Goal: Task Accomplishment & Management: Manage account settings

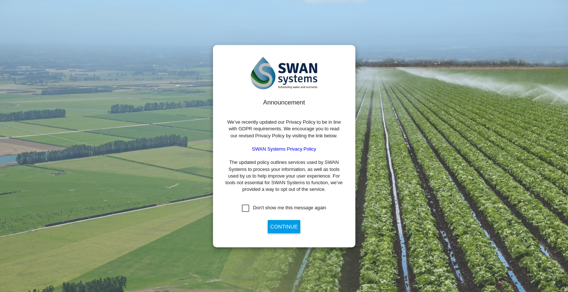
click at [249, 207] on div "Don't show me this message again" at bounding box center [245, 208] width 7 height 7
click at [291, 226] on button "Continue" at bounding box center [284, 226] width 33 height 13
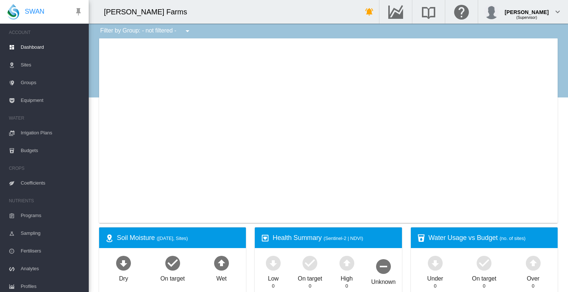
type input "**********"
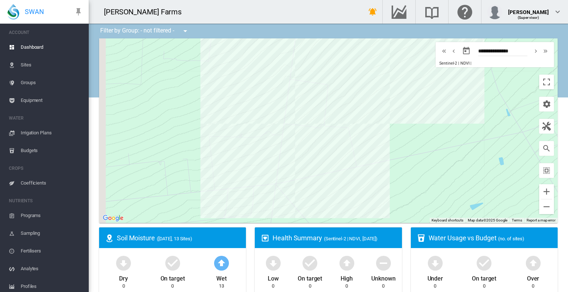
drag, startPoint x: 329, startPoint y: 88, endPoint x: 364, endPoint y: 164, distance: 84.2
click at [364, 164] on div at bounding box center [328, 130] width 458 height 185
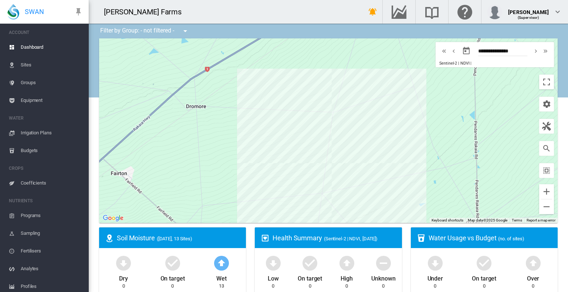
drag, startPoint x: 364, startPoint y: 146, endPoint x: 365, endPoint y: 164, distance: 18.1
click at [365, 164] on div at bounding box center [328, 130] width 458 height 185
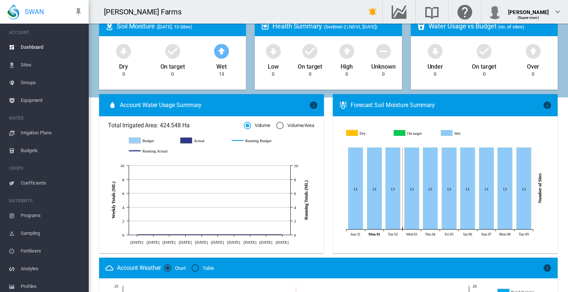
scroll to position [138, 0]
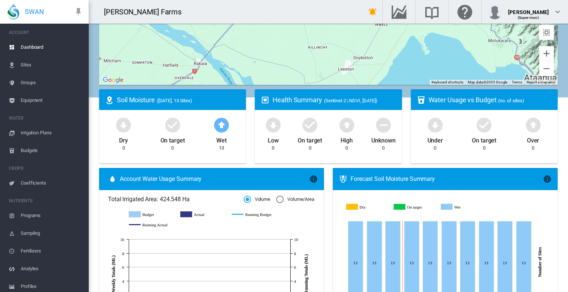
drag, startPoint x: 377, startPoint y: 60, endPoint x: 411, endPoint y: 126, distance: 74.5
click at [411, 126] on div "Filter by Group: - not filtered - - not filtered - Penlyn 220 Pivot Penlyn 330 …" at bounding box center [328, 236] width 479 height 703
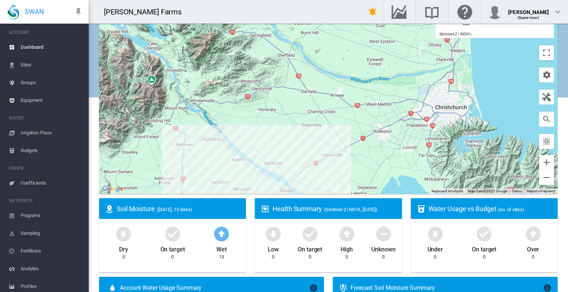
scroll to position [27, 0]
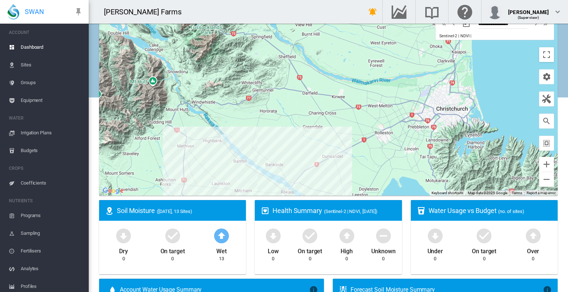
drag, startPoint x: 297, startPoint y: 150, endPoint x: 345, endPoint y: 92, distance: 75.9
click at [345, 92] on div at bounding box center [328, 103] width 458 height 185
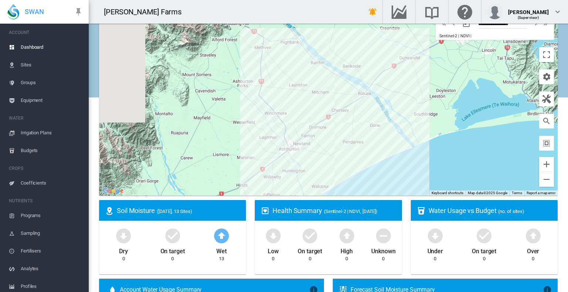
drag, startPoint x: 327, startPoint y: 120, endPoint x: 321, endPoint y: 127, distance: 9.4
click at [321, 127] on div at bounding box center [328, 103] width 458 height 185
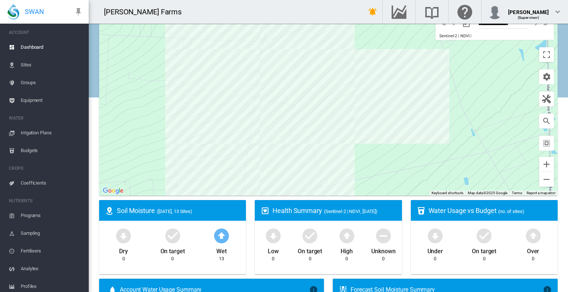
drag, startPoint x: 325, startPoint y: 136, endPoint x: 329, endPoint y: 159, distance: 23.2
click at [329, 159] on div at bounding box center [328, 103] width 458 height 185
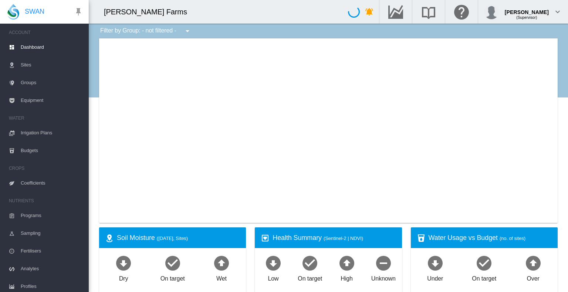
type input "**********"
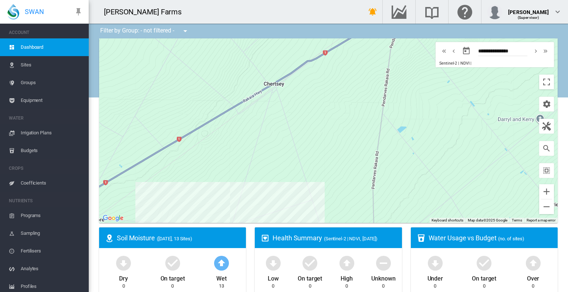
drag, startPoint x: 343, startPoint y: 77, endPoint x: 296, endPoint y: 195, distance: 127.5
click at [296, 195] on div at bounding box center [328, 130] width 458 height 185
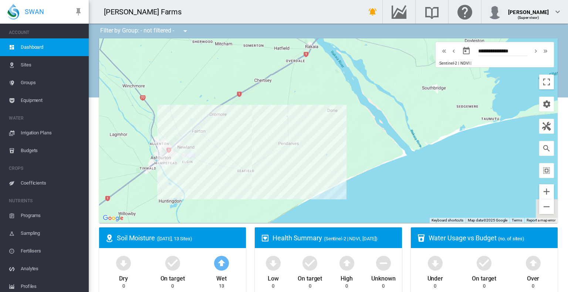
drag, startPoint x: 288, startPoint y: 189, endPoint x: 274, endPoint y: 142, distance: 49.5
click at [274, 142] on div at bounding box center [328, 130] width 458 height 185
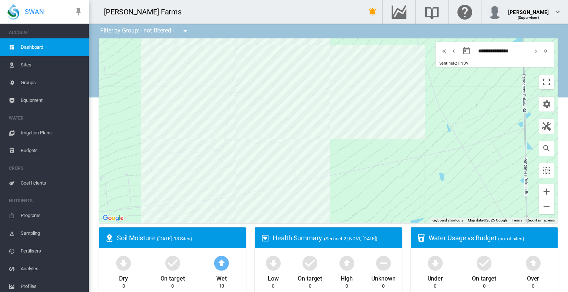
drag, startPoint x: 328, startPoint y: 190, endPoint x: 303, endPoint y: 123, distance: 72.2
click at [303, 123] on div at bounding box center [328, 130] width 458 height 185
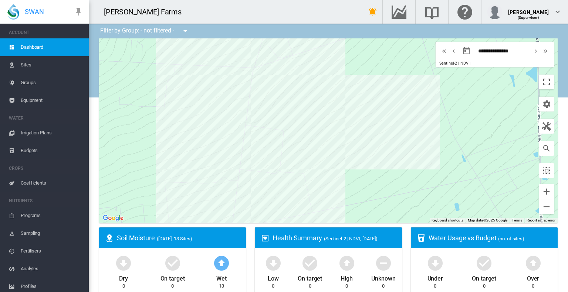
drag, startPoint x: 317, startPoint y: 152, endPoint x: 330, endPoint y: 183, distance: 33.1
click at [330, 183] on div at bounding box center [328, 130] width 458 height 185
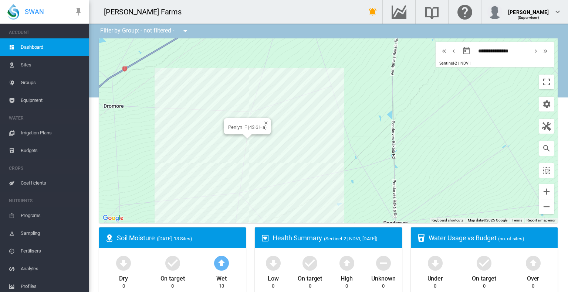
click at [256, 138] on div "Penlyn_F (43.6 Ha)" at bounding box center [328, 130] width 458 height 185
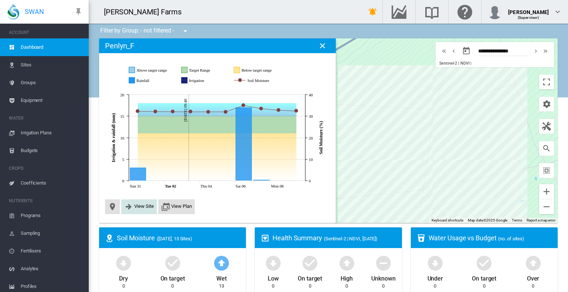
click at [147, 207] on span "View Site" at bounding box center [144, 207] width 20 height 6
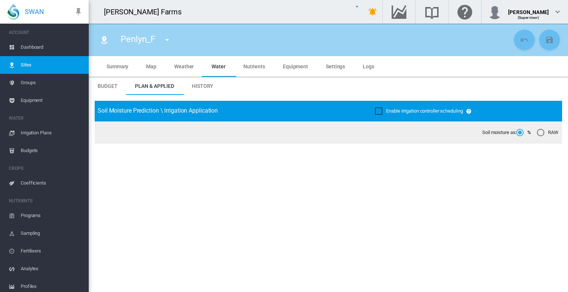
type input "********"
type input "****"
type input "*********"
type input "**"
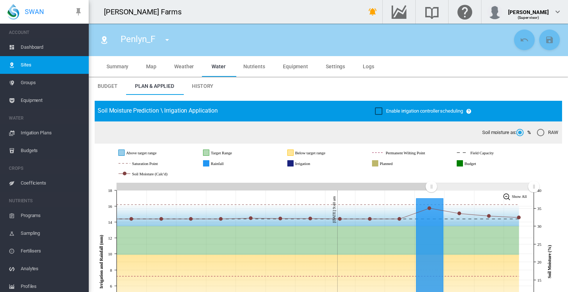
scroll to position [74, 0]
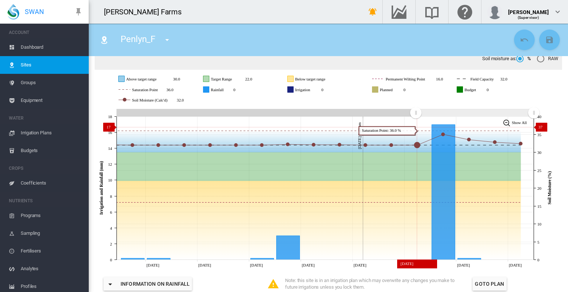
drag, startPoint x: 429, startPoint y: 119, endPoint x: 415, endPoint y: 132, distance: 18.6
click at [415, 132] on icon "JavaScript chart by amCharts 3.21.15 Aug 26 Aug 28 Aug 30 Sep 01 Sep 03 Sep 05 …" at bounding box center [326, 188] width 462 height 162
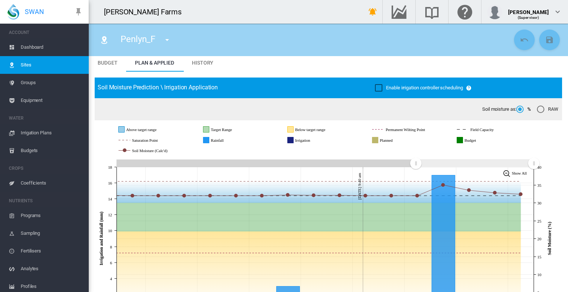
scroll to position [0, 0]
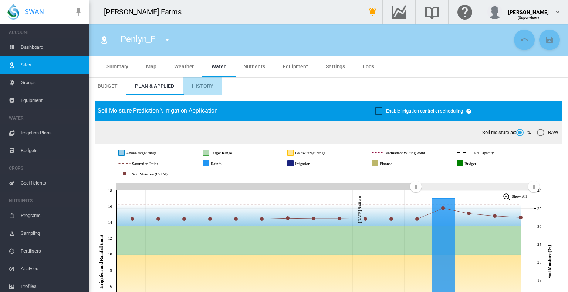
click at [201, 87] on span "History" at bounding box center [202, 86] width 21 height 6
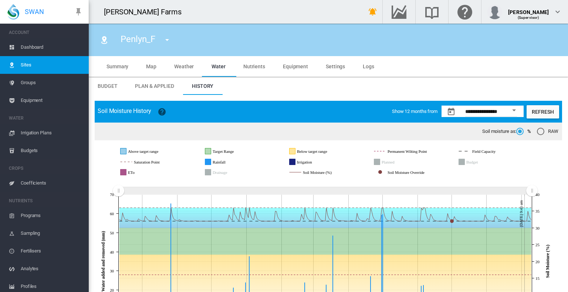
drag, startPoint x: 327, startPoint y: 67, endPoint x: 325, endPoint y: 60, distance: 7.1
click at [327, 67] on span "Settings" at bounding box center [335, 67] width 19 height 6
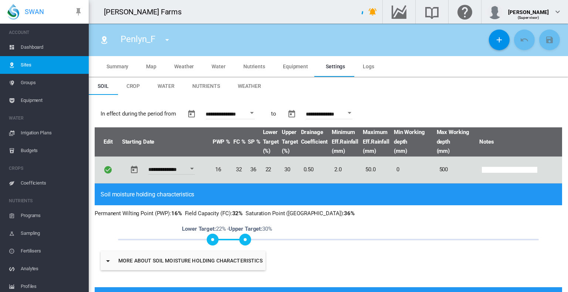
type input "*"
type input "**"
type input "****"
type input "***"
type input "****"
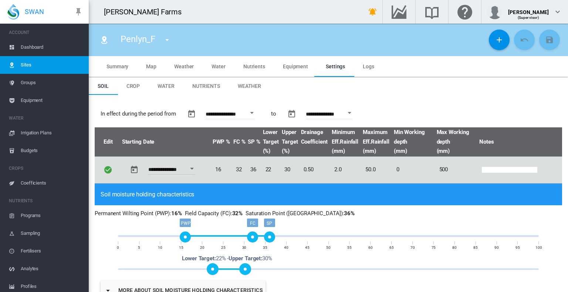
drag, startPoint x: 220, startPoint y: 63, endPoint x: 251, endPoint y: 100, distance: 49.0
click at [220, 63] on md-tab-item "Water" at bounding box center [219, 66] width 32 height 21
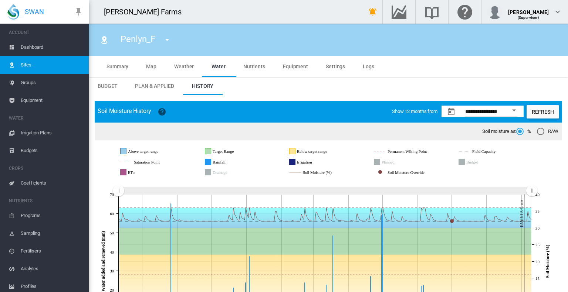
click at [150, 85] on span "Plan & Applied" at bounding box center [154, 86] width 39 height 6
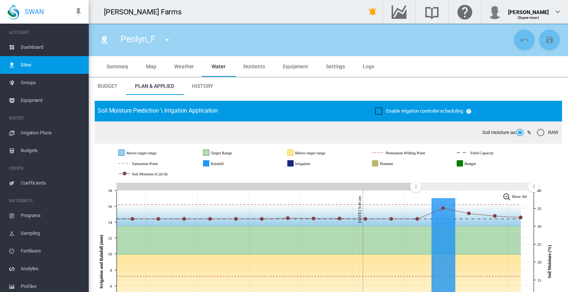
click at [537, 136] on div "RAW" at bounding box center [540, 132] width 7 height 7
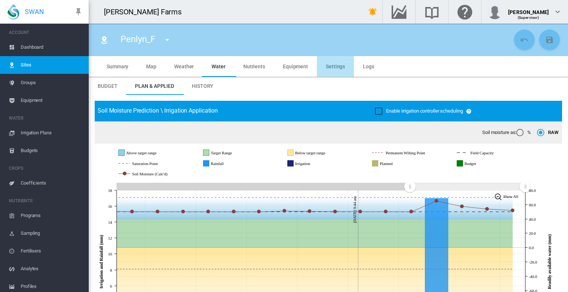
click at [329, 74] on md-tab-item "Settings" at bounding box center [335, 66] width 37 height 21
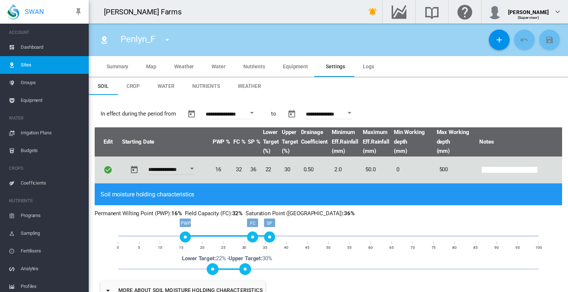
drag, startPoint x: 306, startPoint y: 66, endPoint x: 321, endPoint y: 100, distance: 37.0
click at [306, 66] on md-tab-item "Equipment" at bounding box center [295, 66] width 43 height 21
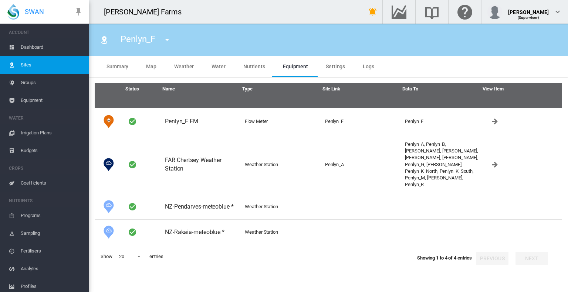
click at [215, 65] on span "Water" at bounding box center [218, 67] width 14 height 6
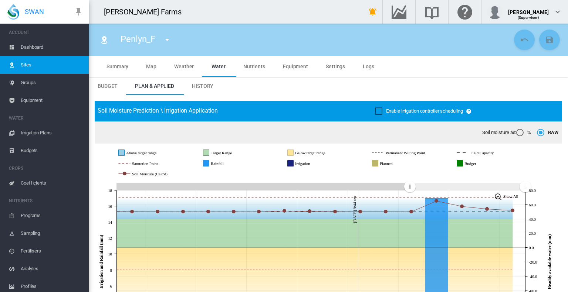
drag, startPoint x: 35, startPoint y: 183, endPoint x: 223, endPoint y: 199, distance: 189.2
click at [35, 183] on span "Coefficients" at bounding box center [52, 183] width 62 height 18
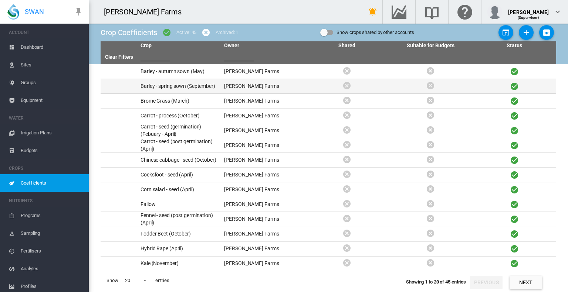
click at [175, 85] on td "Barley - spring sown (September)" at bounding box center [179, 86] width 84 height 14
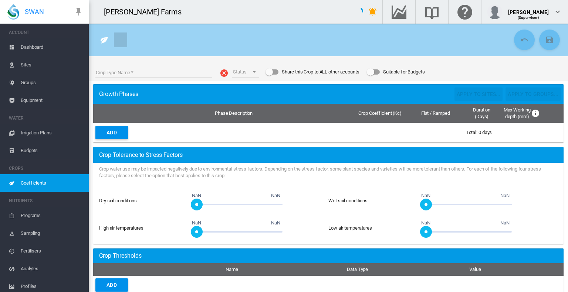
type input "**********"
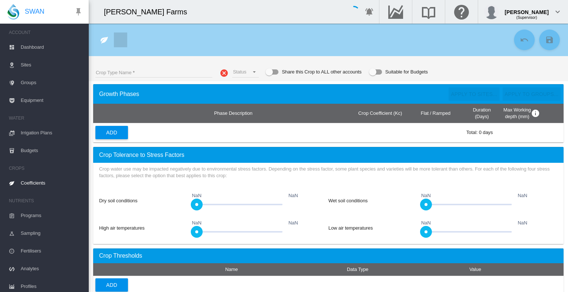
type input "**********"
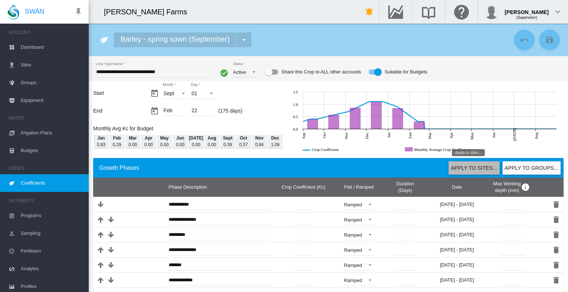
click at [458, 171] on button "Apply to sites..." at bounding box center [473, 168] width 51 height 13
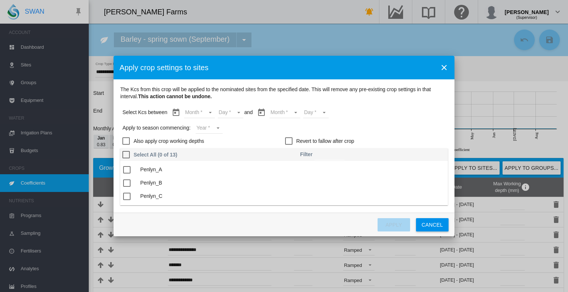
click at [198, 112] on md-select "Month Sept Oct Nov Dec Jan Feb" at bounding box center [199, 112] width 31 height 11
click at [198, 113] on md-option "Sept" at bounding box center [204, 113] width 50 height 18
click at [230, 113] on md-select "Day 01 02 03 04 05 06 07 08 09 10 11 12 13 14 15 16 17 18 19 20 21 22 23 24 25 …" at bounding box center [225, 112] width 26 height 11
click at [225, 115] on md-option "01" at bounding box center [232, 113] width 50 height 18
click at [274, 115] on md-select "Month Sept Oct Nov Dec Jan Feb" at bounding box center [279, 112] width 31 height 11
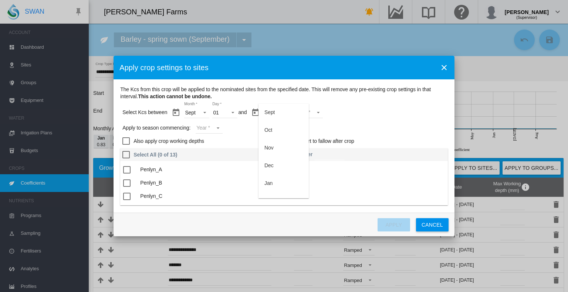
scroll to position [12, 0]
click at [281, 192] on md-option "Feb" at bounding box center [283, 190] width 50 height 18
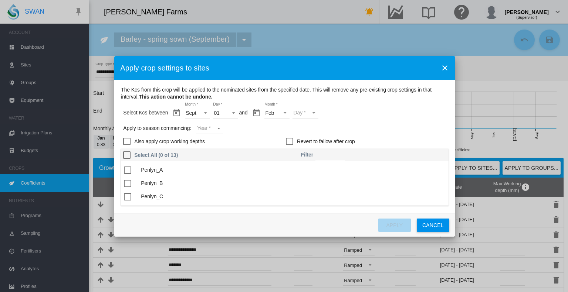
click at [310, 113] on md-select "Day 01 02 03 04 05 06 07 08 09 10 11 12 13 14 15 16 17 18 19 20 21 22" at bounding box center [305, 113] width 26 height 11
click at [314, 193] on md-option "22" at bounding box center [312, 190] width 50 height 18
click at [127, 171] on div "The Kcs ..." at bounding box center [127, 170] width 7 height 7
click at [216, 127] on md-select "Year 2027 2026 2025 2024 2023" at bounding box center [210, 128] width 27 height 11
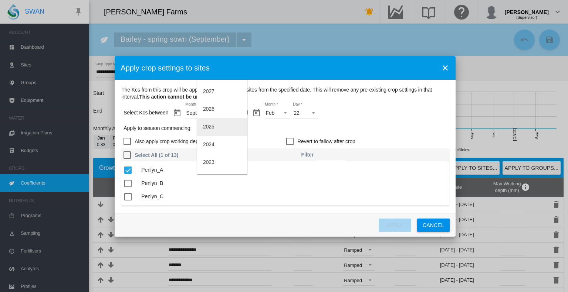
click at [215, 131] on md-option "2025" at bounding box center [222, 127] width 50 height 18
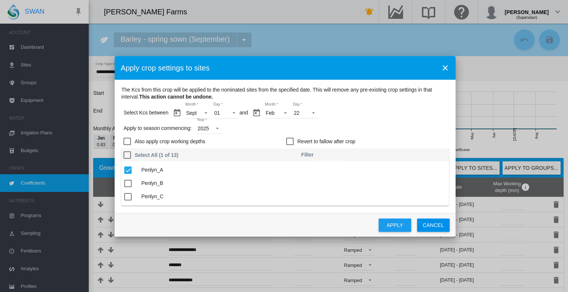
drag, startPoint x: 390, startPoint y: 220, endPoint x: 414, endPoint y: 234, distance: 27.6
click at [391, 220] on button "Apply" at bounding box center [394, 225] width 33 height 13
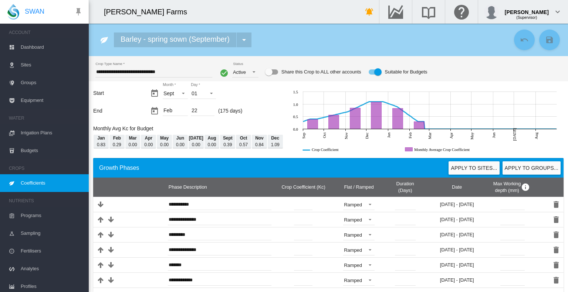
click at [28, 184] on span "Coefficients" at bounding box center [52, 183] width 62 height 18
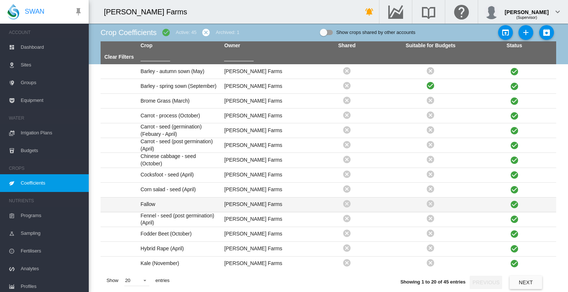
click at [154, 205] on td "Fallow" at bounding box center [179, 205] width 84 height 14
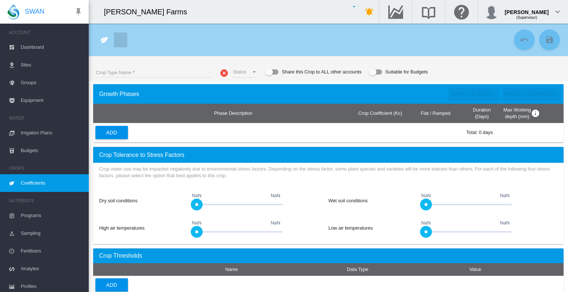
type input "******"
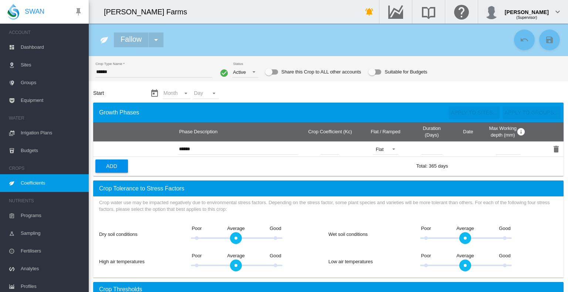
click at [374, 75] on div "Suitable for Budgets" at bounding box center [374, 72] width 13 height 9
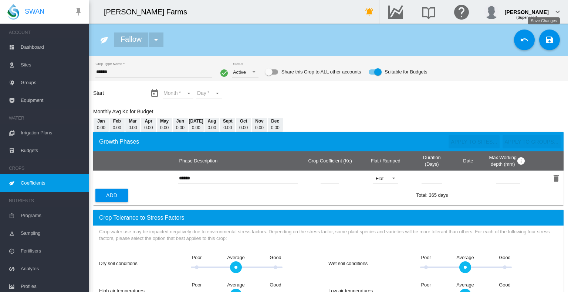
click at [545, 38] on md-icon "icon-content-save" at bounding box center [549, 39] width 9 height 9
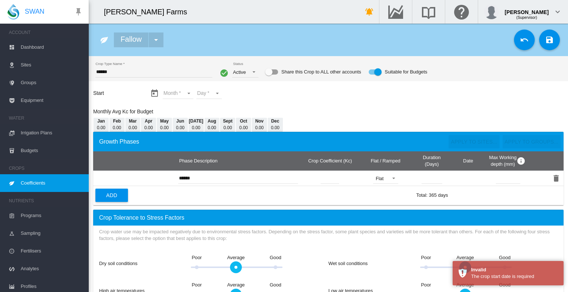
drag, startPoint x: 418, startPoint y: 107, endPoint x: 329, endPoint y: 101, distance: 89.3
click at [410, 104] on div "Start Month Month Jan Feb Mar Apr May Jun Jul Aug Sept Oct Nov Dec * Day Day * …" at bounding box center [330, 108] width 475 height 48
click at [185, 91] on md-select "Month Jan Feb Mar Apr May Jun Jul Aug Sept Oct Nov Dec" at bounding box center [178, 93] width 31 height 11
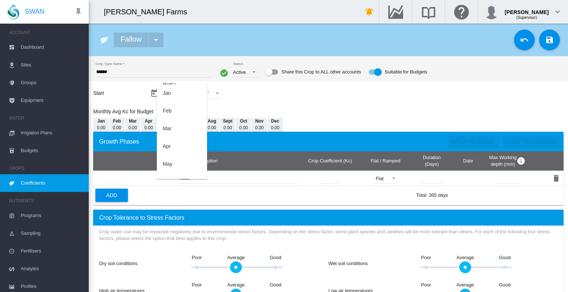
click at [444, 101] on md-backdrop at bounding box center [284, 146] width 568 height 292
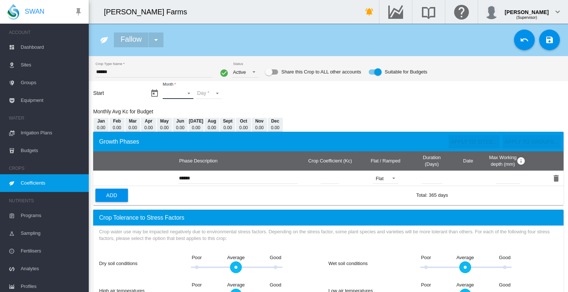
click at [187, 93] on md-select "Month" at bounding box center [178, 93] width 31 height 11
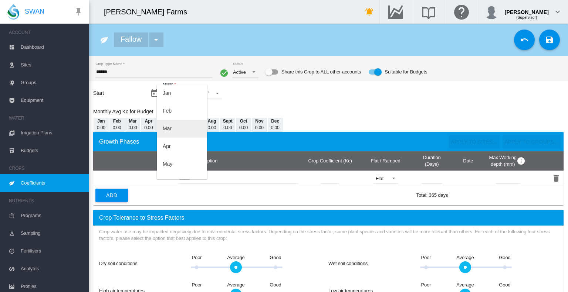
click at [174, 131] on md-option "Mar" at bounding box center [182, 129] width 50 height 18
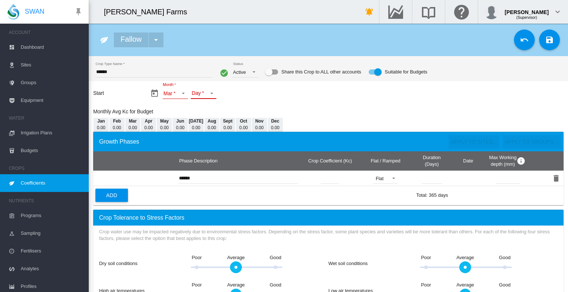
click at [214, 94] on md-select "Day 01 02 03 04 05 06 07 08 09 10 11 12 13 14 15 16 17 18 19 20 21 22 23 24 25 …" at bounding box center [204, 93] width 26 height 11
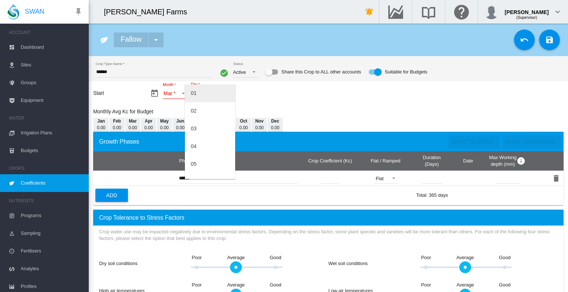
click at [203, 98] on md-option "01" at bounding box center [210, 94] width 50 height 18
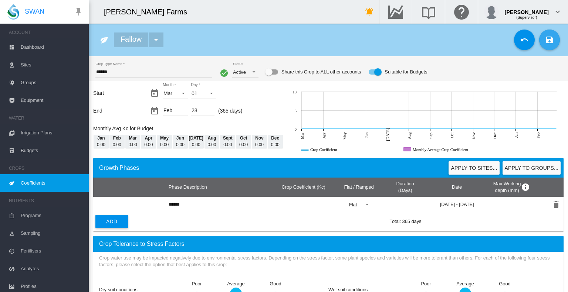
click at [545, 39] on md-icon "icon-content-save" at bounding box center [549, 39] width 9 height 9
click at [25, 183] on span "Coefficients" at bounding box center [52, 183] width 62 height 18
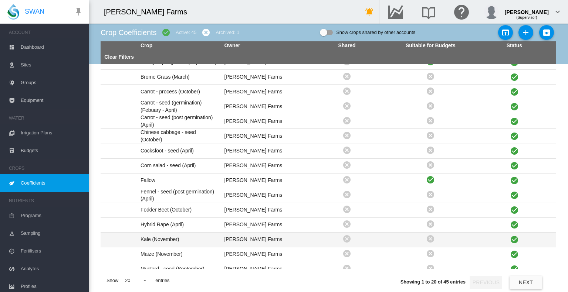
scroll to position [37, 0]
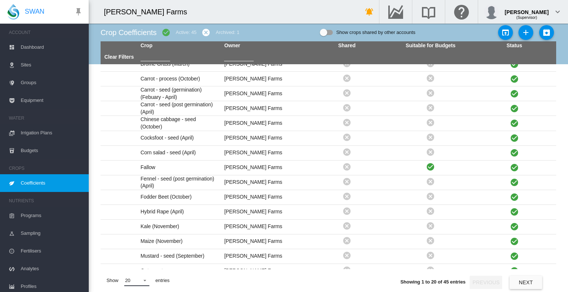
click at [144, 280] on span at bounding box center [142, 280] width 9 height 7
click at [144, 275] on md-option "50" at bounding box center [144, 274] width 50 height 18
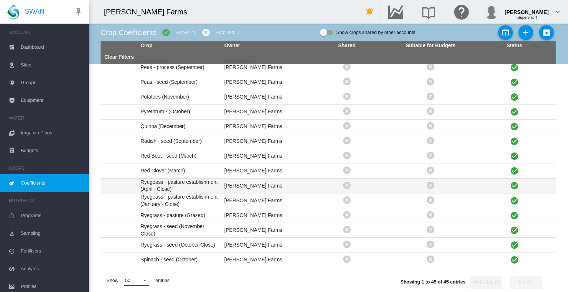
scroll to position [312, 0]
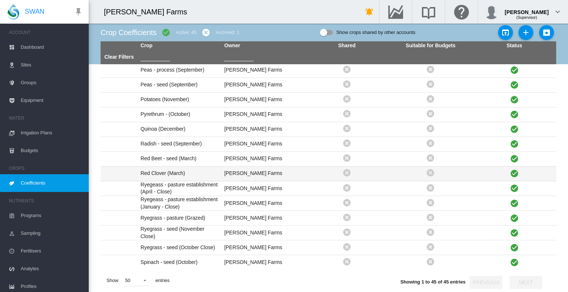
click at [164, 174] on td "Red Clover (March)" at bounding box center [179, 174] width 84 height 14
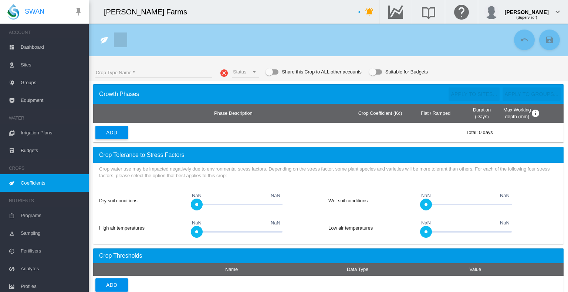
type input "**********"
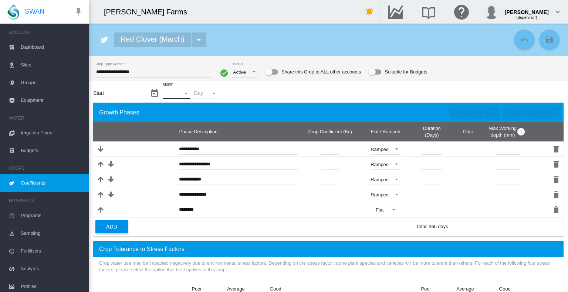
click at [183, 93] on md-select "Month - Jan Feb Mar Apr May Jun Jul Aug Sept Oct Nov Dec" at bounding box center [176, 93] width 27 height 11
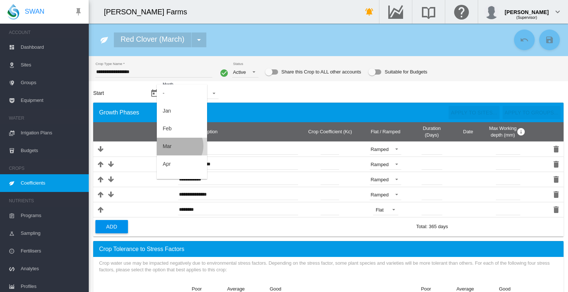
click at [177, 146] on md-option "Mar" at bounding box center [182, 147] width 50 height 18
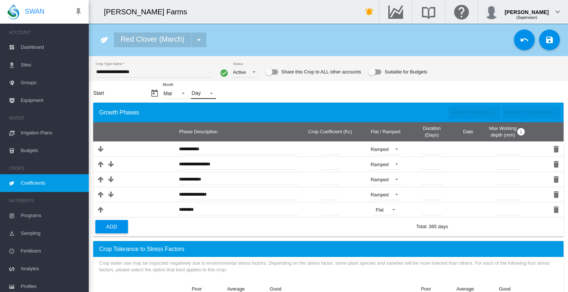
click at [210, 94] on md-select "Day - 01 02 03 04 05 06 07 08 09 10 11 12 13 14 15 16 17 18 19 20 21 22 23 24 2…" at bounding box center [203, 93] width 25 height 11
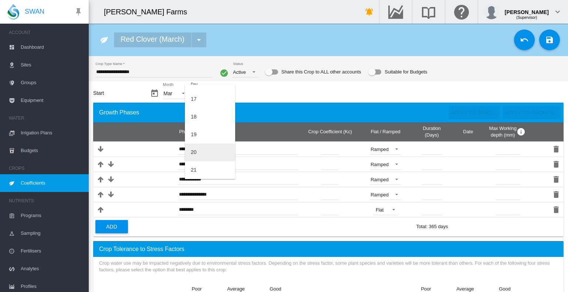
scroll to position [333, 0]
click at [200, 170] on md-option "23" at bounding box center [210, 169] width 50 height 18
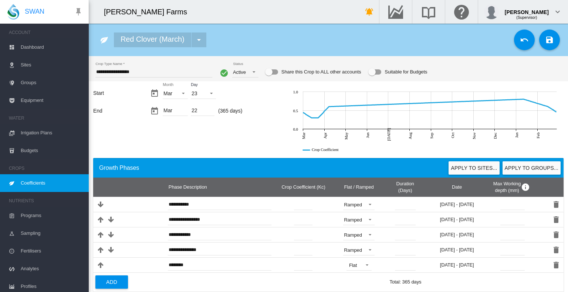
click at [179, 108] on div "Mar" at bounding box center [175, 111] width 25 height 10
click at [193, 110] on div "22" at bounding box center [203, 111] width 24 height 10
click at [165, 109] on div "Mar" at bounding box center [175, 111] width 25 height 10
click at [183, 109] on div "Mar" at bounding box center [175, 111] width 25 height 10
drag, startPoint x: 21, startPoint y: 179, endPoint x: 28, endPoint y: 179, distance: 6.7
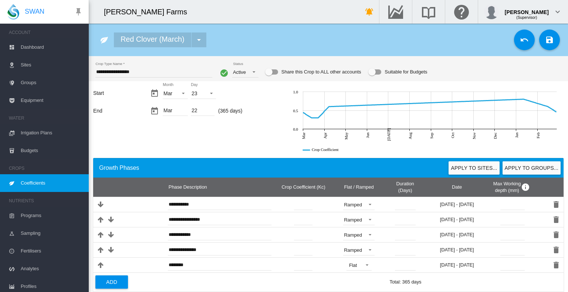
click at [22, 179] on span "Coefficients" at bounding box center [52, 183] width 62 height 18
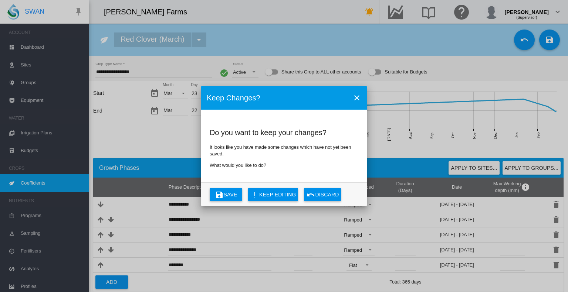
click at [327, 196] on button "Discard" at bounding box center [322, 194] width 37 height 13
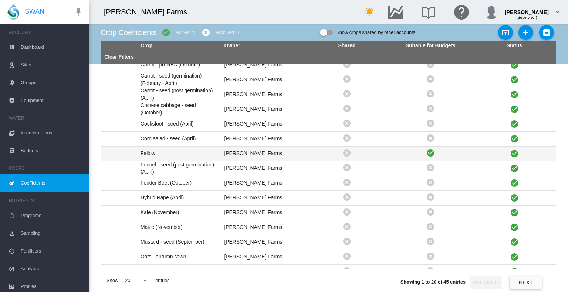
scroll to position [90, 0]
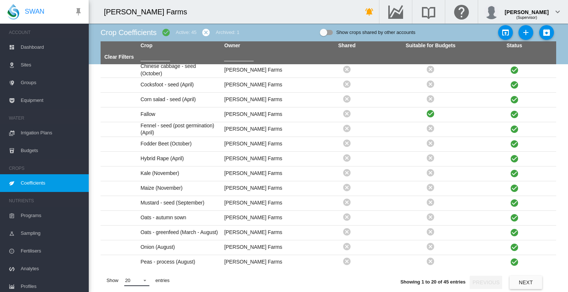
click at [147, 281] on md-select-value "20" at bounding box center [136, 280] width 25 height 11
click at [140, 269] on md-option "50" at bounding box center [144, 274] width 50 height 18
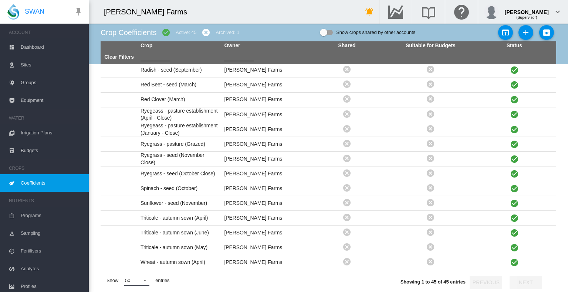
scroll to position [460, 0]
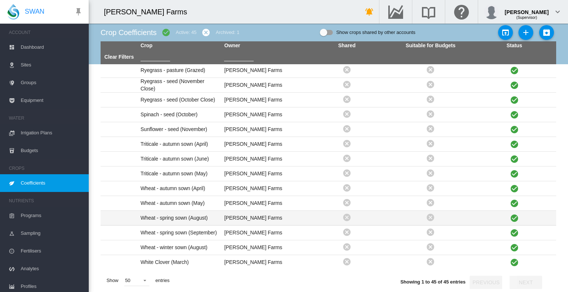
click at [176, 215] on td "Wheat - spring sown (August)" at bounding box center [179, 218] width 84 height 14
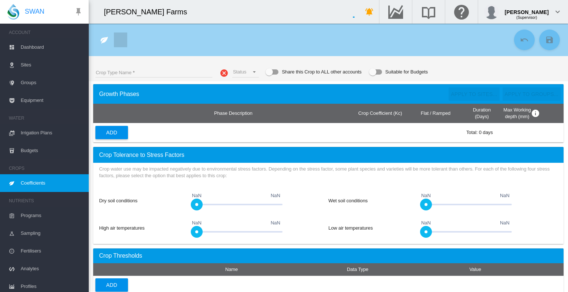
type input "**********"
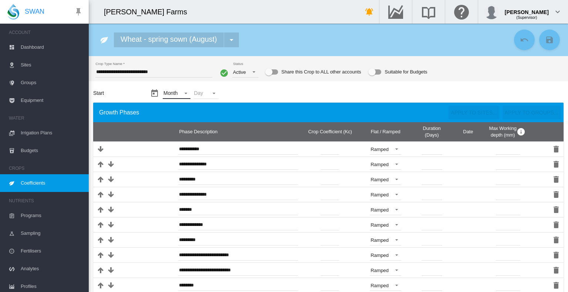
click at [184, 94] on md-select "Month - Jan Feb Mar Apr May Jun Jul Aug Sept Oct Nov Dec" at bounding box center [176, 93] width 27 height 11
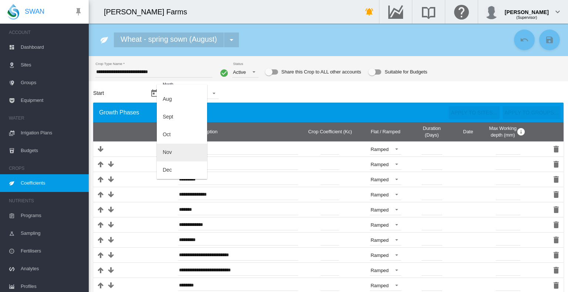
scroll to position [99, 0]
click at [178, 136] on md-option "Aug" at bounding box center [182, 137] width 50 height 18
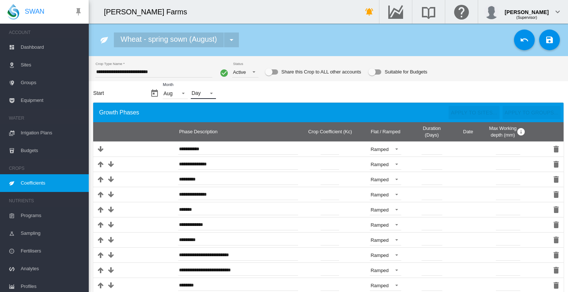
click at [211, 93] on md-select "Day - 01 02 03 04 05 06 07 08 09 10 11 12 13 14 15 16 17 18 19 20 21 22 23 24 2…" at bounding box center [203, 93] width 25 height 11
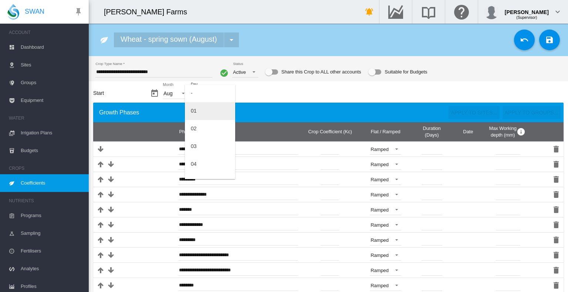
click at [208, 111] on md-option "01" at bounding box center [210, 111] width 50 height 18
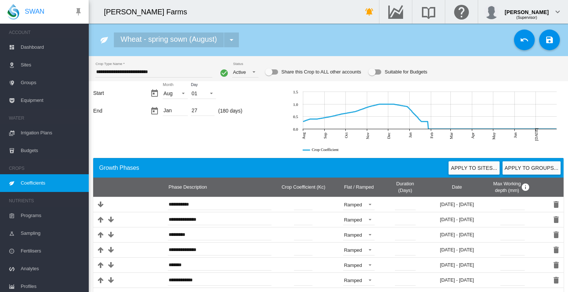
click at [172, 111] on div "Jan" at bounding box center [175, 111] width 25 height 10
click at [375, 74] on div "Suitable for Budgets" at bounding box center [374, 71] width 13 height 5
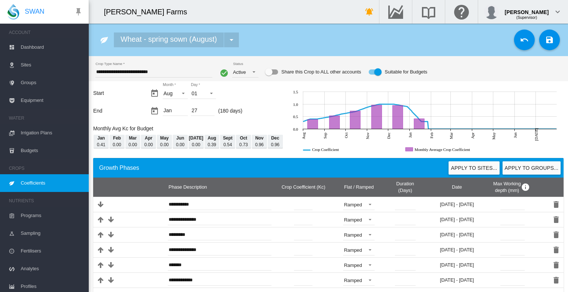
click at [197, 109] on div "27" at bounding box center [203, 111] width 24 height 10
click at [165, 111] on div "Jan" at bounding box center [175, 111] width 25 height 10
click at [154, 111] on md-icon "icon-calendar-today" at bounding box center [154, 111] width 9 height 9
click at [198, 111] on div "27" at bounding box center [203, 111] width 24 height 10
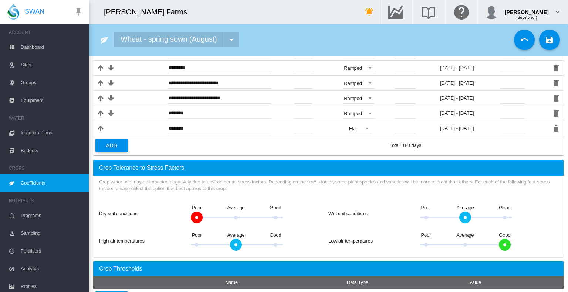
scroll to position [246, 0]
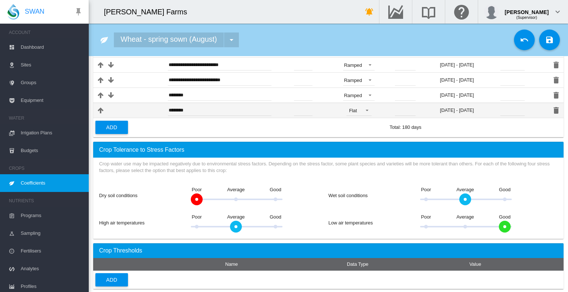
click at [453, 109] on td "18 Jan - 27 Jan" at bounding box center [457, 110] width 67 height 15
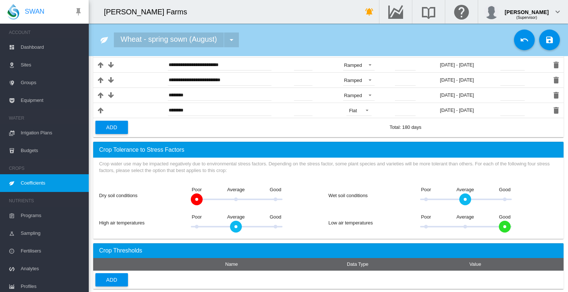
scroll to position [172, 0]
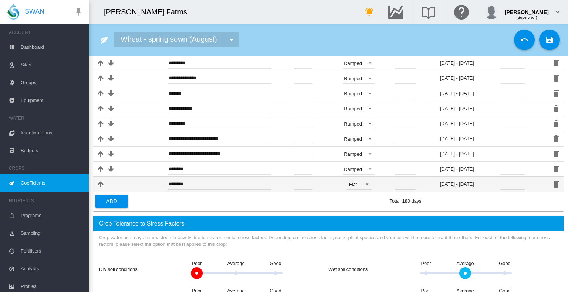
click at [399, 184] on input "**" at bounding box center [405, 184] width 21 height 11
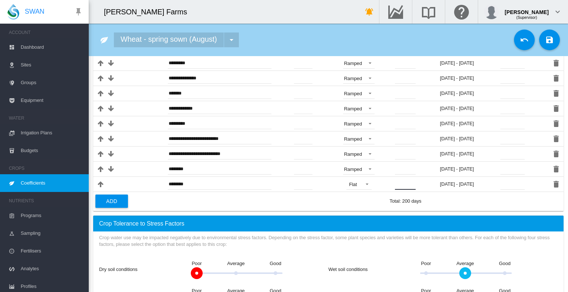
type input "**"
click at [439, 198] on td "* Total crop growth duration must not exceed 365 days Total: 200 days" at bounding box center [461, 201] width 148 height 19
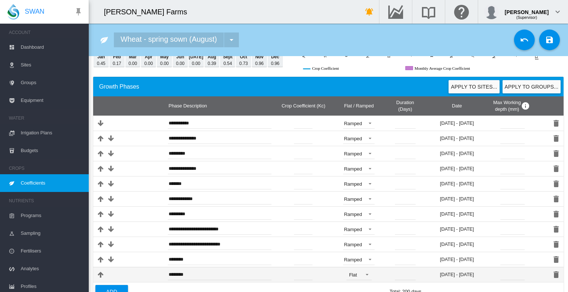
scroll to position [0, 0]
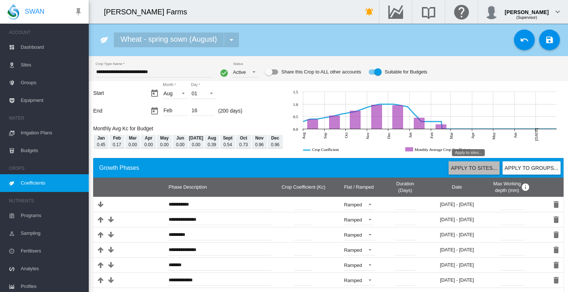
click at [468, 168] on button "Apply to sites..." at bounding box center [473, 168] width 51 height 13
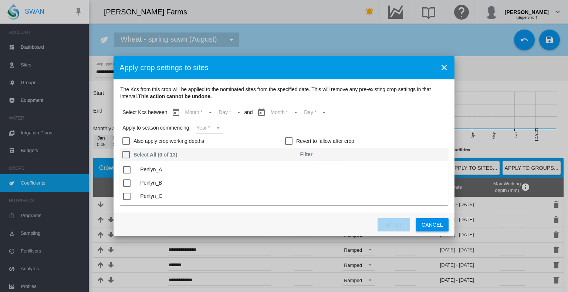
click at [432, 227] on button "Cancel" at bounding box center [432, 224] width 33 height 13
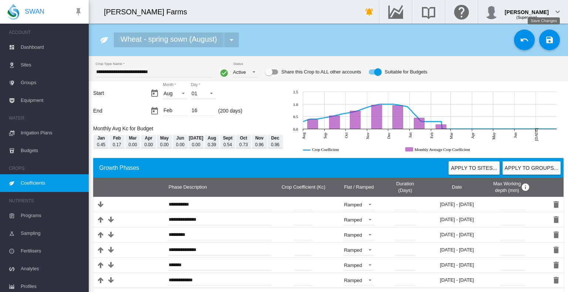
click at [546, 37] on md-icon "icon-content-save" at bounding box center [549, 39] width 9 height 9
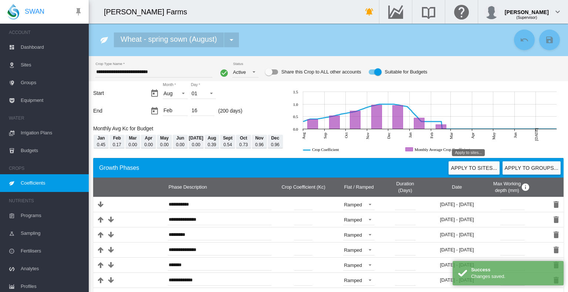
click at [476, 167] on button "Apply to sites..." at bounding box center [473, 168] width 51 height 13
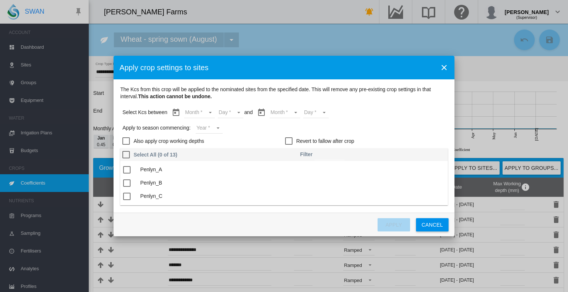
drag, startPoint x: 448, startPoint y: 68, endPoint x: 442, endPoint y: 68, distance: 5.5
click at [448, 68] on md-icon "icon-close" at bounding box center [443, 67] width 9 height 9
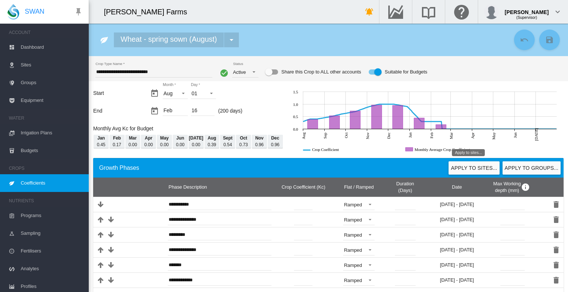
click at [473, 164] on button "Apply to sites..." at bounding box center [473, 168] width 51 height 13
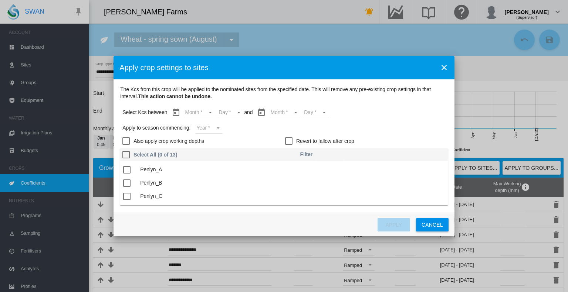
click at [129, 198] on div "The Kcs ..." at bounding box center [126, 196] width 7 height 7
click at [200, 113] on md-select "Month Aug Sept Oct Nov Dec Jan Feb" at bounding box center [199, 112] width 31 height 11
click at [203, 112] on md-option "Aug" at bounding box center [204, 113] width 50 height 18
click at [287, 113] on md-select "Month Aug Sept Oct Nov Dec Jan Feb" at bounding box center [279, 112] width 31 height 11
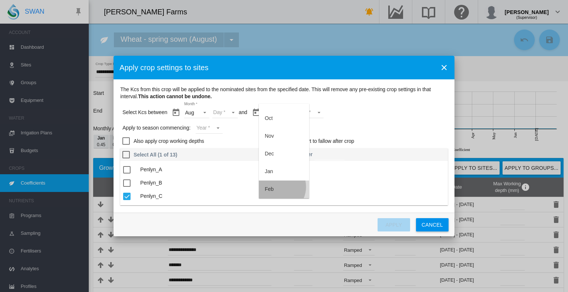
click at [276, 187] on md-option "Feb" at bounding box center [284, 190] width 50 height 18
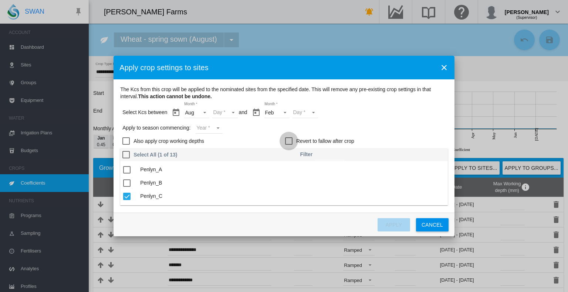
click at [290, 140] on div "Revert to fallow after crop" at bounding box center [288, 140] width 7 height 7
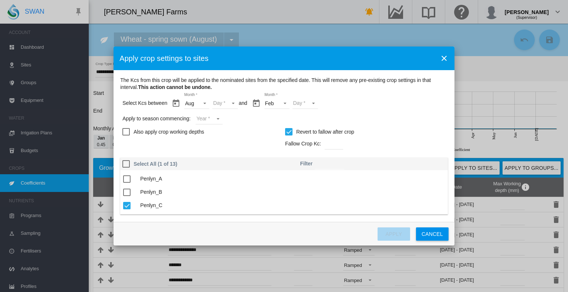
click at [221, 100] on md-select "Day 01 02 03 04 05 06 07 08 09 10 11 12 13 14 15 16 17 18 19 20 21 22 23 24 25 …" at bounding box center [225, 103] width 26 height 11
click at [225, 106] on md-option "01" at bounding box center [232, 104] width 50 height 18
click at [298, 106] on md-select "Day 01 02 03 04 05 06 07 08 09 10 11 12 13 14 15 16" at bounding box center [305, 103] width 26 height 11
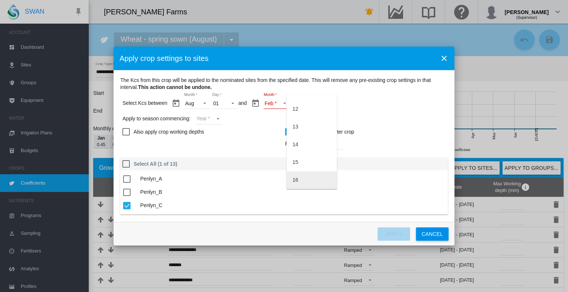
click at [306, 180] on md-option "16" at bounding box center [311, 180] width 50 height 18
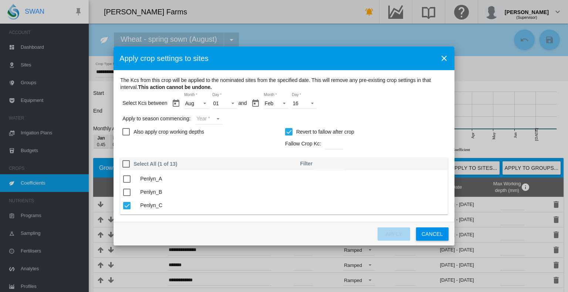
click at [215, 121] on md-select "Year 2027 2026 2025 2024 2023" at bounding box center [209, 118] width 27 height 11
click at [219, 115] on md-option "2025" at bounding box center [221, 118] width 50 height 18
click at [391, 231] on button "Apply" at bounding box center [393, 234] width 33 height 13
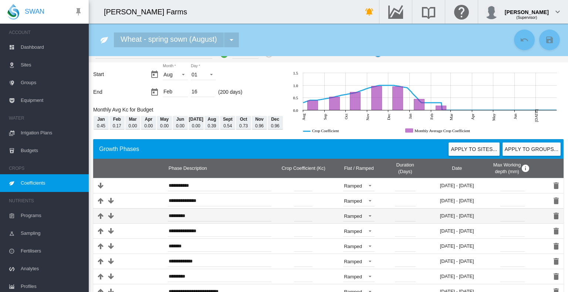
scroll to position [0, 0]
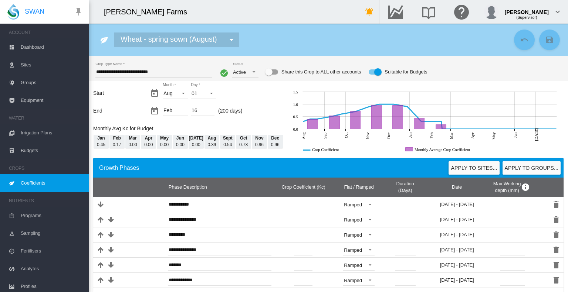
click at [57, 181] on span "Coefficients" at bounding box center [52, 183] width 62 height 18
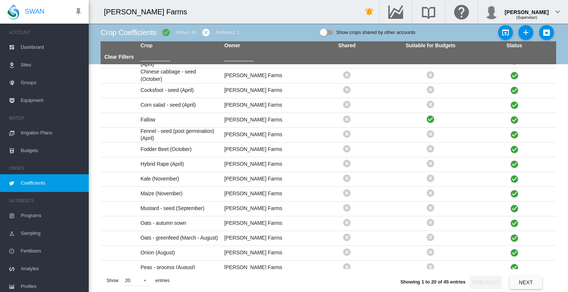
scroll to position [90, 0]
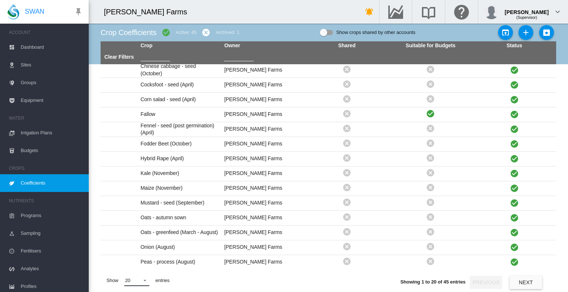
click at [125, 286] on md-select-value "20" at bounding box center [136, 280] width 25 height 11
click at [137, 275] on md-option "50" at bounding box center [144, 274] width 50 height 18
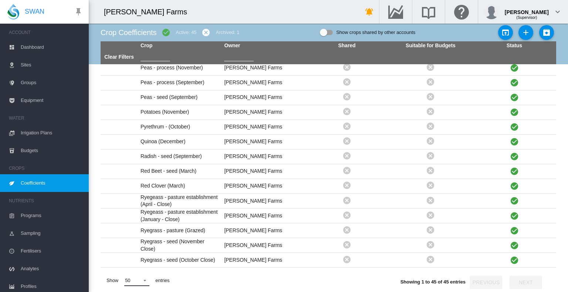
scroll to position [312, 0]
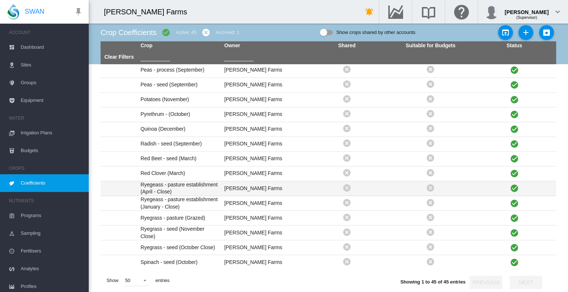
click at [171, 182] on td "Ryegeass - pasture establishment (April - Close)" at bounding box center [179, 188] width 84 height 14
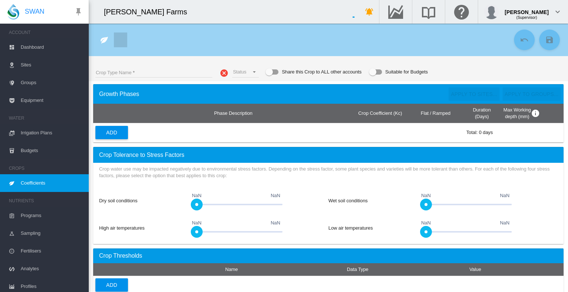
type input "**********"
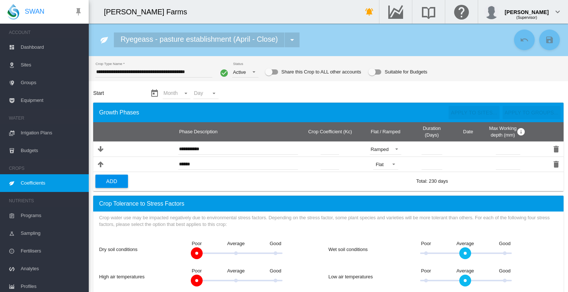
click at [376, 75] on div "Suitable for Budgets" at bounding box center [374, 72] width 13 height 9
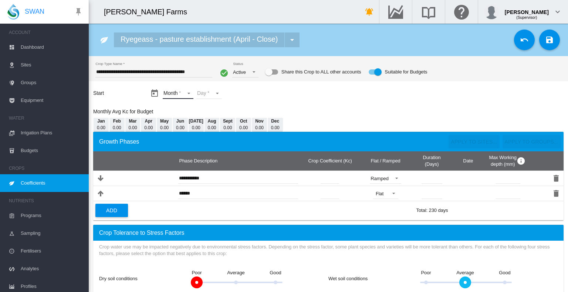
click at [181, 91] on md-select "Month Jan Feb Mar Apr May Jun Jul Aug Sept Oct Nov Dec" at bounding box center [178, 93] width 31 height 11
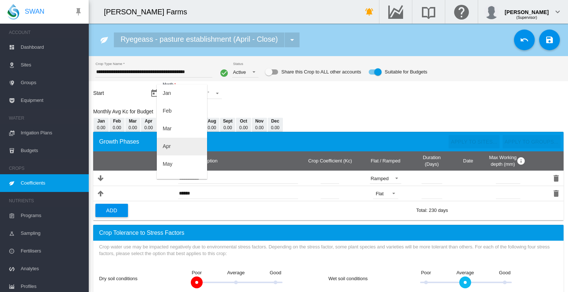
click at [183, 146] on md-option "Apr" at bounding box center [182, 147] width 50 height 18
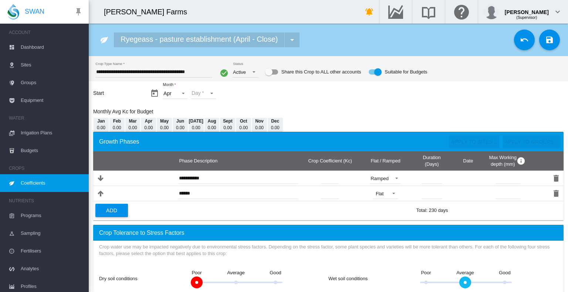
click at [204, 99] on md-input-container "Day Day 01 02 03 04 05 06 07 08 09 10 11 12 13 14 15 16 17 18 19 20 21 22 23 24…" at bounding box center [203, 93] width 27 height 13
click at [210, 94] on md-select "Day 01 02 03 04 05 06 07 08 09 10 11 12 13 14 15 16 17 18 19 20 21 22 23 24 25 …" at bounding box center [204, 93] width 26 height 11
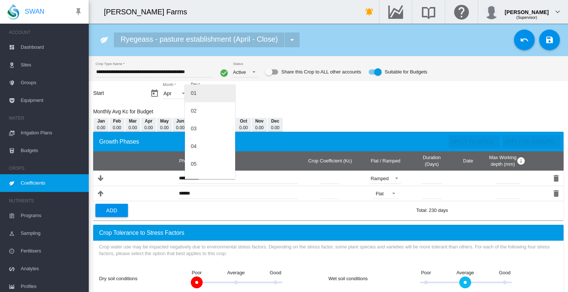
click at [207, 97] on md-option "01" at bounding box center [210, 94] width 50 height 18
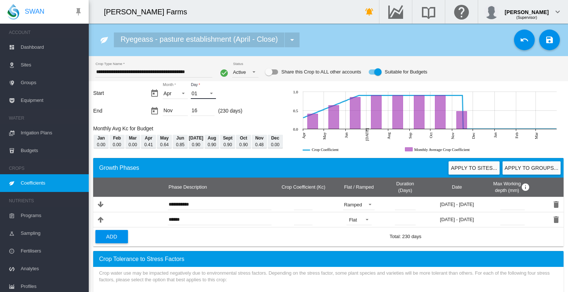
click at [206, 92] on span "Day: 01" at bounding box center [209, 92] width 9 height 7
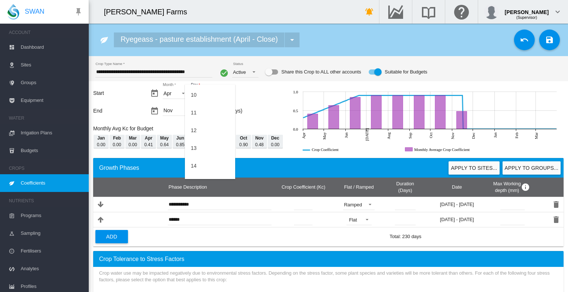
scroll to position [163, 0]
click at [209, 177] on md-option "15" at bounding box center [210, 179] width 50 height 18
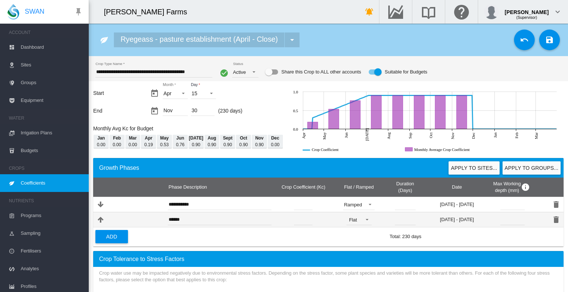
click at [312, 220] on input "***" at bounding box center [303, 219] width 18 height 11
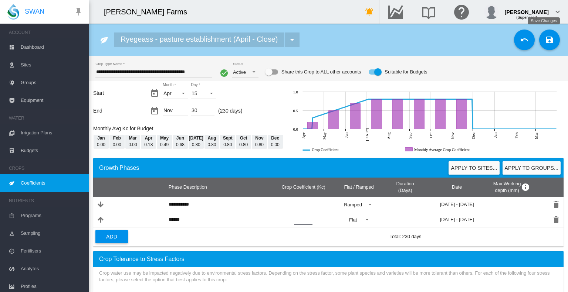
type input "***"
click at [548, 36] on button "Save Changes" at bounding box center [549, 40] width 21 height 21
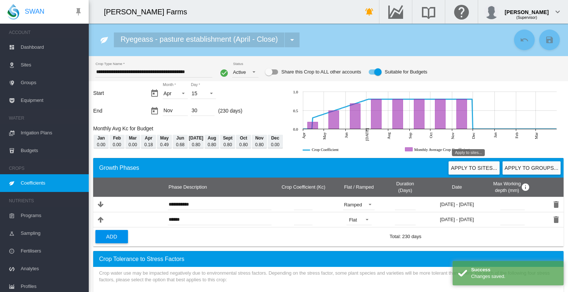
click at [459, 171] on button "Apply to sites..." at bounding box center [473, 168] width 51 height 13
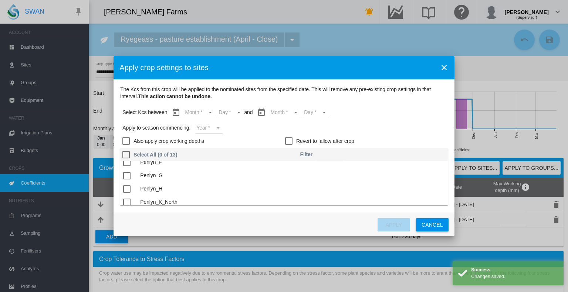
scroll to position [37, 0]
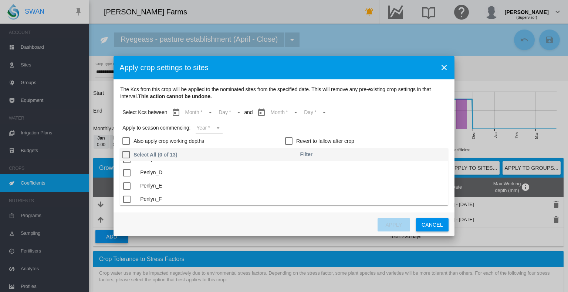
click at [129, 172] on div "The Kcs ..." at bounding box center [126, 172] width 7 height 7
click at [197, 108] on md-select "Month Apr May Jun Jul Aug Sept Oct Nov" at bounding box center [199, 112] width 31 height 11
click at [213, 115] on md-option "Apr" at bounding box center [204, 113] width 50 height 18
click at [279, 113] on md-select "Month Apr May Jun Jul Aug Sept Oct Nov" at bounding box center [279, 112] width 31 height 11
click at [213, 115] on md-backdrop at bounding box center [284, 146] width 568 height 292
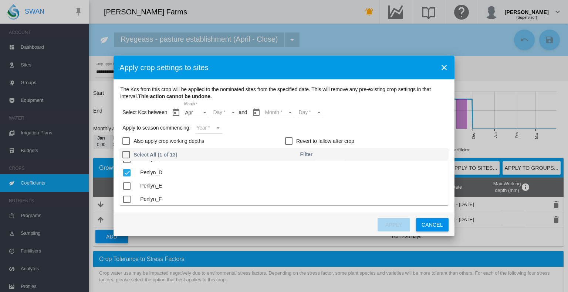
click at [225, 114] on md-select "Day 15 16 17 18 19 20 21 22 23 24 25 26 27 28 29 30" at bounding box center [225, 112] width 26 height 11
click at [229, 114] on md-option "15" at bounding box center [232, 113] width 50 height 18
click at [279, 113] on md-select "Month" at bounding box center [279, 112] width 31 height 11
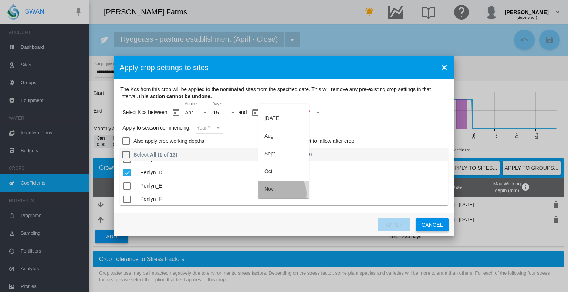
click at [278, 194] on md-option "Nov" at bounding box center [283, 190] width 50 height 18
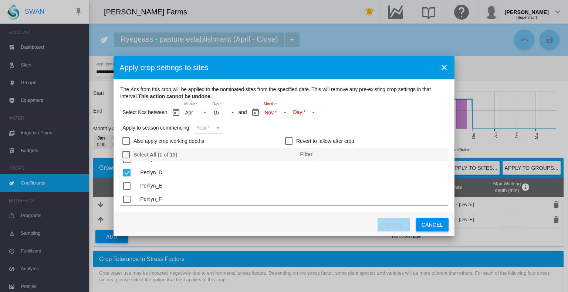
click at [312, 110] on md-select "Day 01 02 03 04 05 06 07 08 09 10 11 12 13 14 15 16 17 18 19 20 21 22 23 24 25 …" at bounding box center [305, 112] width 26 height 11
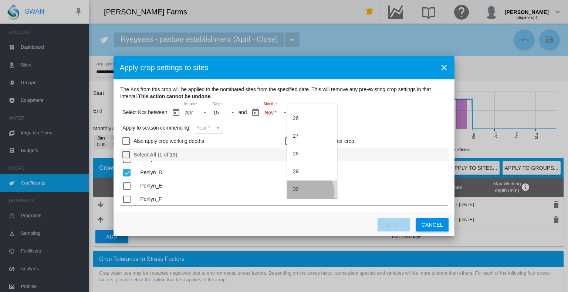
click at [306, 193] on md-option "30" at bounding box center [312, 190] width 50 height 18
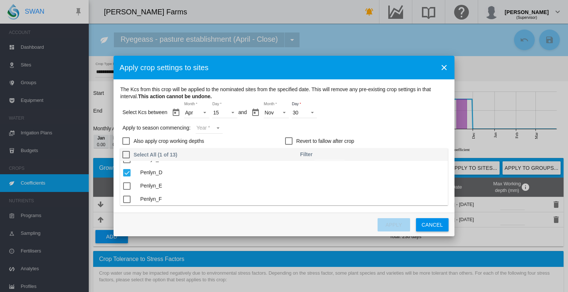
click at [210, 128] on md-select "Year 2027 2026 2025 2024 2023" at bounding box center [209, 128] width 27 height 11
click at [214, 128] on md-option "2025" at bounding box center [221, 127] width 50 height 18
click at [397, 224] on button "Apply" at bounding box center [393, 224] width 33 height 13
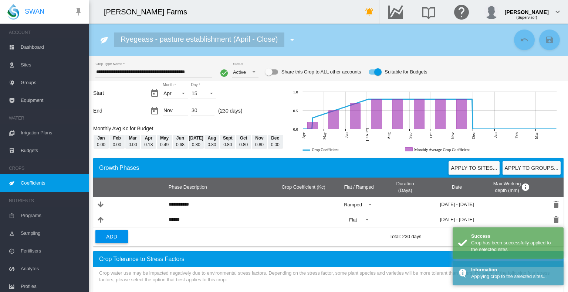
click at [286, 40] on button "Quick navigate to other crops" at bounding box center [292, 40] width 15 height 15
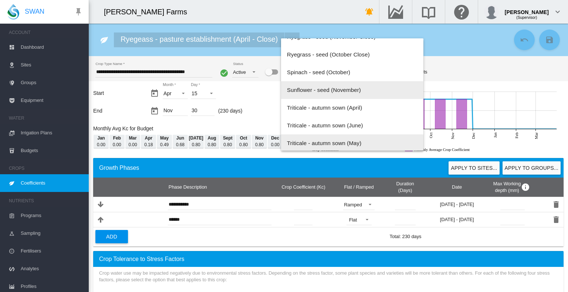
scroll to position [562, 0]
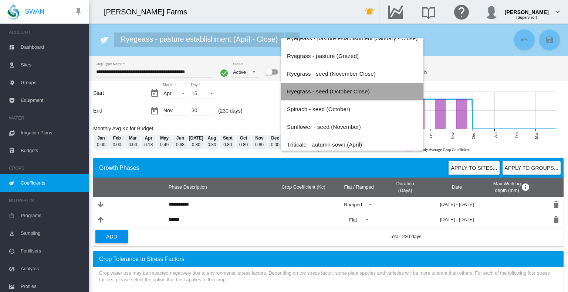
click at [336, 90] on span "Ryegrass - seed (October Close)" at bounding box center [328, 91] width 83 height 6
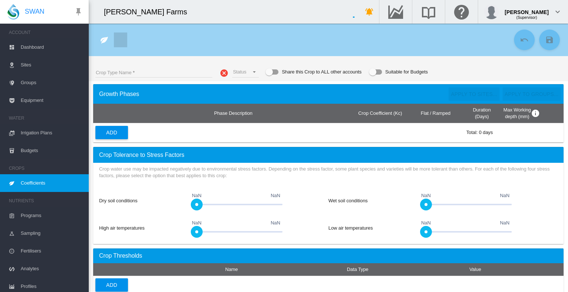
type input "**********"
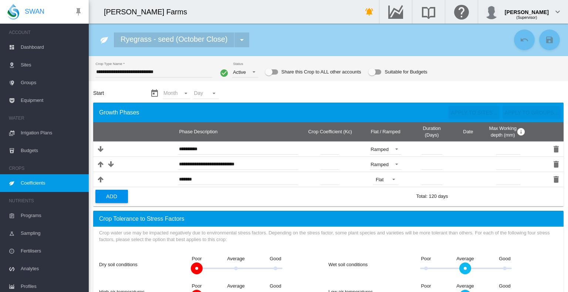
click at [374, 74] on div "Suitable for Budgets" at bounding box center [374, 71] width 13 height 5
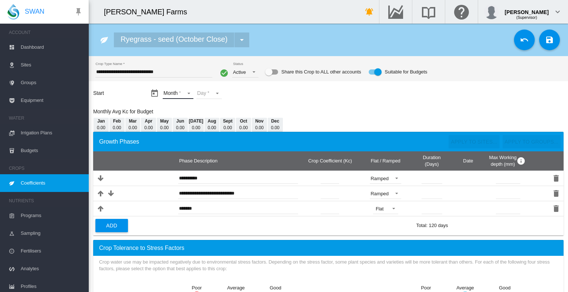
click at [181, 94] on md-select "Month Jan Feb Mar Apr May Jun Jul Aug Sept Oct Nov Dec" at bounding box center [178, 93] width 31 height 11
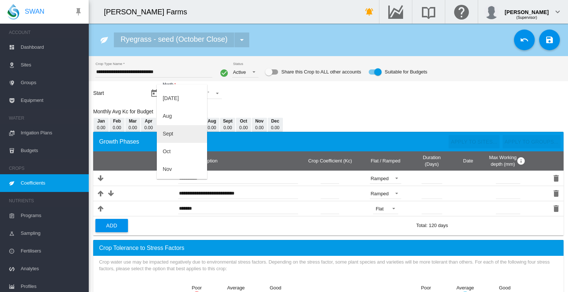
scroll to position [111, 0]
click at [176, 140] on md-option "Oct" at bounding box center [182, 142] width 50 height 18
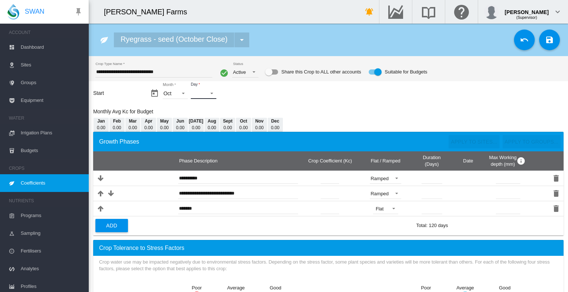
click at [202, 93] on md-select "Day 01 02 03 04 05 06 07 08 09 10 11 12 13 14 15 16 17 18 19 20 21 22 23 24 25 …" at bounding box center [204, 93] width 26 height 11
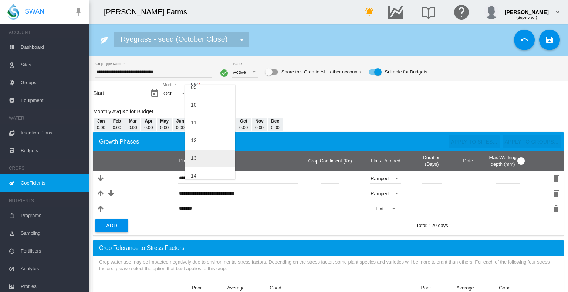
scroll to position [185, 0]
click at [200, 154] on md-option "15" at bounding box center [210, 157] width 50 height 18
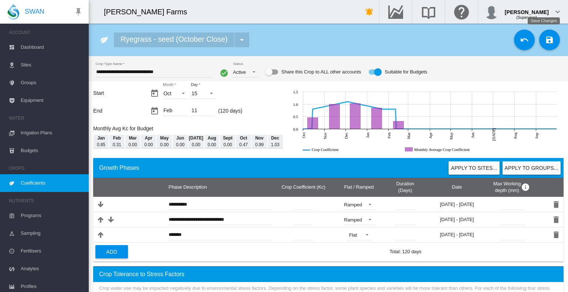
click at [549, 41] on button "Save Changes" at bounding box center [549, 40] width 21 height 21
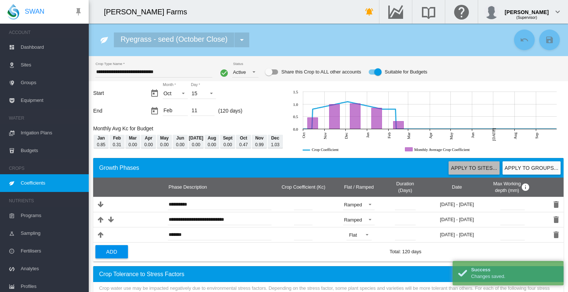
click at [462, 167] on button "Apply to sites..." at bounding box center [473, 168] width 51 height 13
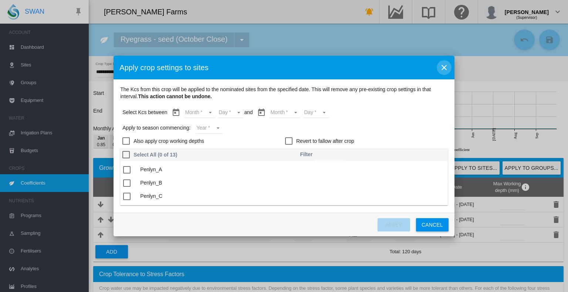
click at [443, 68] on md-icon "icon-close" at bounding box center [443, 67] width 9 height 9
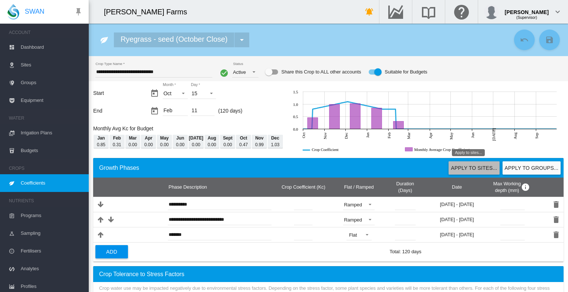
click at [480, 165] on button "Apply to sites..." at bounding box center [473, 168] width 51 height 13
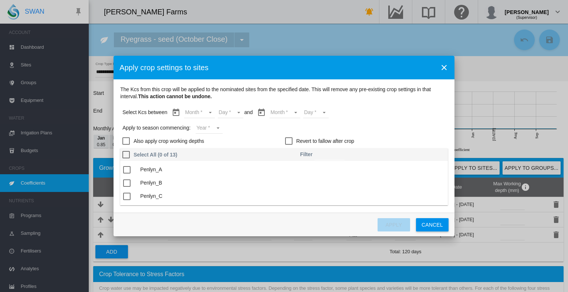
scroll to position [37, 0]
click at [164, 174] on td "Penlyn_D" at bounding box center [159, 172] width 44 height 13
click at [130, 175] on div "The Kcs ..." at bounding box center [126, 172] width 7 height 7
click at [207, 110] on md-select "Month Oct Nov Dec Jan Feb" at bounding box center [199, 112] width 31 height 11
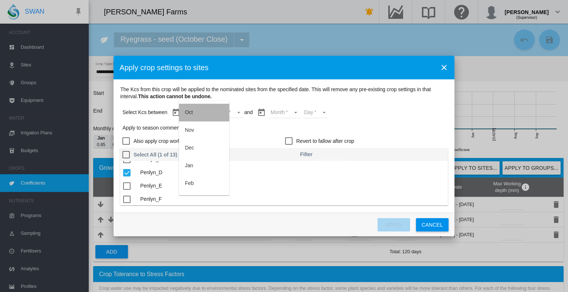
click at [209, 115] on md-option "Oct" at bounding box center [204, 113] width 50 height 18
click at [226, 112] on md-select "Day 15 16 17 18 19 20 21 22 23 24 25 26 27 28 29 30 31" at bounding box center [225, 112] width 26 height 11
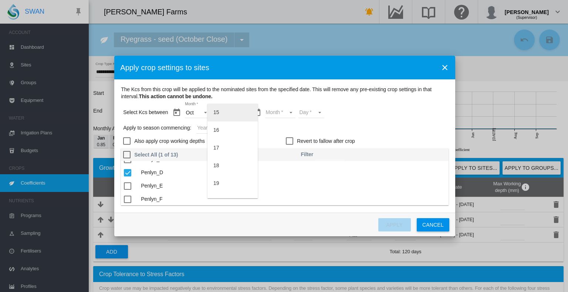
click at [228, 116] on md-option "15" at bounding box center [232, 113] width 50 height 18
click at [286, 109] on md-select "Month Oct Nov Dec Jan Feb" at bounding box center [279, 112] width 31 height 11
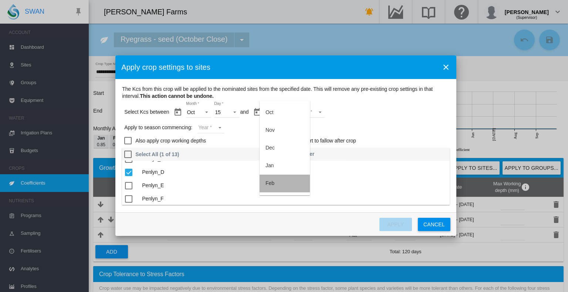
click at [287, 179] on md-option "Feb" at bounding box center [284, 184] width 50 height 18
click at [314, 113] on md-select "Day 01 02 03 04 05 06 07 08 09 10 11" at bounding box center [306, 112] width 26 height 11
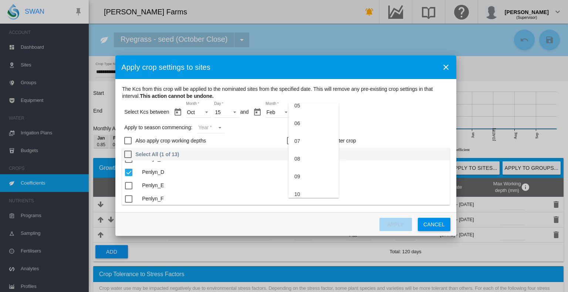
scroll to position [101, 0]
click at [306, 188] on md-option "11" at bounding box center [313, 189] width 50 height 18
click at [212, 128] on md-select "Year 2027 2026 2025 2024 2023" at bounding box center [210, 127] width 27 height 11
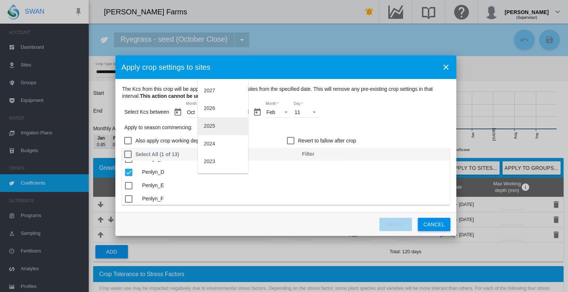
click at [219, 125] on md-option "2025" at bounding box center [223, 127] width 50 height 18
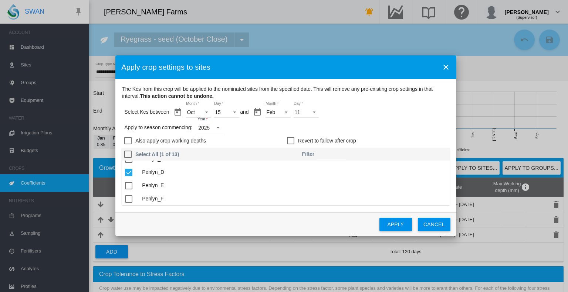
click at [389, 223] on button "Apply" at bounding box center [395, 224] width 33 height 13
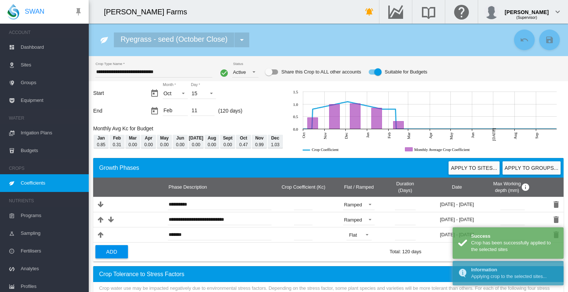
click at [41, 181] on span "Coefficients" at bounding box center [52, 183] width 62 height 18
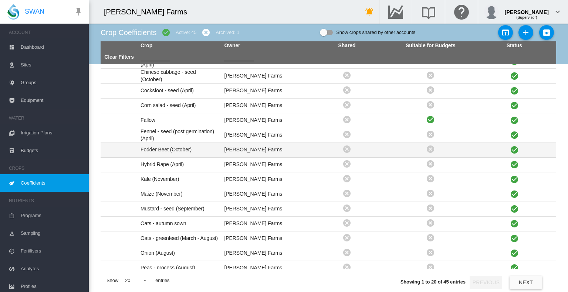
scroll to position [90, 0]
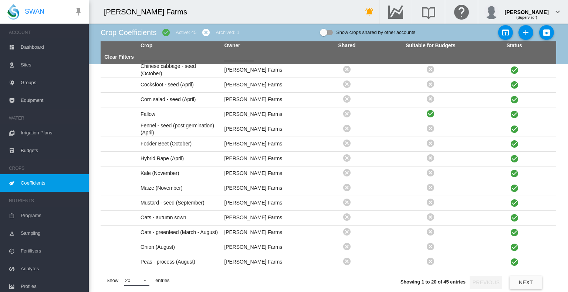
click at [137, 281] on md-select-value "20" at bounding box center [136, 280] width 25 height 11
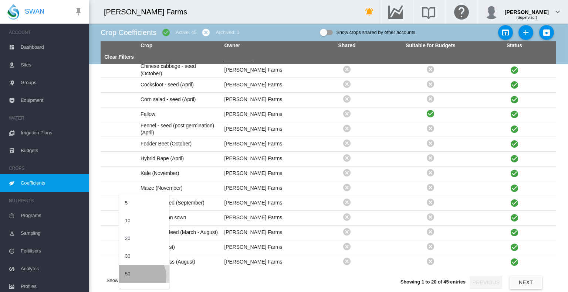
click at [137, 276] on md-option "50" at bounding box center [144, 274] width 50 height 18
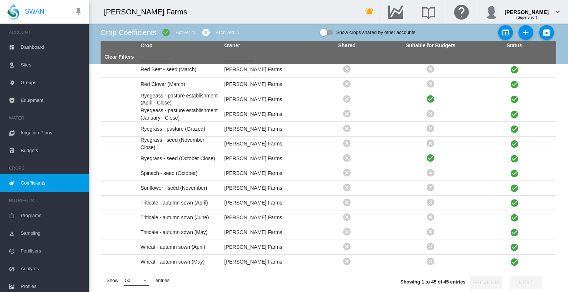
scroll to position [460, 0]
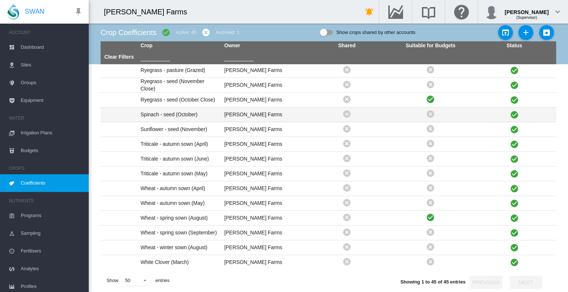
click at [160, 113] on td "Spinach - seed (October)" at bounding box center [179, 115] width 84 height 14
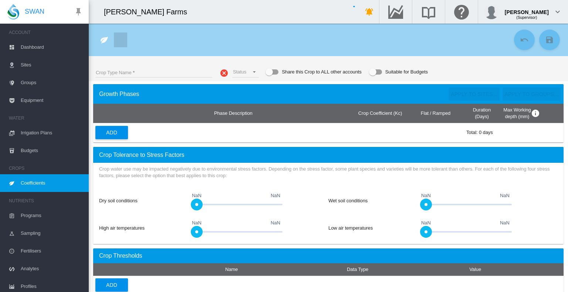
type input "**********"
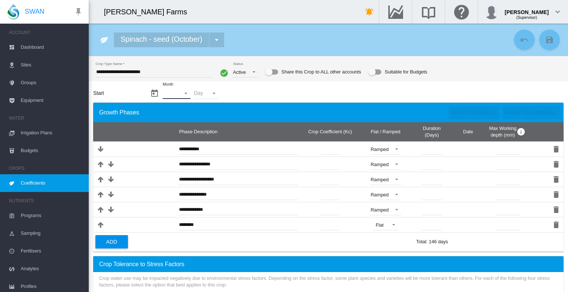
click at [185, 94] on md-select "Month - Jan Feb Mar Apr May Jun Jul Aug Sept Oct Nov Dec" at bounding box center [176, 93] width 27 height 11
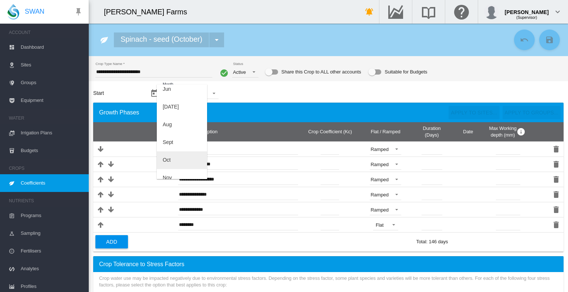
scroll to position [111, 0]
click at [174, 139] on md-option "Sept" at bounding box center [182, 142] width 50 height 18
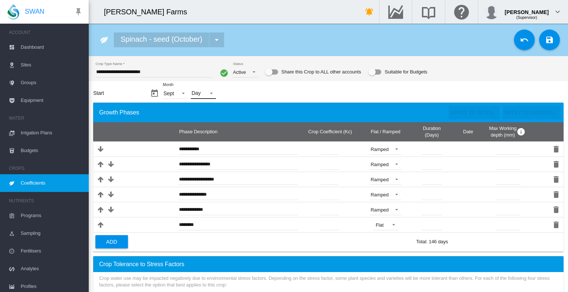
click at [206, 92] on md-select "Day - 01 02 03 04 05 06 07 08 09 10 11 12 13 14 15 16 17 18 19 20 21 22 23 24 2…" at bounding box center [203, 93] width 25 height 11
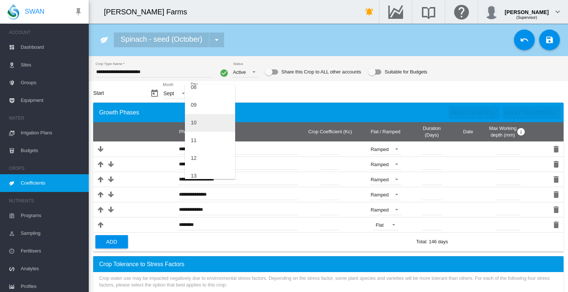
scroll to position [222, 0]
click at [202, 137] on md-option "15" at bounding box center [210, 138] width 50 height 18
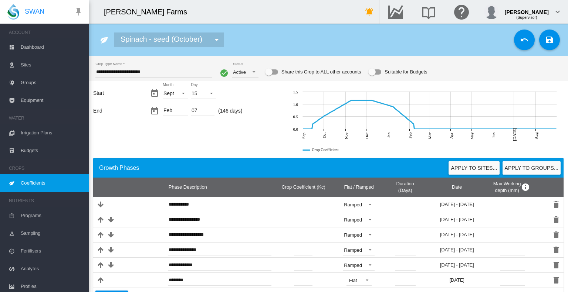
click at [374, 71] on div "Suitable for Budgets" at bounding box center [374, 71] width 13 height 5
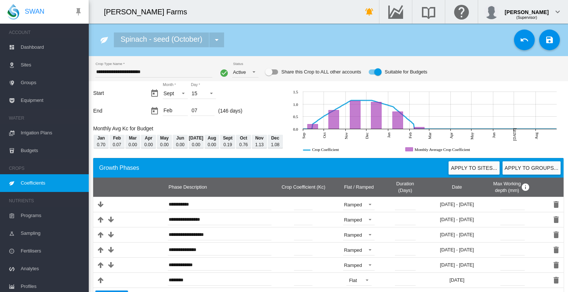
click at [545, 41] on md-icon "icon-content-save" at bounding box center [549, 39] width 9 height 9
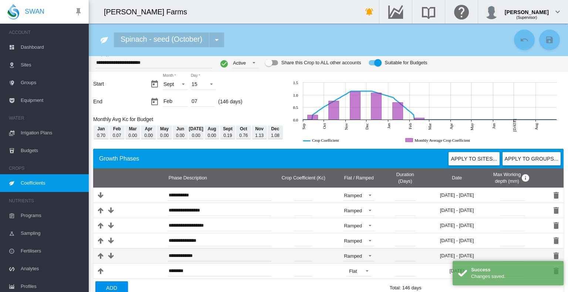
scroll to position [37, 0]
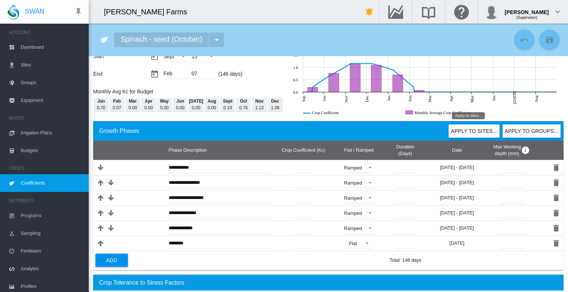
click at [478, 132] on button "Apply to sites..." at bounding box center [473, 131] width 51 height 13
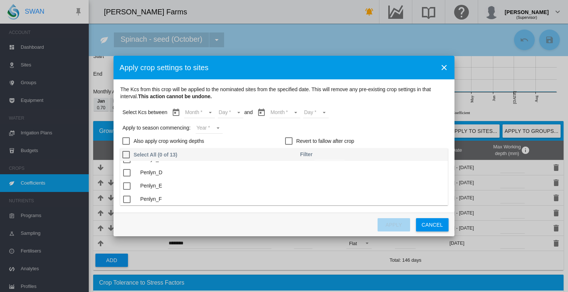
click at [124, 186] on div "The Kcs ..." at bounding box center [126, 186] width 7 height 7
click at [194, 112] on md-select "Month Sept Oct Nov Dec Jan Feb" at bounding box center [199, 112] width 31 height 11
click at [210, 116] on md-option "Sept" at bounding box center [204, 113] width 50 height 18
click at [235, 113] on md-select "Day 15 16 17 18 19 20 21 22 23 24 25 26 27 28 29 30" at bounding box center [225, 112] width 26 height 11
click at [228, 117] on md-option "15" at bounding box center [232, 113] width 50 height 18
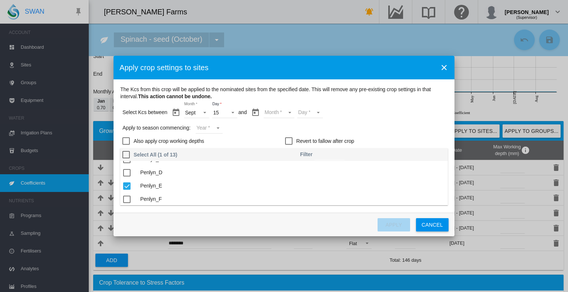
click at [278, 116] on md-select "Month Sept Oct Nov Dec Jan Feb" at bounding box center [279, 112] width 31 height 11
click at [281, 193] on md-option "Feb" at bounding box center [283, 190] width 50 height 18
click at [309, 111] on md-select "Day 01 02 03 04 05 06 07" at bounding box center [305, 112] width 26 height 11
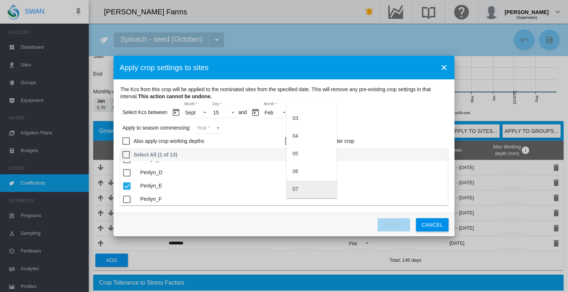
click at [313, 188] on md-option "07" at bounding box center [311, 190] width 50 height 18
click at [208, 130] on md-select "Year 2027 2026 2025 2024 2023" at bounding box center [209, 128] width 27 height 11
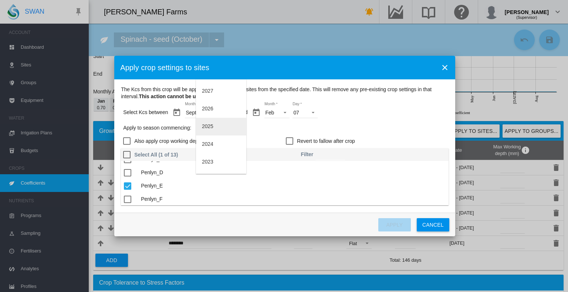
click at [214, 129] on md-option "2025" at bounding box center [221, 127] width 50 height 18
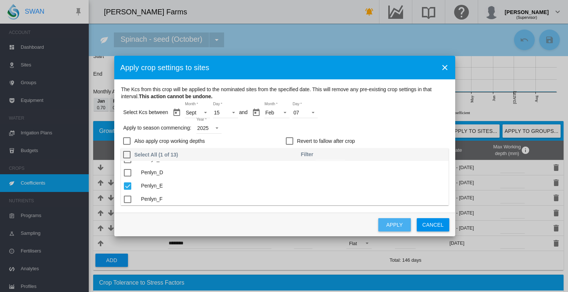
click at [398, 224] on button "Apply" at bounding box center [394, 224] width 33 height 13
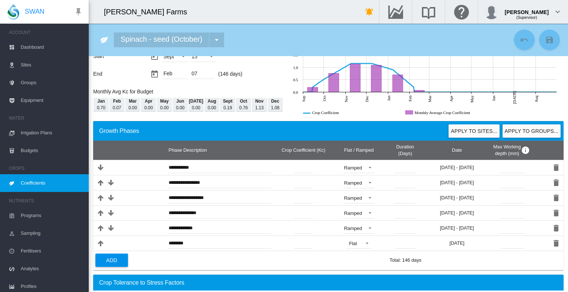
click at [41, 184] on span "Coefficients" at bounding box center [52, 183] width 62 height 18
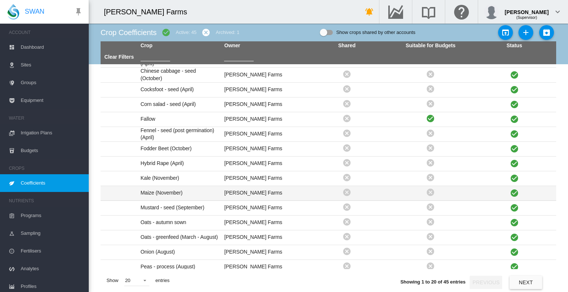
scroll to position [90, 0]
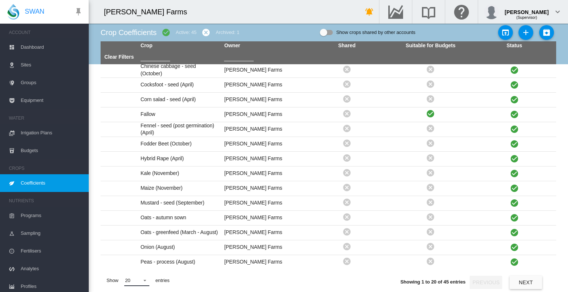
click at [132, 281] on span "20" at bounding box center [131, 281] width 12 height 7
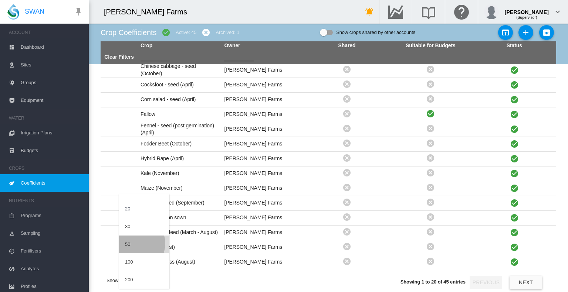
click at [135, 244] on md-option "50" at bounding box center [144, 245] width 50 height 18
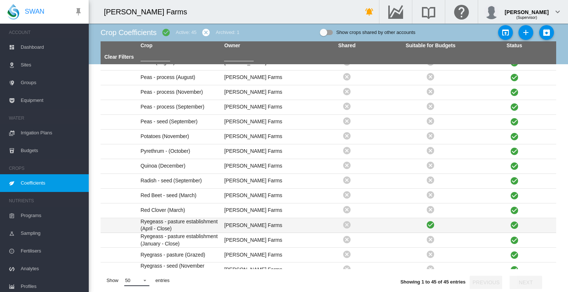
scroll to position [460, 0]
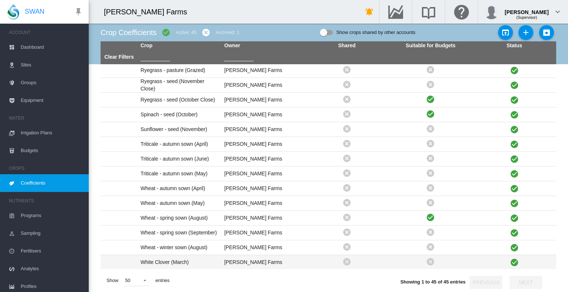
click at [183, 260] on td "White Clover (March)" at bounding box center [179, 262] width 84 height 14
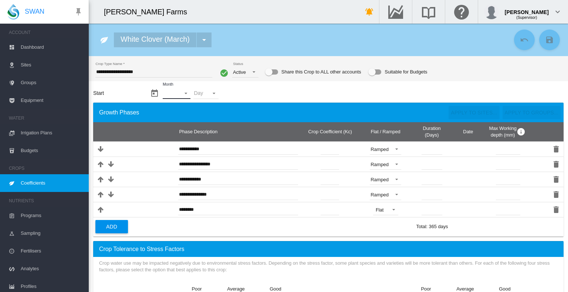
click at [184, 93] on md-select "Month - Jan Feb Mar Apr May Jun Jul Aug Sept Oct Nov Dec" at bounding box center [176, 93] width 27 height 11
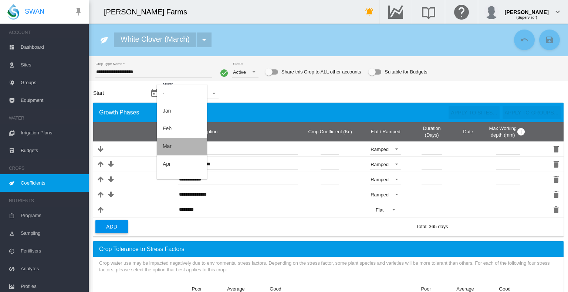
click at [182, 146] on md-option "Mar" at bounding box center [182, 147] width 50 height 18
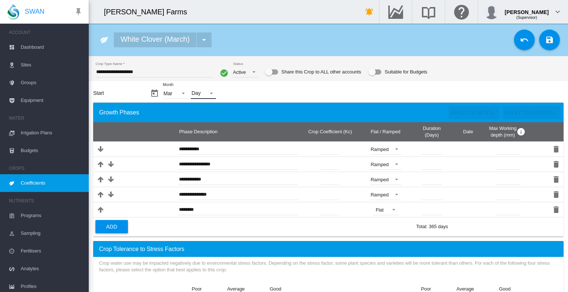
click at [211, 93] on md-select "Day - 01 02 03 04 05 06 07 08 09 10 11 12 13 14 15 16 17 18 19 20 21 22 23 24 2…" at bounding box center [203, 93] width 25 height 11
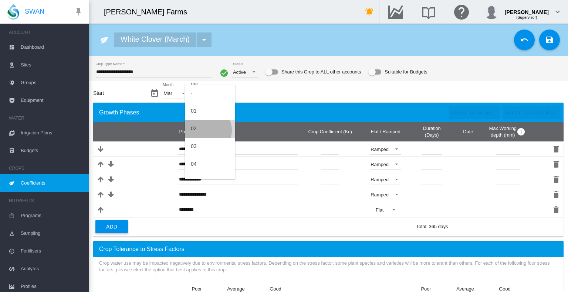
click at [207, 130] on md-option "02" at bounding box center [210, 129] width 50 height 18
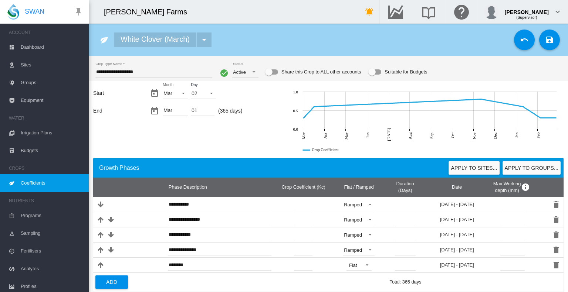
click at [373, 71] on div "Suitable for Budgets" at bounding box center [371, 71] width 7 height 7
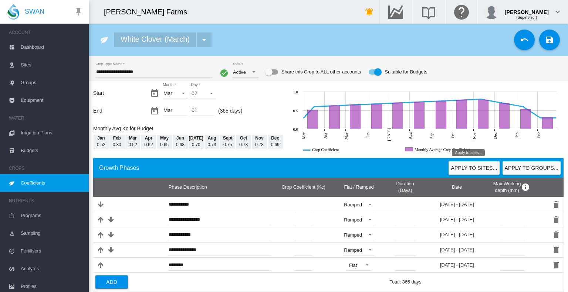
drag, startPoint x: 479, startPoint y: 168, endPoint x: 321, endPoint y: 168, distance: 158.2
click at [321, 168] on div "Growth Phases" at bounding box center [212, 168] width 232 height 13
click at [468, 168] on button "Apply to sites..." at bounding box center [473, 168] width 51 height 13
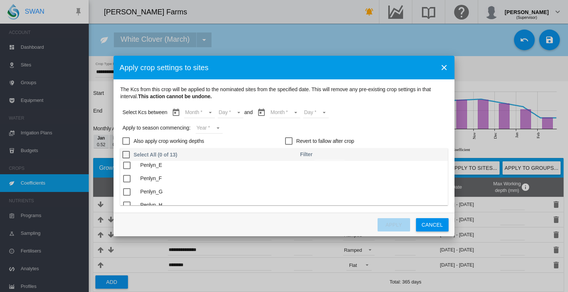
scroll to position [74, 0]
click at [126, 164] on div "The Kcs ..." at bounding box center [126, 162] width 7 height 7
click at [204, 112] on md-select "Month Mar Apr May Jun Jul Aug Sept Oct Nov Dec Jan Feb Mar" at bounding box center [199, 112] width 31 height 11
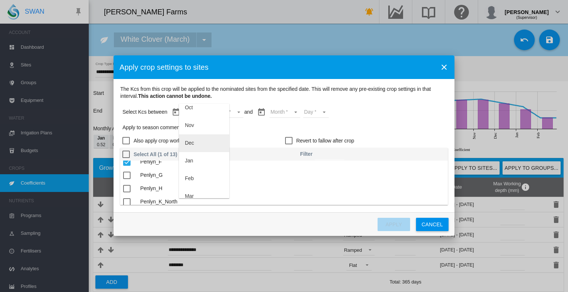
scroll to position [136, 0]
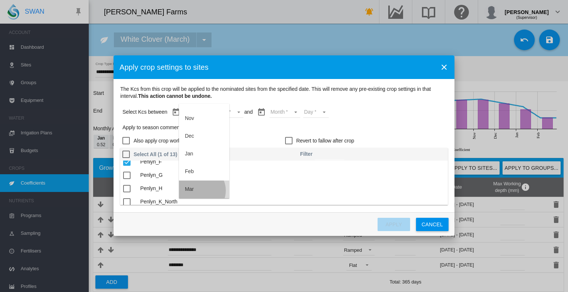
click at [200, 190] on md-option "Mar" at bounding box center [204, 190] width 50 height 18
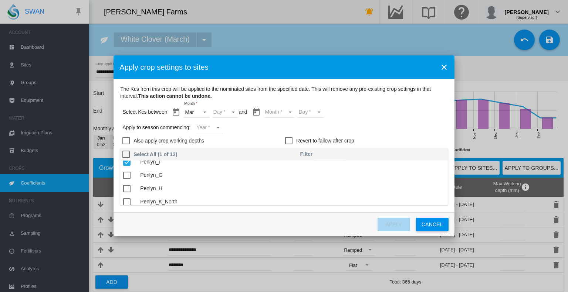
click at [225, 112] on md-select "Day 01" at bounding box center [225, 112] width 26 height 11
click at [228, 109] on md-option "01" at bounding box center [232, 112] width 50 height 18
click at [278, 112] on md-select "Month Mar" at bounding box center [279, 112] width 31 height 11
click at [276, 111] on md-option "Mar" at bounding box center [283, 112] width 50 height 18
click at [310, 112] on md-select "Day 01" at bounding box center [305, 112] width 26 height 11
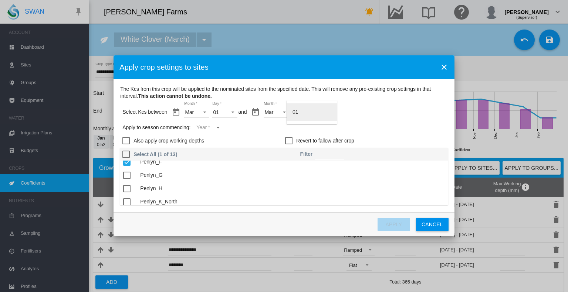
click at [306, 113] on md-option "01" at bounding box center [311, 112] width 50 height 18
click at [199, 128] on md-select "Year 2027 2026 2025 2024 2023" at bounding box center [209, 127] width 27 height 11
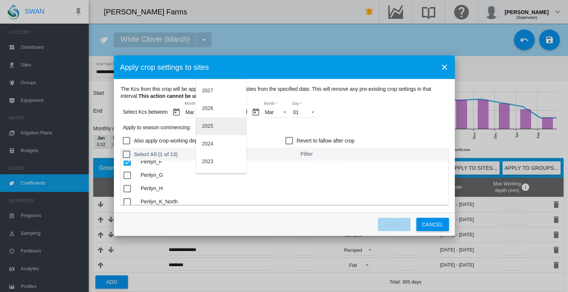
click at [210, 127] on div "2025" at bounding box center [207, 126] width 11 height 7
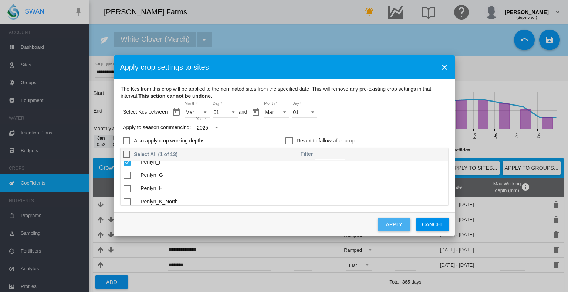
click at [391, 225] on button "Apply" at bounding box center [394, 224] width 33 height 13
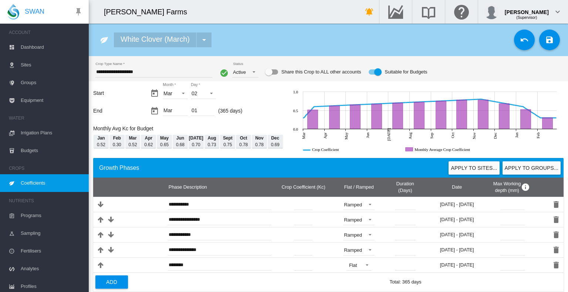
drag, startPoint x: 57, startPoint y: 180, endPoint x: 38, endPoint y: 182, distance: 18.7
click at [38, 182] on span "Coefficients" at bounding box center [52, 183] width 62 height 18
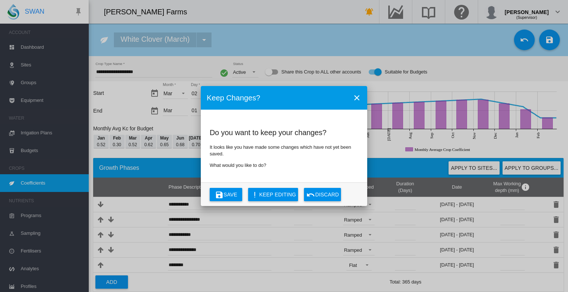
click at [232, 193] on button "Save" at bounding box center [226, 194] width 33 height 13
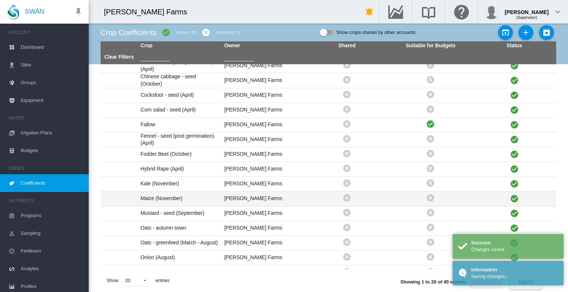
scroll to position [90, 0]
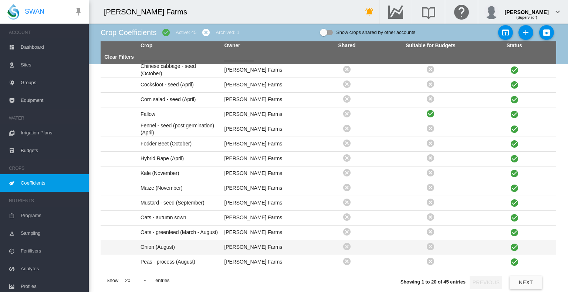
click at [164, 247] on td "Onion (August)" at bounding box center [179, 248] width 84 height 14
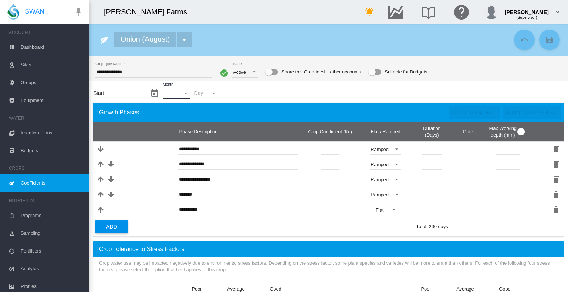
click at [179, 91] on md-select "Month - Jan Feb Mar Apr May Jun Jul Aug Sept Oct Nov Dec" at bounding box center [176, 93] width 27 height 11
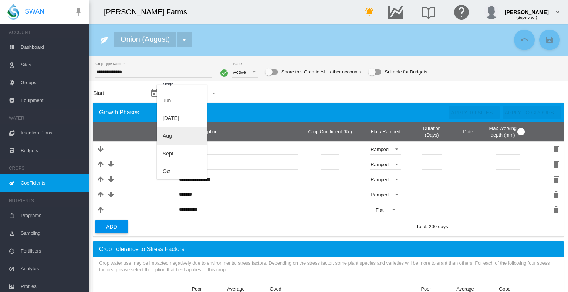
scroll to position [111, 0]
click at [115, 71] on md-backdrop at bounding box center [284, 146] width 568 height 292
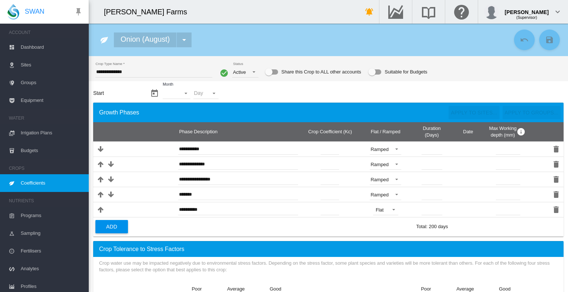
click at [116, 71] on input "**********" at bounding box center [153, 72] width 117 height 11
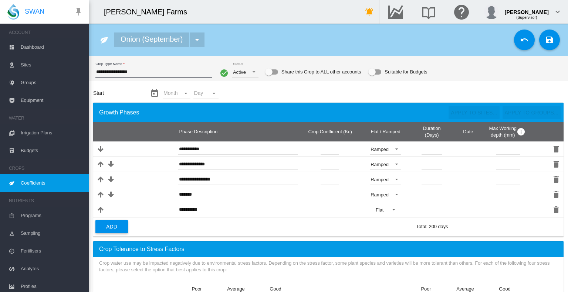
type input "**********"
click at [172, 94] on md-select "Month" at bounding box center [176, 93] width 27 height 11
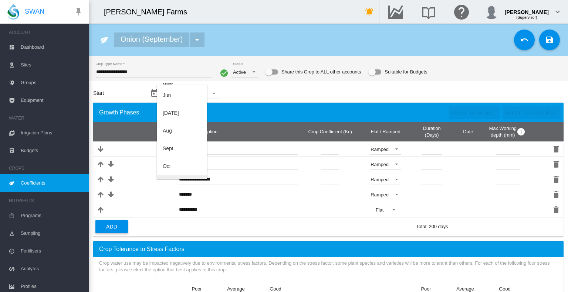
scroll to position [136, 0]
click at [170, 118] on div "Sept" at bounding box center [168, 116] width 10 height 7
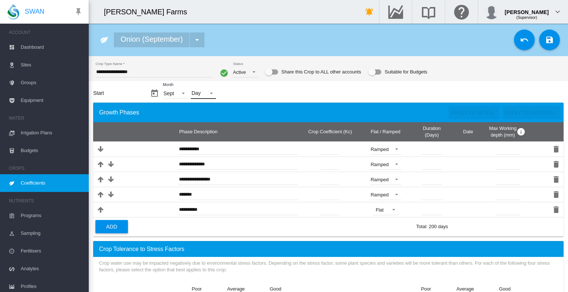
click at [207, 94] on md-select "Day - 01 02 03 04 05 06 07 08 09 10 11 12 13 14 15 16 17 18 19 20 21 22 23 24 2…" at bounding box center [203, 93] width 25 height 11
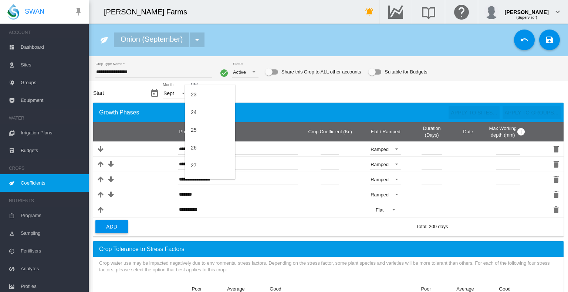
scroll to position [455, 0]
click at [272, 84] on md-backdrop at bounding box center [284, 146] width 568 height 292
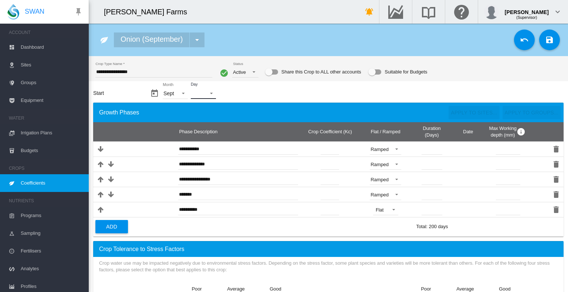
click at [210, 94] on md-select "Day" at bounding box center [203, 93] width 25 height 11
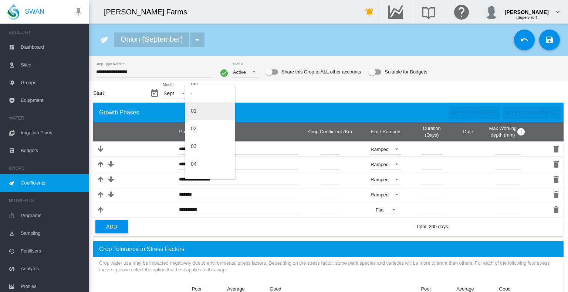
click at [202, 109] on md-option "01" at bounding box center [210, 111] width 50 height 18
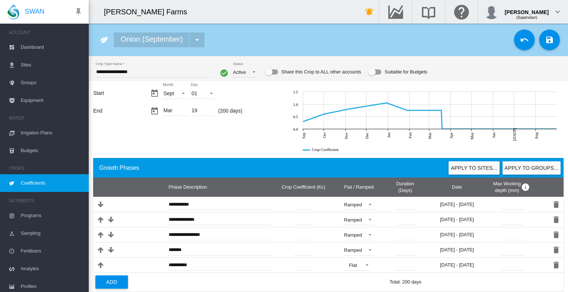
click at [171, 112] on div "Mar" at bounding box center [175, 111] width 25 height 10
click at [177, 108] on div "Mar" at bounding box center [175, 111] width 25 height 10
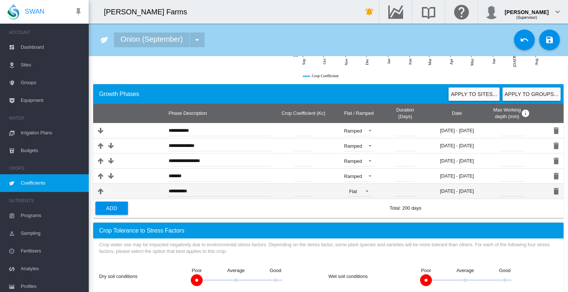
click at [455, 191] on td "29 Jan - 19 Mar" at bounding box center [457, 191] width 67 height 15
click at [408, 191] on input "**" at bounding box center [405, 191] width 21 height 11
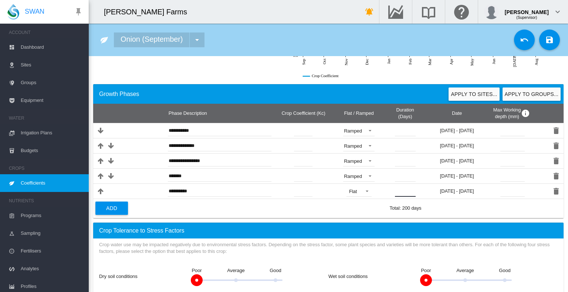
scroll to position [0, 0]
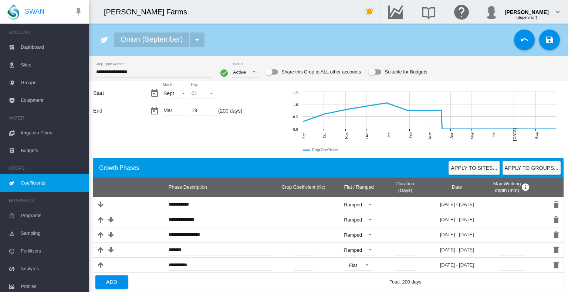
click at [376, 74] on div "Suitable for Budgets" at bounding box center [374, 71] width 13 height 5
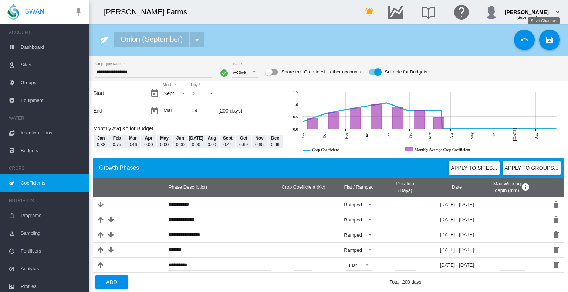
click at [545, 41] on md-icon "icon-content-save" at bounding box center [549, 39] width 9 height 9
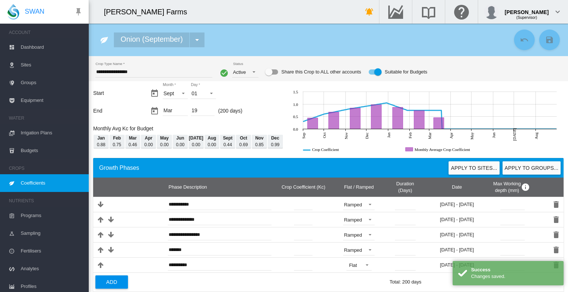
click at [520, 168] on button "Apply to groups..." at bounding box center [531, 168] width 58 height 13
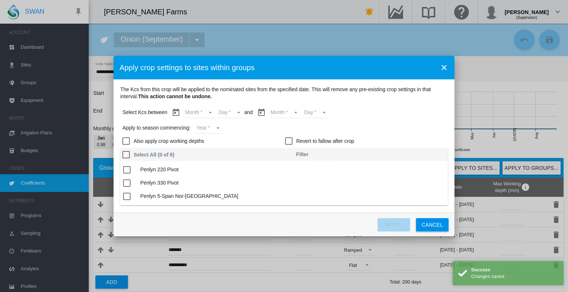
click at [193, 112] on md-select "Month Sept Oct Nov Dec Jan Feb Mar" at bounding box center [199, 112] width 31 height 11
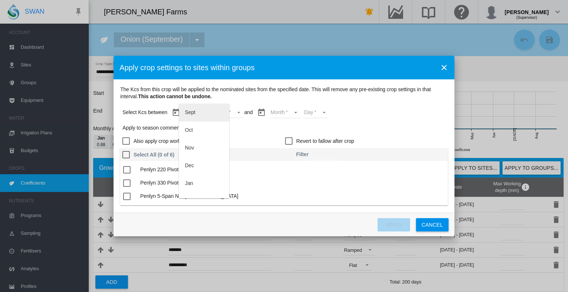
click at [207, 113] on md-option "Sept" at bounding box center [204, 113] width 50 height 18
click at [221, 112] on md-select "Day 01 02 03 04 05 06 07 08 09 10 11 12 13 14 15 16 17 18 19 20 21 22 23 24 25 …" at bounding box center [225, 112] width 26 height 11
click at [224, 109] on md-option "01" at bounding box center [232, 113] width 50 height 18
click at [282, 112] on md-select "Month Sept Oct Nov Dec Jan Feb Mar" at bounding box center [279, 112] width 31 height 11
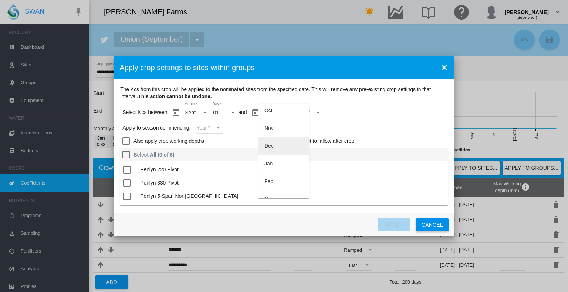
scroll to position [30, 0]
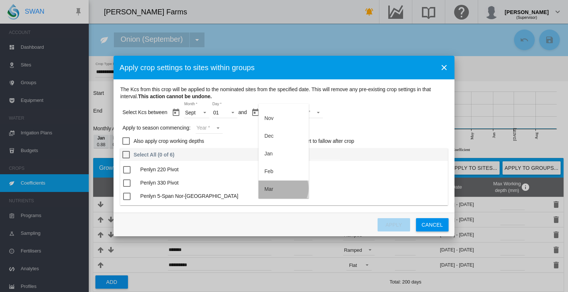
click at [282, 188] on md-option "Mar" at bounding box center [283, 190] width 50 height 18
click at [308, 113] on md-select "Day 01 02 03 04 05 06 07 08 09 10 11 12 13 14 15 16 17 18 19" at bounding box center [305, 112] width 26 height 11
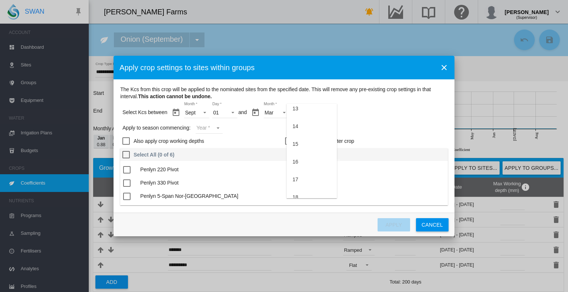
scroll to position [242, 0]
click at [306, 189] on md-option "19" at bounding box center [311, 190] width 50 height 18
click at [292, 140] on div "Revert to fallow after crop" at bounding box center [288, 140] width 7 height 7
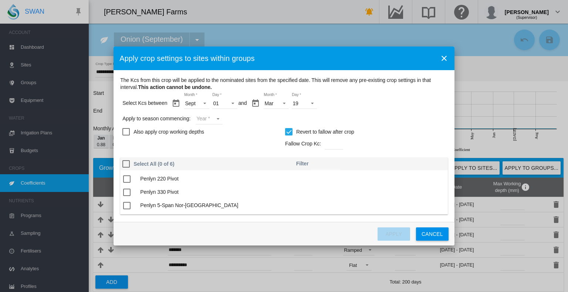
click at [205, 123] on md-select "Year 2027 2026 2025 2024 2023" at bounding box center [209, 118] width 27 height 11
click at [216, 116] on md-option "2025" at bounding box center [221, 118] width 50 height 18
click at [444, 59] on md-icon "icon-close" at bounding box center [443, 58] width 9 height 9
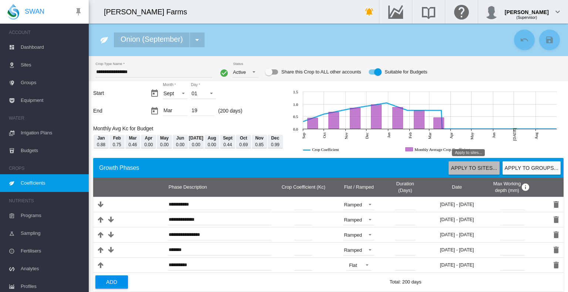
click at [485, 169] on button "Apply to sites..." at bounding box center [473, 168] width 51 height 13
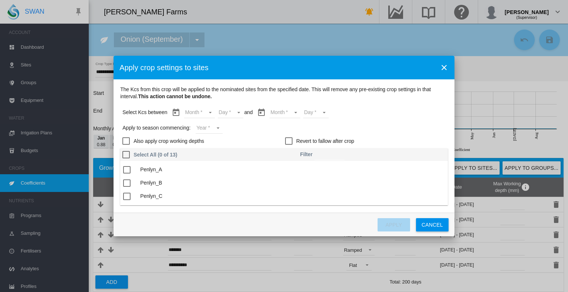
click at [198, 112] on md-select "Month Sept Oct Nov Dec Jan Feb Mar" at bounding box center [199, 112] width 31 height 11
click at [194, 108] on md-option "Sept" at bounding box center [204, 113] width 50 height 18
click at [224, 113] on md-select "Day 01 02 03 04 05 06 07 08 09 10 11 12 13 14 15 16 17 18 19 20 21 22 23 24 25 …" at bounding box center [225, 112] width 26 height 11
click at [225, 111] on md-option "01" at bounding box center [232, 113] width 50 height 18
click at [272, 114] on md-select "Month Sept Oct Nov Dec Jan Feb Mar" at bounding box center [279, 112] width 31 height 11
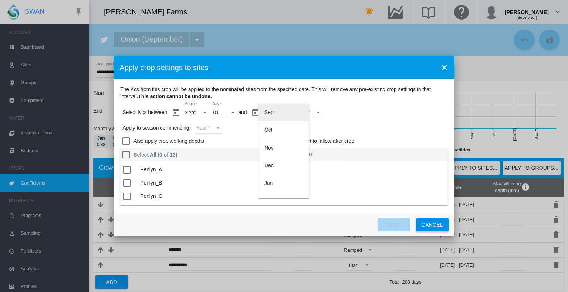
click at [278, 116] on md-option "Sept" at bounding box center [283, 113] width 50 height 18
click at [275, 113] on div "Sept" at bounding box center [269, 113] width 10 height 6
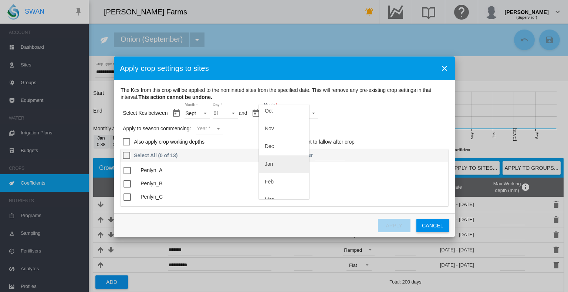
scroll to position [30, 0]
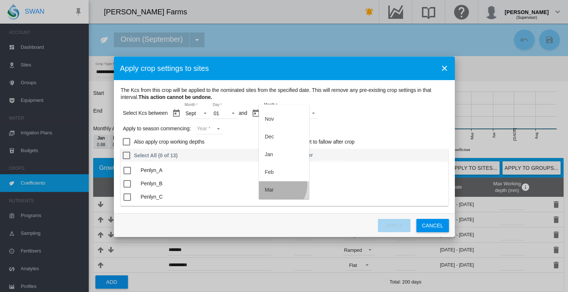
click at [278, 185] on md-option "Mar" at bounding box center [284, 190] width 50 height 18
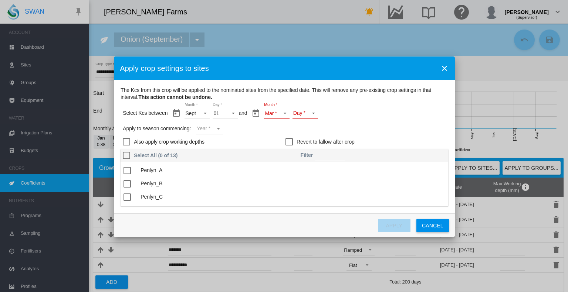
click at [303, 111] on md-select "Day 01 02 03 04 05 06 07 08 09 10 11 12 13 14 15 16 17 18 19" at bounding box center [305, 113] width 26 height 11
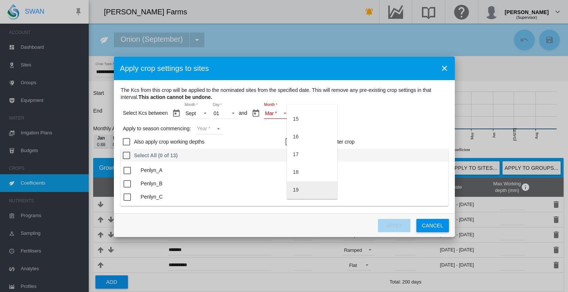
click at [308, 189] on md-option "19" at bounding box center [312, 190] width 50 height 18
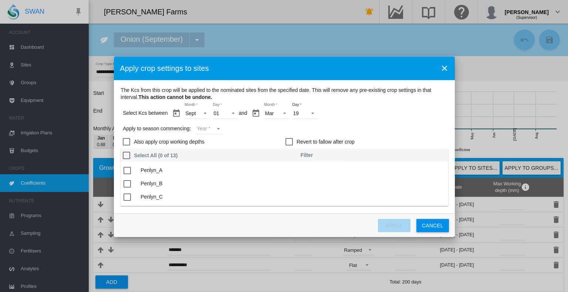
drag, startPoint x: 308, startPoint y: 189, endPoint x: 269, endPoint y: 134, distance: 67.2
click at [269, 134] on div "Apply to season commencing: Year Year 2027 2026 2025 2024 2023" at bounding box center [285, 129] width 325 height 13
click at [211, 127] on md-select "Year 2027 2026 2025 2024 2023" at bounding box center [209, 128] width 27 height 11
click at [220, 126] on md-option "2025" at bounding box center [221, 128] width 50 height 18
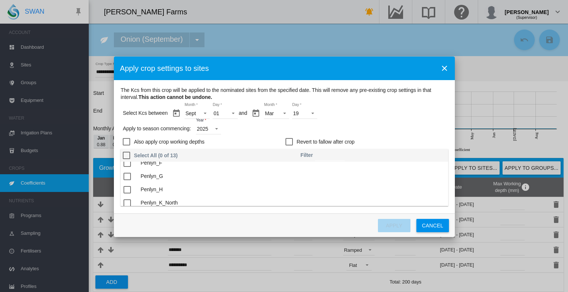
click at [125, 174] on div "The Kcs ..." at bounding box center [126, 176] width 7 height 7
click at [400, 225] on button "Apply" at bounding box center [394, 225] width 33 height 13
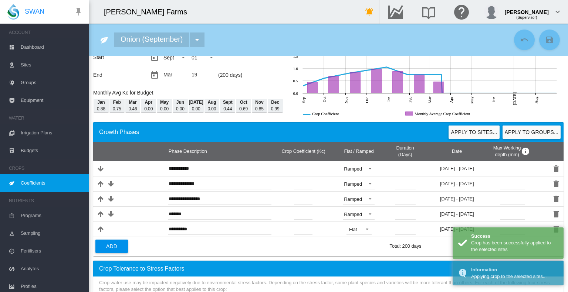
scroll to position [0, 0]
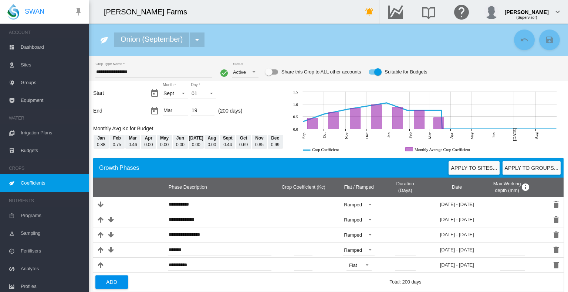
drag, startPoint x: 35, startPoint y: 182, endPoint x: 56, endPoint y: 182, distance: 20.3
click at [35, 182] on span "Coefficients" at bounding box center [52, 183] width 62 height 18
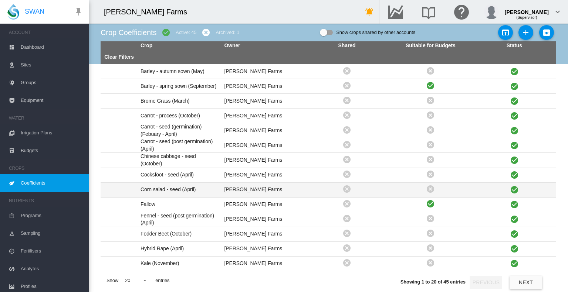
click at [176, 189] on td "Corn salad - seed (April)" at bounding box center [179, 190] width 84 height 14
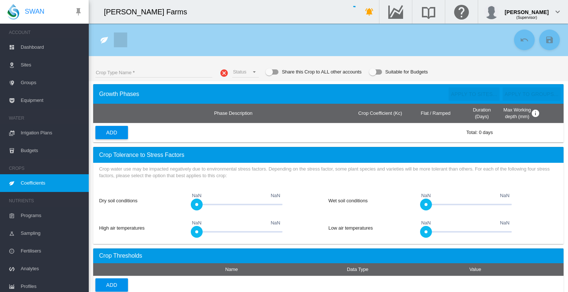
type input "**********"
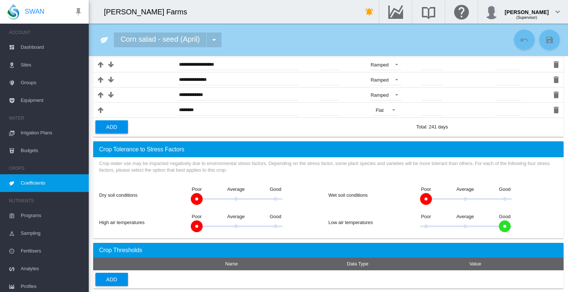
scroll to position [4, 0]
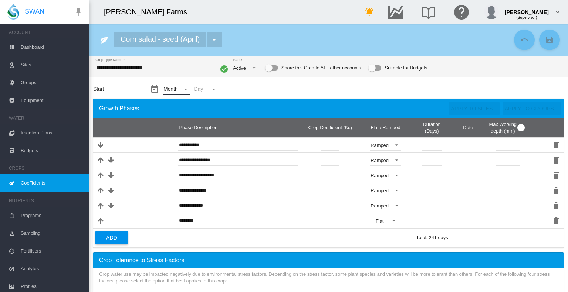
click at [185, 90] on md-select "Month - Jan Feb Mar Apr May Jun Jul Aug Sept Oct Nov Dec" at bounding box center [176, 89] width 27 height 11
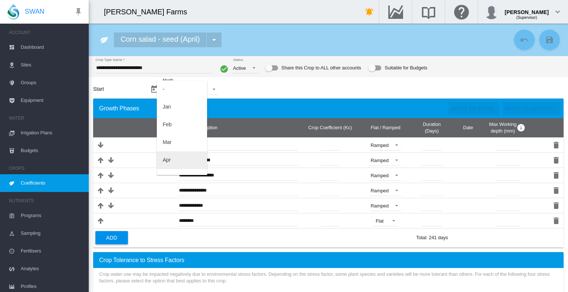
click at [183, 157] on md-option "Apr" at bounding box center [182, 161] width 50 height 18
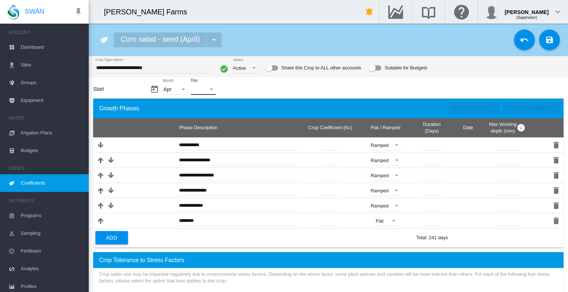
click at [199, 88] on md-select "Day - 01 02 03 04 05 06 07 08 09 10 11 12 13 14 15 16 17 18 19 20 21 22 23 24 2…" at bounding box center [203, 89] width 25 height 11
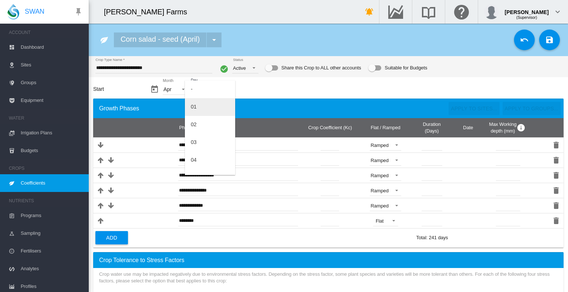
click at [203, 109] on md-option "01" at bounding box center [210, 107] width 50 height 18
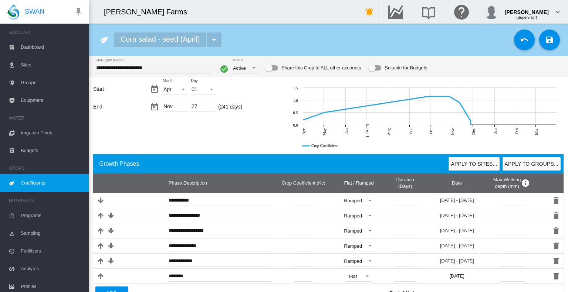
click at [173, 108] on div "Nov" at bounding box center [175, 107] width 25 height 10
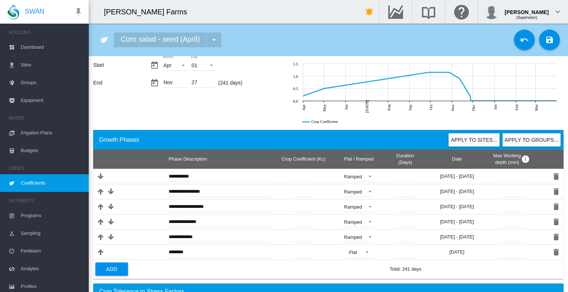
scroll to position [41, 0]
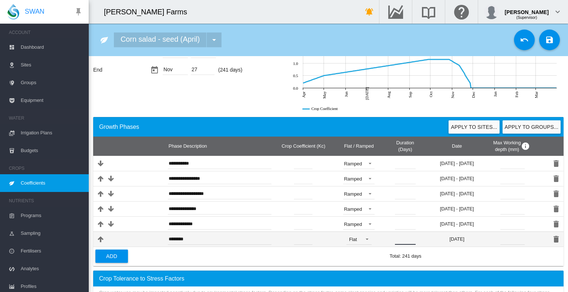
click at [401, 240] on input "*" at bounding box center [405, 239] width 21 height 11
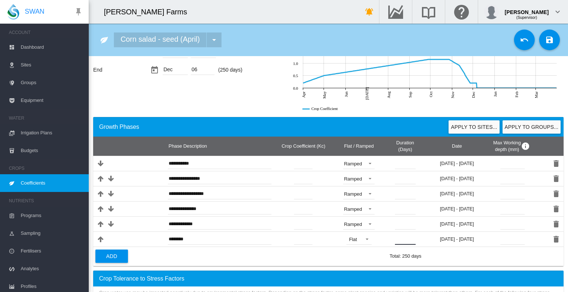
type input "**"
click at [445, 257] on td "* Total crop growth duration must not exceed 365 days Total: 250 days" at bounding box center [461, 256] width 148 height 19
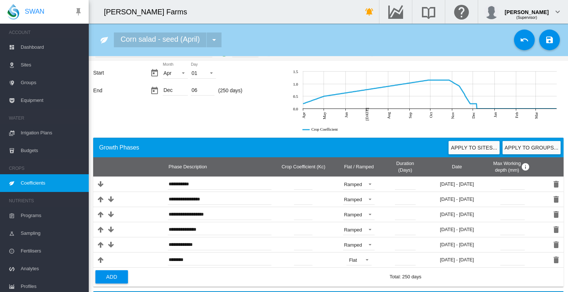
scroll to position [4, 0]
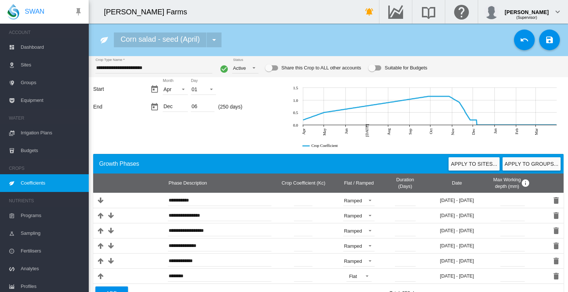
click at [375, 72] on md-switch "Suitable for Budgets" at bounding box center [397, 67] width 59 height 11
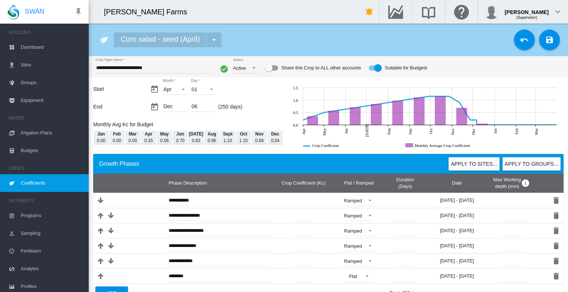
click at [375, 69] on div "Suitable for Budgets" at bounding box center [377, 67] width 7 height 7
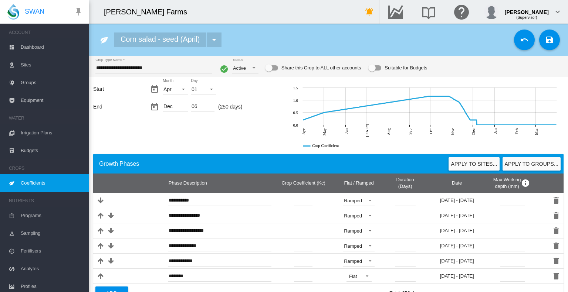
click at [375, 69] on div "Suitable for Budgets" at bounding box center [374, 67] width 13 height 5
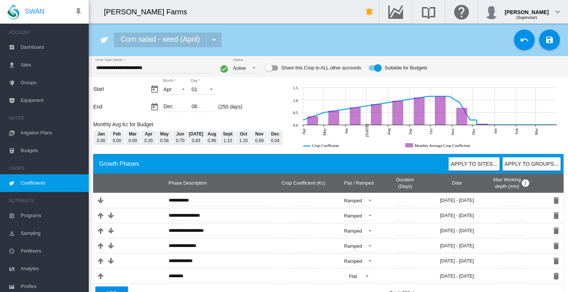
click at [547, 41] on md-icon "icon-content-save" at bounding box center [549, 39] width 9 height 9
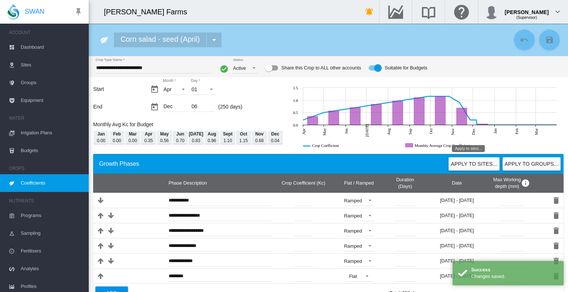
click at [467, 165] on button "Apply to sites..." at bounding box center [473, 163] width 51 height 13
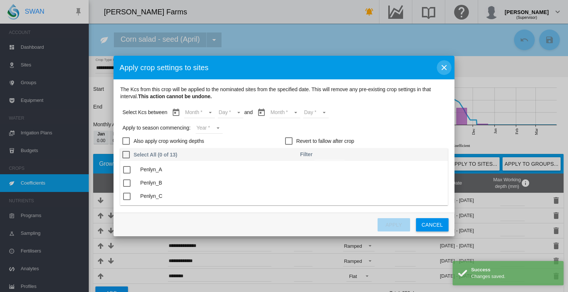
click at [446, 69] on md-icon "icon-close" at bounding box center [443, 67] width 9 height 9
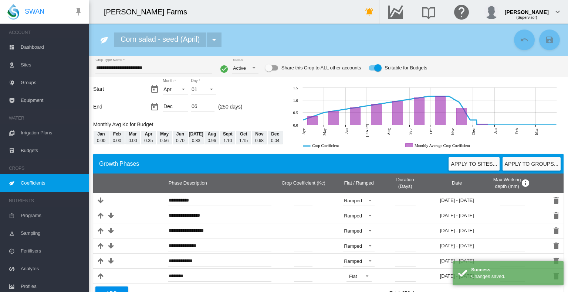
click at [30, 187] on span "Coefficients" at bounding box center [52, 183] width 62 height 18
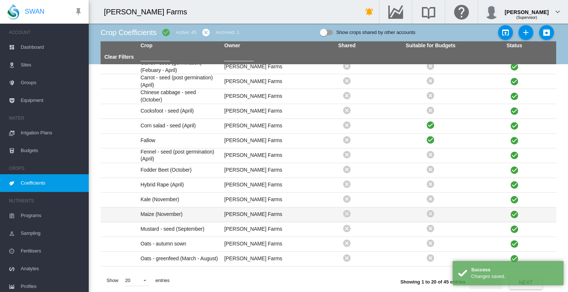
scroll to position [90, 0]
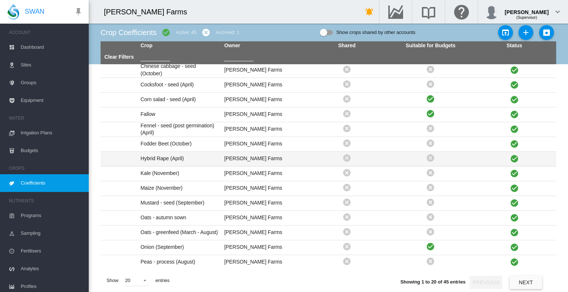
click at [181, 159] on td "Hybrid Rape (April)" at bounding box center [179, 159] width 84 height 14
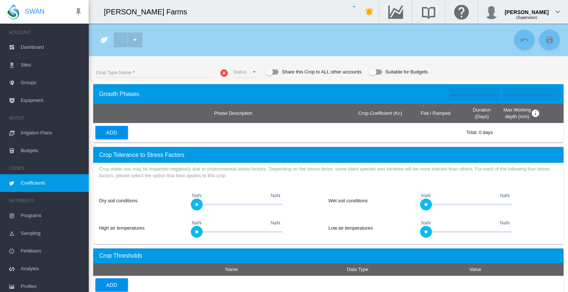
type input "**********"
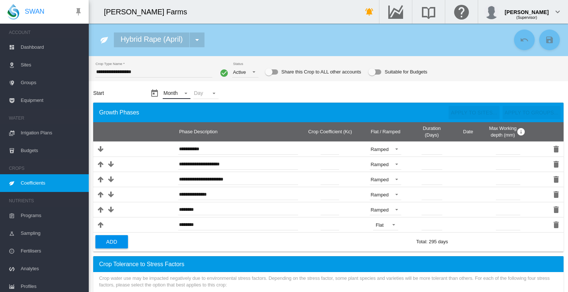
click at [184, 94] on md-select "Month - Jan Feb Mar Apr May Jun Jul Aug Sept Oct Nov Dec" at bounding box center [176, 93] width 27 height 11
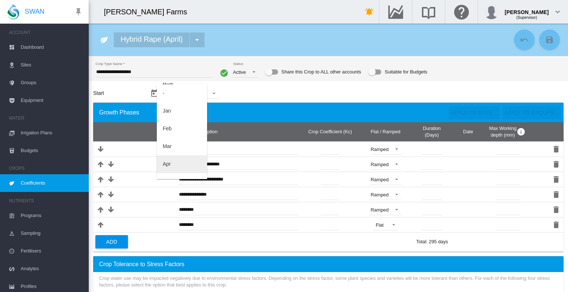
click at [177, 163] on md-option "Apr" at bounding box center [182, 165] width 50 height 18
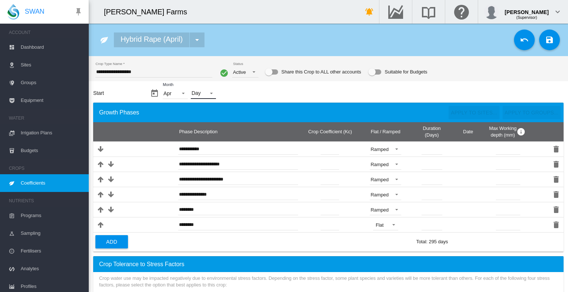
click at [211, 93] on md-select "Day - 01 02 03 04 05 06 07 08 09 10 11 12 13 14 15 16 17 18 19 20 21 22 23 24 2…" at bounding box center [203, 93] width 25 height 11
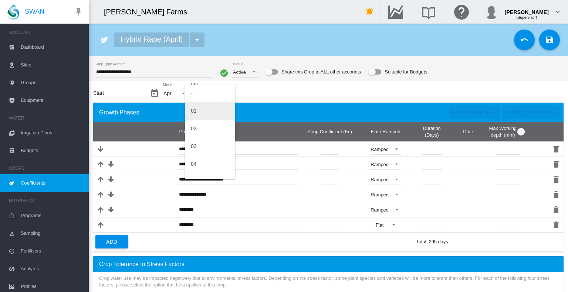
click at [207, 110] on md-option "01" at bounding box center [210, 111] width 50 height 18
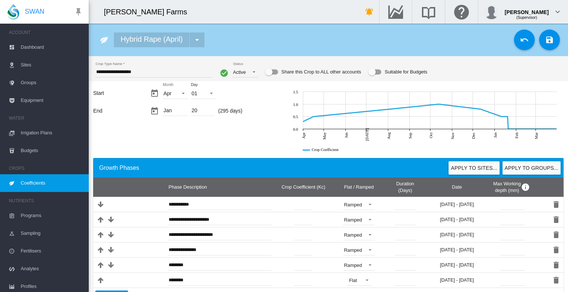
click at [374, 75] on div "Suitable for Budgets" at bounding box center [374, 72] width 13 height 9
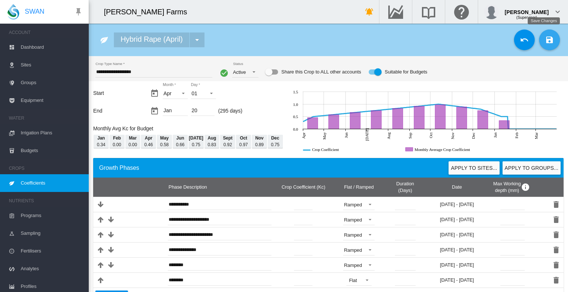
click at [545, 43] on md-icon "icon-content-save" at bounding box center [549, 39] width 9 height 9
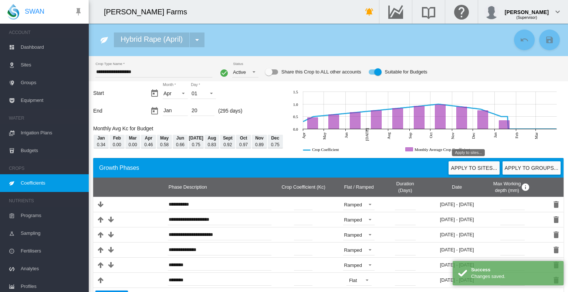
click at [463, 171] on button "Apply to sites..." at bounding box center [473, 168] width 51 height 13
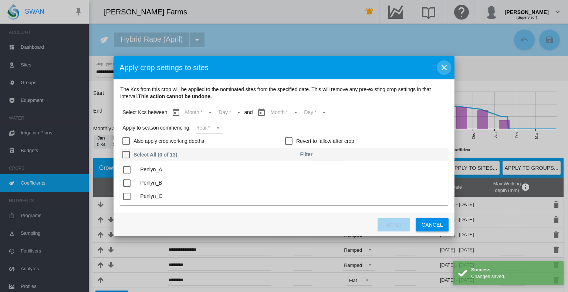
click at [445, 67] on md-icon "icon-close" at bounding box center [443, 67] width 9 height 9
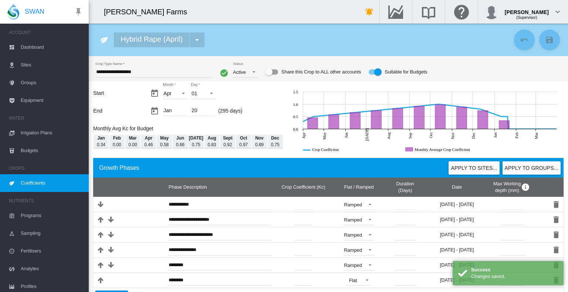
click at [31, 182] on span "Coefficients" at bounding box center [52, 183] width 62 height 18
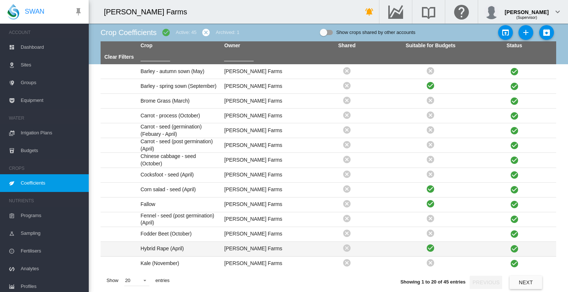
click at [176, 246] on td "Hybrid Rape (April)" at bounding box center [179, 249] width 84 height 14
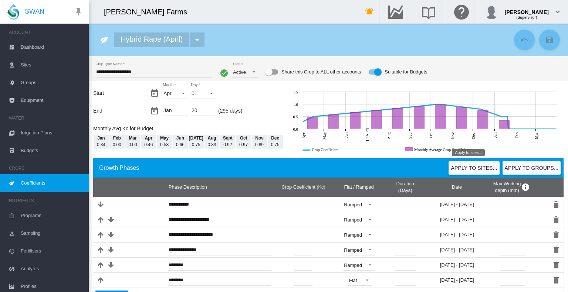
click at [464, 167] on button "Apply to sites..." at bounding box center [473, 168] width 51 height 13
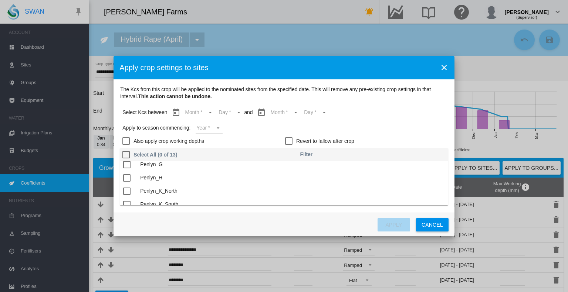
scroll to position [95, 0]
click at [126, 171] on div "The Kcs ..." at bounding box center [126, 168] width 7 height 7
click at [206, 111] on md-select "Month Apr May Jun Jul Aug Sept Oct Nov Dec Jan" at bounding box center [199, 112] width 31 height 11
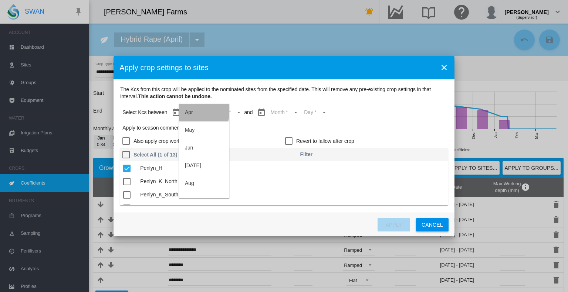
click at [203, 111] on md-option "Apr" at bounding box center [204, 113] width 50 height 18
click at [226, 114] on md-select "Day 01 02 03 04 05 06 07 08 09 10 11 12 13 14 15 16 17 18 19 20 21 22 23 24 25 …" at bounding box center [225, 112] width 26 height 11
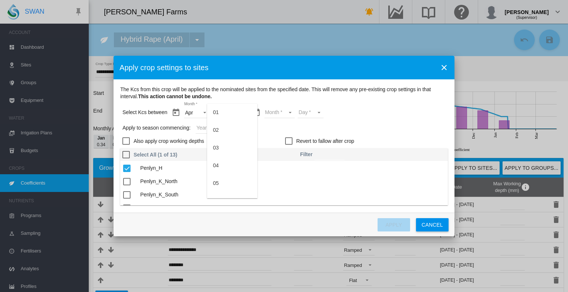
drag, startPoint x: 228, startPoint y: 110, endPoint x: 240, endPoint y: 109, distance: 12.2
click at [228, 109] on md-option "01" at bounding box center [232, 113] width 50 height 18
click at [276, 110] on md-select "Month Apr May Jun Jul Aug Sept Oct Nov Dec Jan" at bounding box center [279, 112] width 31 height 11
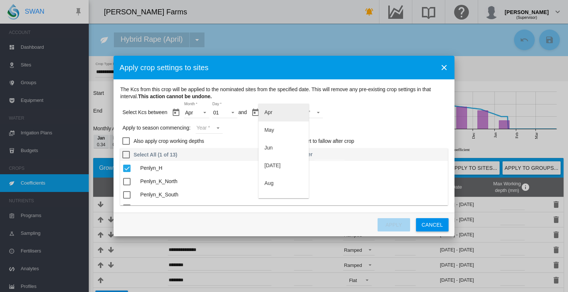
click at [284, 115] on md-option "Apr" at bounding box center [283, 113] width 50 height 18
click at [283, 113] on span "Month: Apr" at bounding box center [282, 112] width 9 height 7
click at [295, 111] on md-option "Apr" at bounding box center [283, 113] width 50 height 18
click at [277, 110] on md-select-value "Apr" at bounding box center [276, 112] width 25 height 11
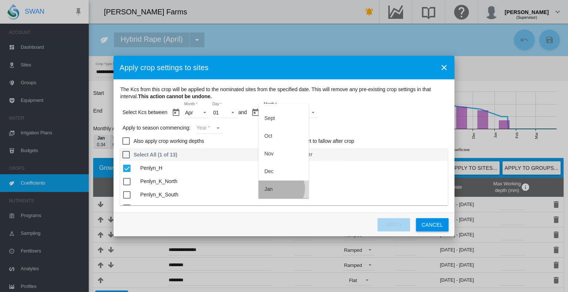
click at [280, 189] on md-option "Jan" at bounding box center [283, 190] width 50 height 18
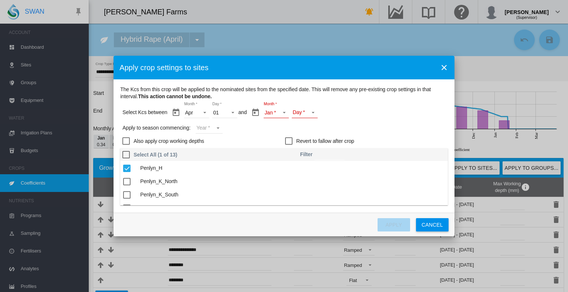
click at [310, 112] on md-select "Day 01 02 03 04 05 06 07 08 09 10 11 12 13 14 15 16 17 18 19 20" at bounding box center [305, 112] width 26 height 11
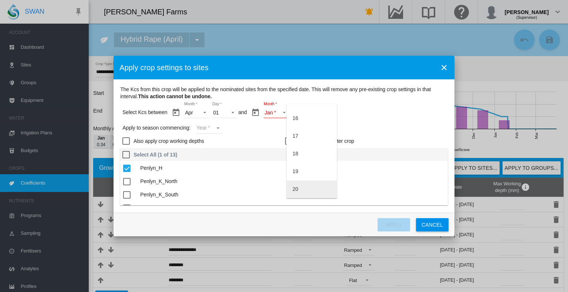
click at [308, 186] on md-option "20" at bounding box center [311, 190] width 50 height 18
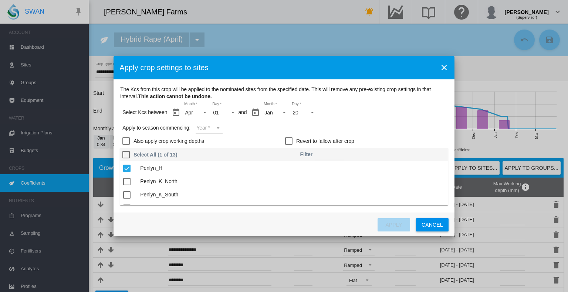
click at [220, 125] on md-select "Year 2027 2026 2025 2024 2023" at bounding box center [209, 128] width 27 height 11
click at [219, 129] on md-option "2025" at bounding box center [221, 127] width 50 height 18
click at [373, 130] on div "Apply to season commencing: Year 2025" at bounding box center [284, 128] width 325 height 13
click at [392, 224] on button "Apply" at bounding box center [393, 224] width 33 height 13
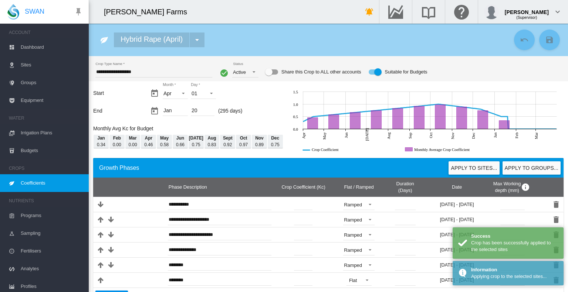
click at [31, 180] on span "Coefficients" at bounding box center [52, 183] width 62 height 18
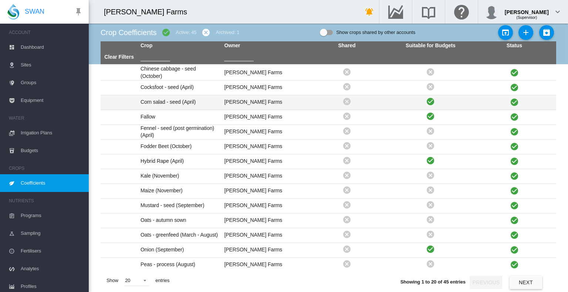
scroll to position [90, 0]
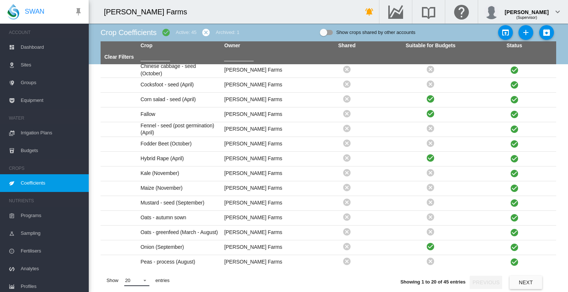
click at [142, 280] on span at bounding box center [142, 280] width 9 height 7
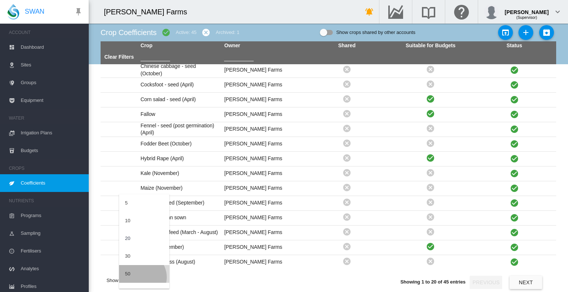
click at [140, 278] on md-option "50" at bounding box center [144, 274] width 50 height 18
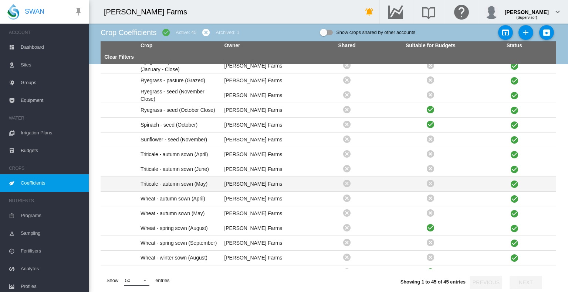
scroll to position [460, 0]
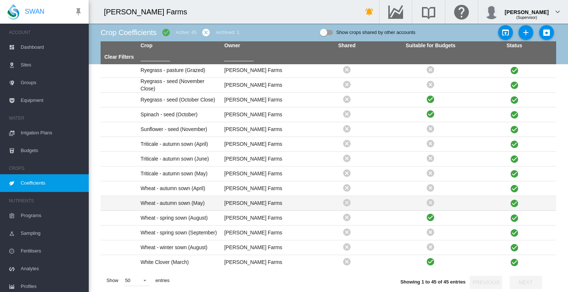
click at [176, 204] on td "Wheat - autumn sown (May)" at bounding box center [179, 203] width 84 height 14
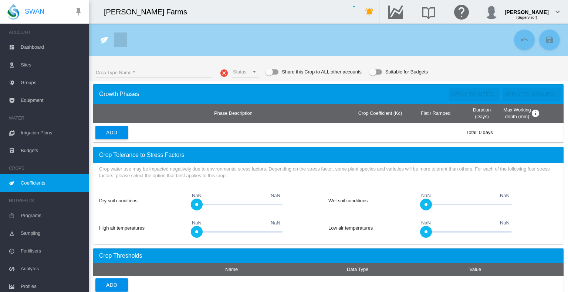
type input "**********"
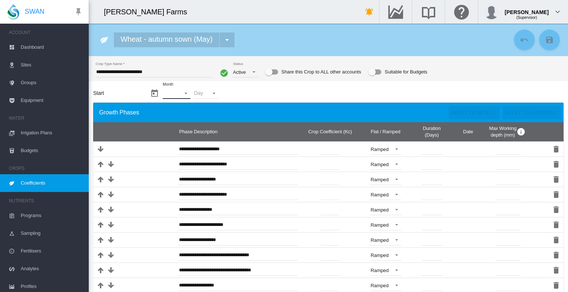
click at [184, 96] on md-select "Month - Jan Feb Mar Apr May Jun Jul Aug Sept Oct Nov Dec" at bounding box center [176, 93] width 27 height 11
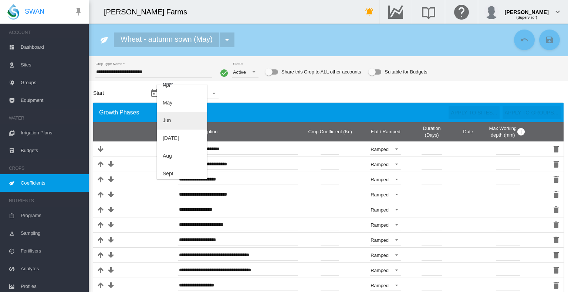
scroll to position [74, 0]
click at [180, 105] on md-option "May" at bounding box center [182, 108] width 50 height 18
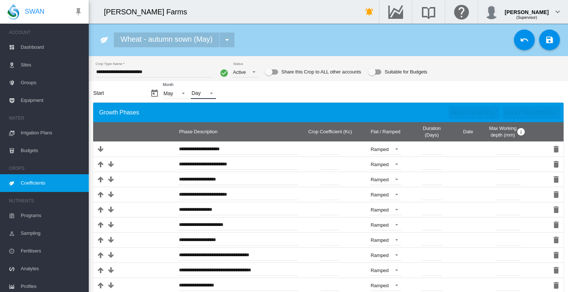
click at [209, 92] on md-select "Day - 01 02 03 04 05 06 07 08 09 10 11 12 13 14 15 16 17 18 19 20 21 22 23 24 2…" at bounding box center [203, 93] width 25 height 11
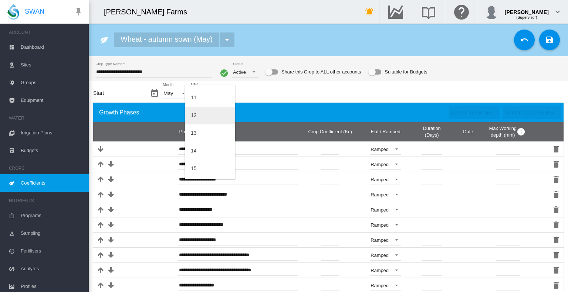
scroll to position [222, 0]
click at [196, 138] on div "15" at bounding box center [194, 137] width 6 height 7
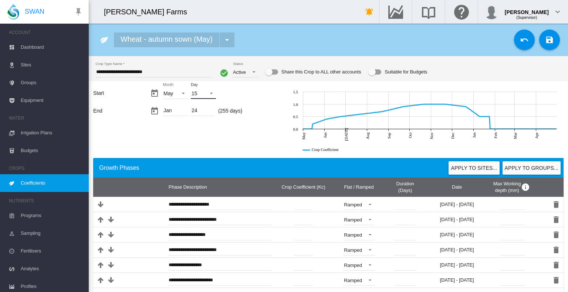
click at [209, 94] on span "Day: 15" at bounding box center [209, 92] width 9 height 7
click at [139, 148] on md-backdrop at bounding box center [284, 146] width 568 height 292
click at [373, 75] on div "Suitable for Budgets" at bounding box center [374, 72] width 13 height 9
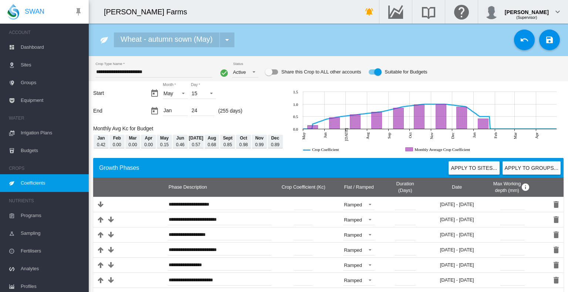
click at [547, 40] on md-icon "icon-content-save" at bounding box center [549, 39] width 9 height 9
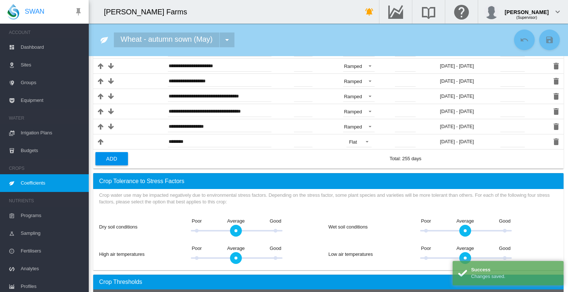
scroll to position [222, 0]
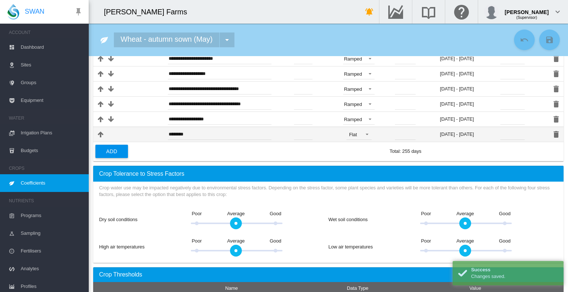
click at [414, 130] on input "**" at bounding box center [405, 134] width 21 height 11
click at [405, 133] on input "**" at bounding box center [405, 134] width 21 height 11
click at [404, 132] on input "**" at bounding box center [405, 134] width 21 height 11
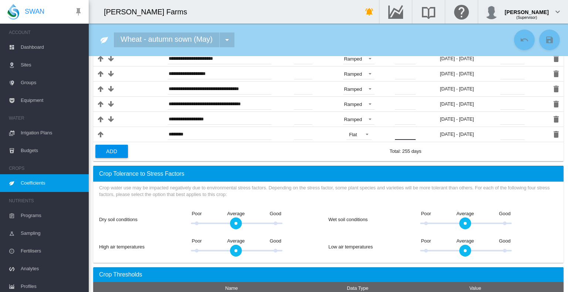
click at [373, 158] on td at bounding box center [276, 151] width 221 height 19
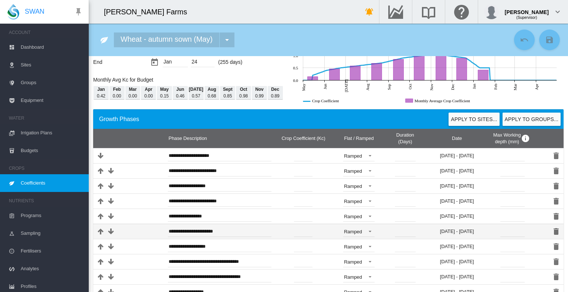
scroll to position [0, 0]
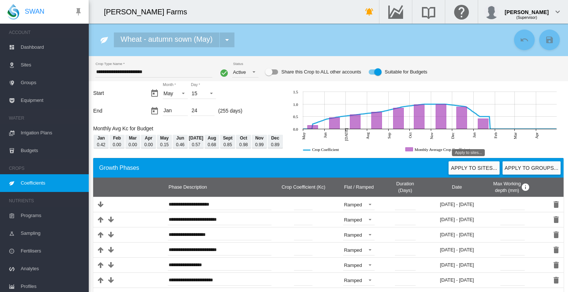
click at [467, 165] on button "Apply to sites..." at bounding box center [473, 168] width 51 height 13
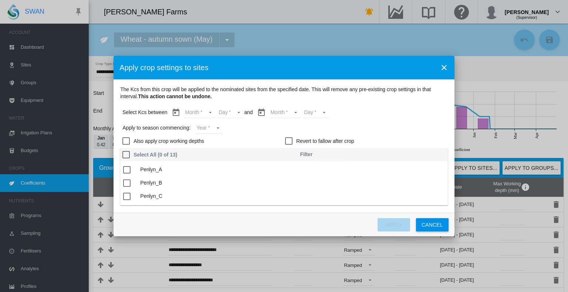
click at [201, 112] on md-select "Month May Jun Jul Aug Sept Oct Nov Dec Jan" at bounding box center [199, 112] width 31 height 11
click at [198, 115] on md-option "May" at bounding box center [204, 113] width 50 height 18
click at [223, 113] on md-select "Day 15 16 17 18 19 20 21 22 23 24 25 26 27 28 29 30 31" at bounding box center [225, 112] width 26 height 11
click at [226, 113] on md-option "15" at bounding box center [232, 113] width 50 height 18
click at [274, 110] on md-select "Month May Jun Jul Aug Sept Oct Nov Dec Jan" at bounding box center [279, 112] width 31 height 11
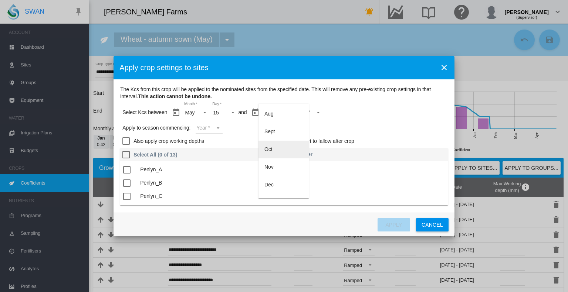
scroll to position [65, 0]
click at [281, 190] on md-option "Jan" at bounding box center [283, 190] width 50 height 18
click at [309, 114] on md-select "Day 01 02 03 04 05 06 07 08 09 10 11 12 13 14 15 16 17 18 19 20 21 22 23 24" at bounding box center [305, 112] width 26 height 11
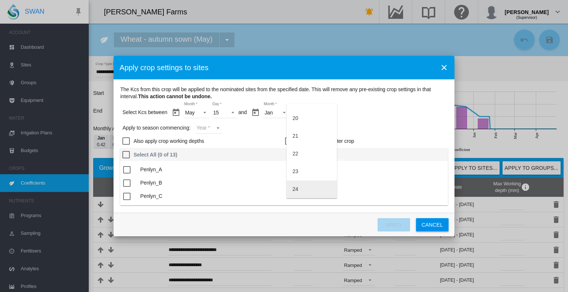
click at [305, 192] on md-option "24" at bounding box center [311, 190] width 50 height 18
click at [198, 128] on md-select "Year 2027 2026 2025 2024 2023" at bounding box center [209, 128] width 27 height 11
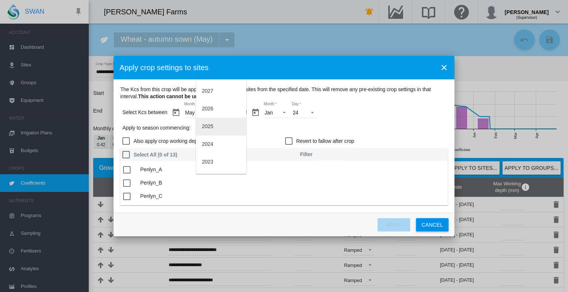
click at [222, 125] on md-option "2025" at bounding box center [221, 127] width 50 height 18
click at [250, 137] on md-checkbox "Also apply crop working depths" at bounding box center [203, 140] width 163 height 7
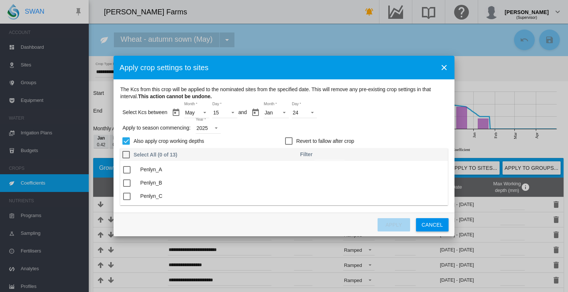
click at [143, 140] on div "Also apply crop working depths" at bounding box center [168, 141] width 71 height 7
click at [126, 181] on div "The Kcs ..." at bounding box center [126, 181] width 7 height 7
click at [128, 193] on div "The Kcs ..." at bounding box center [126, 194] width 7 height 7
click at [387, 223] on button "Apply" at bounding box center [393, 224] width 33 height 13
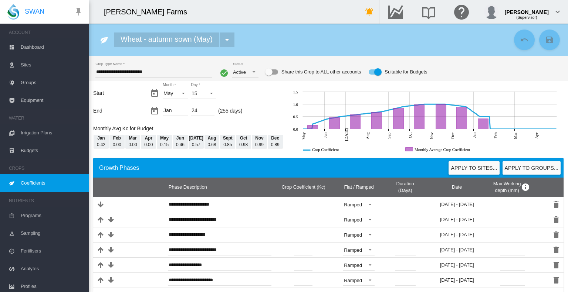
drag, startPoint x: 41, startPoint y: 183, endPoint x: 76, endPoint y: 125, distance: 67.4
click at [41, 183] on span "Coefficients" at bounding box center [52, 183] width 62 height 18
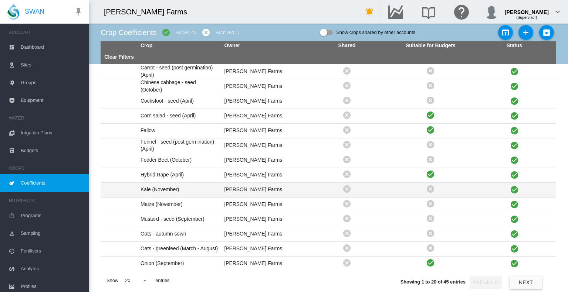
scroll to position [90, 0]
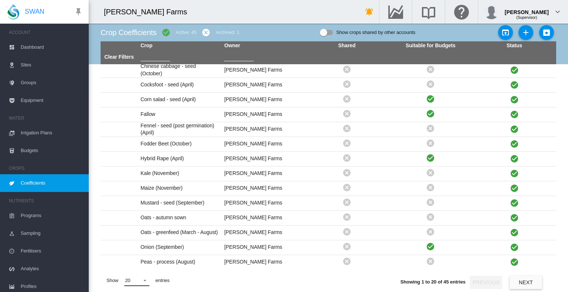
click at [145, 281] on span at bounding box center [142, 280] width 9 height 7
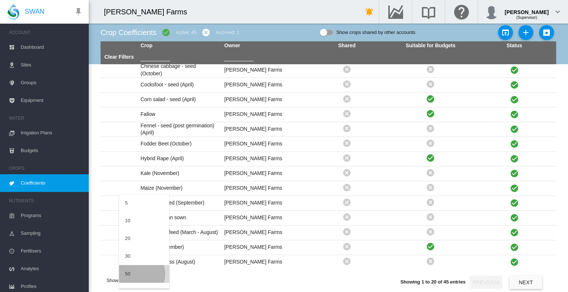
click at [137, 275] on md-option "50" at bounding box center [144, 274] width 50 height 18
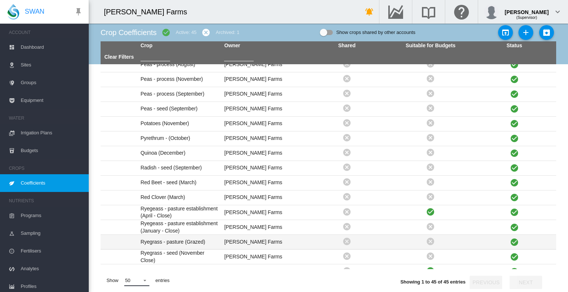
scroll to position [275, 0]
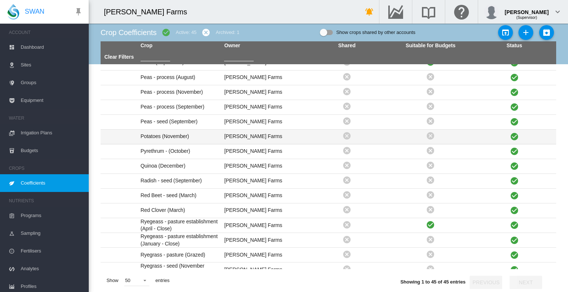
click at [164, 137] on td "Potatoes (November)" at bounding box center [179, 137] width 84 height 14
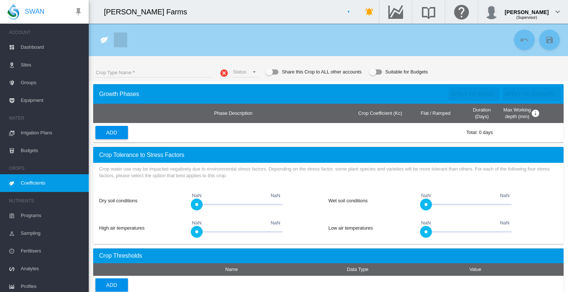
type input "**********"
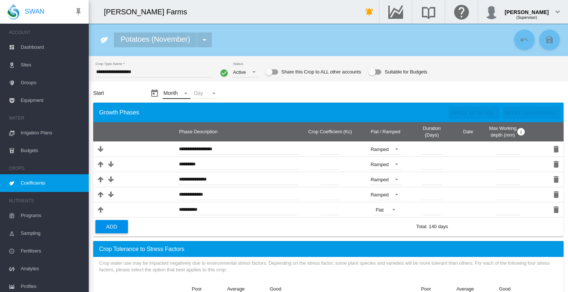
click at [166, 95] on md-select "Month - Jan Feb Mar Apr May Jun Jul Aug Sept Oct Nov Dec" at bounding box center [176, 93] width 27 height 11
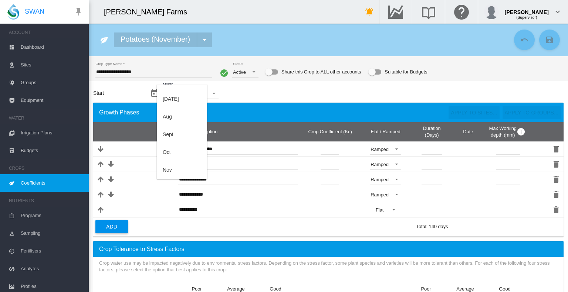
scroll to position [136, 0]
click at [176, 135] on md-option "Oct" at bounding box center [182, 135] width 50 height 18
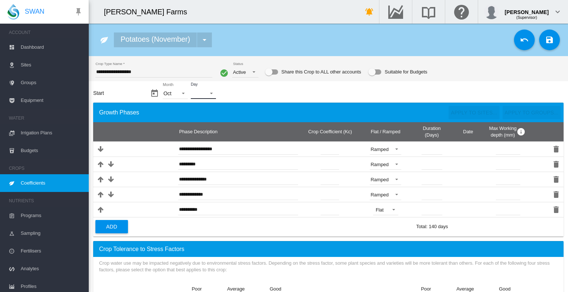
click at [201, 94] on md-select "Day - 01 02 03 04 05 06 07 08 09 10 11 12 13 14 15 16 17 18 19 20 21 22 23 24 2…" at bounding box center [203, 93] width 25 height 11
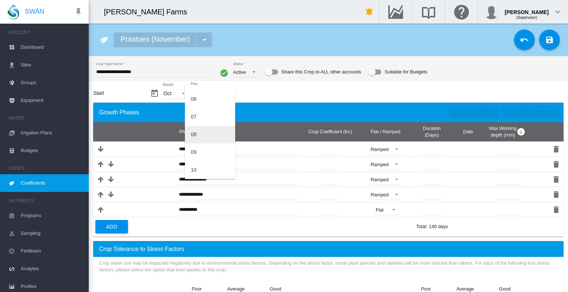
scroll to position [111, 0]
click at [200, 160] on md-option "10" at bounding box center [210, 160] width 50 height 18
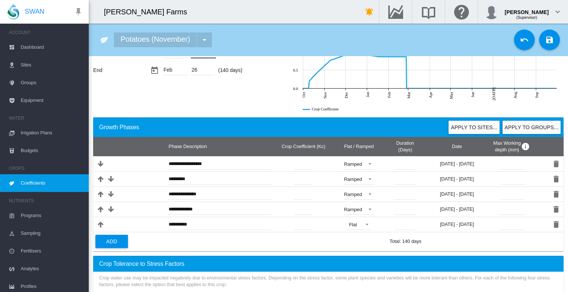
scroll to position [0, 0]
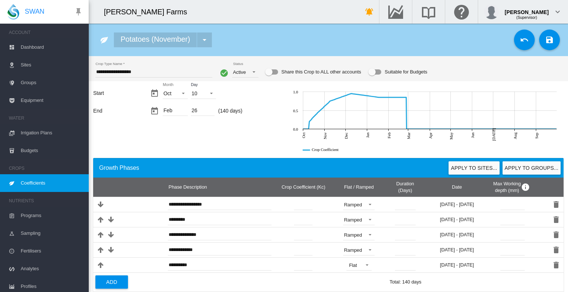
click at [378, 74] on div "Suitable for Budgets" at bounding box center [374, 72] width 13 height 9
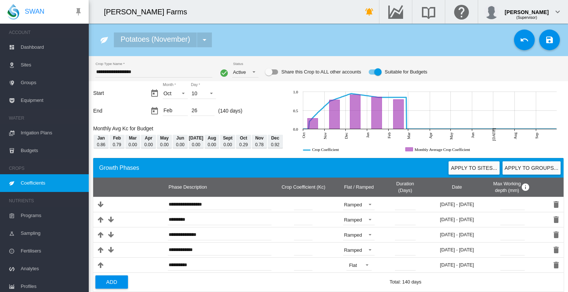
click at [545, 39] on md-icon "icon-content-save" at bounding box center [549, 39] width 9 height 9
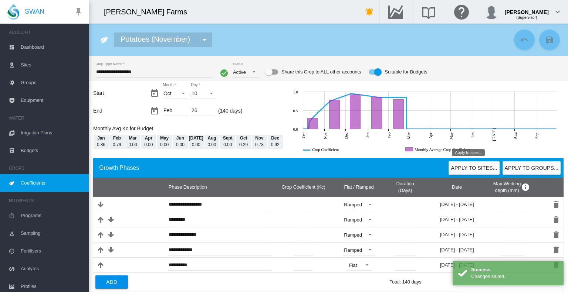
click at [469, 167] on button "Apply to sites..." at bounding box center [473, 168] width 51 height 13
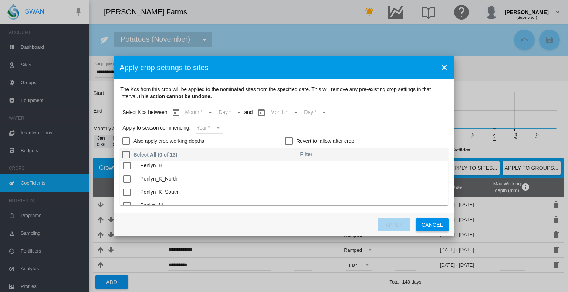
scroll to position [111, 0]
click at [154, 193] on td "Penlyn_M" at bounding box center [159, 192] width 44 height 13
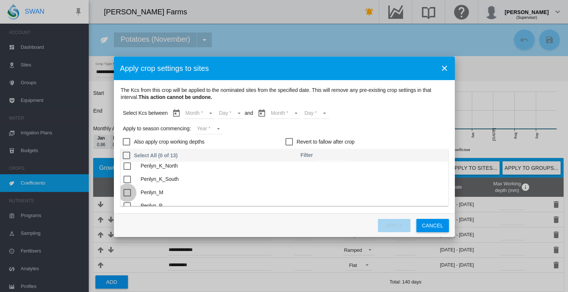
drag, startPoint x: 153, startPoint y: 193, endPoint x: 131, endPoint y: 194, distance: 22.2
click at [131, 194] on div "The Kcs ..." at bounding box center [126, 192] width 7 height 7
click at [214, 115] on md-select "Month Oct Nov Dec Jan Feb" at bounding box center [199, 113] width 31 height 11
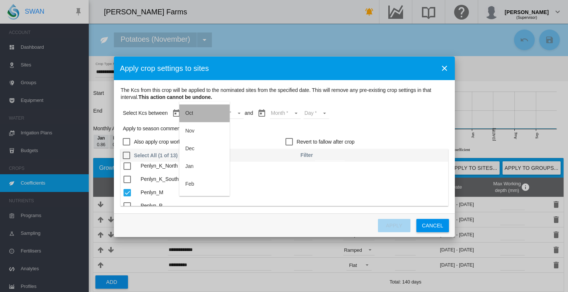
click at [209, 113] on md-option "Oct" at bounding box center [204, 114] width 50 height 18
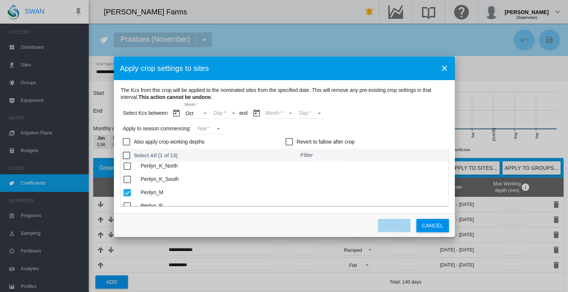
click at [227, 115] on md-select "Day 10 11 12 13 14 15 16 17 18 19 20 21 22 23 24 25 26 27 28 29 30 31" at bounding box center [226, 113] width 26 height 11
click at [231, 119] on md-option "10" at bounding box center [232, 114] width 50 height 18
click at [281, 115] on md-select "Month Oct Nov Dec Jan Feb" at bounding box center [279, 113] width 31 height 11
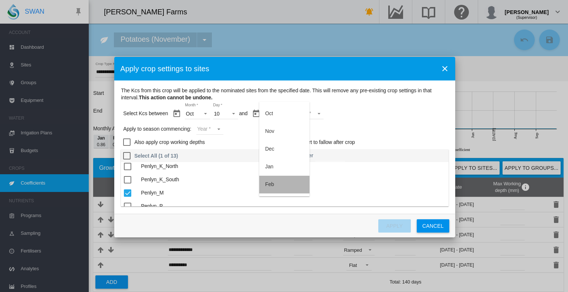
click at [279, 193] on md-option "Feb" at bounding box center [284, 185] width 50 height 18
click at [315, 113] on md-select "Day 01 02 03 04 05 06 07 08 09 10 11 12 13 14 15 16 17 18 19 20 21 22 23 24 25 …" at bounding box center [305, 113] width 26 height 11
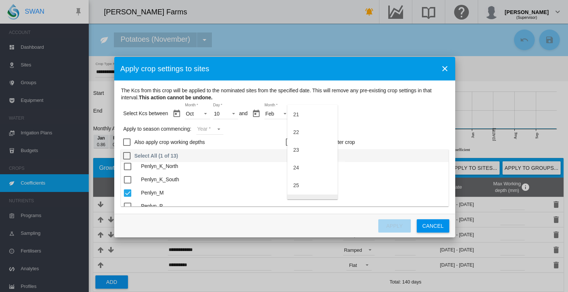
scroll to position [367, 0]
click at [304, 192] on md-option "26" at bounding box center [312, 191] width 50 height 18
click at [217, 127] on md-select "Year 2027 2026 2025 2024 2023" at bounding box center [209, 129] width 27 height 11
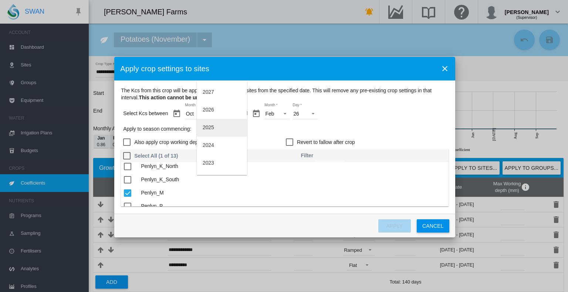
click at [219, 130] on md-option "2025" at bounding box center [222, 128] width 50 height 18
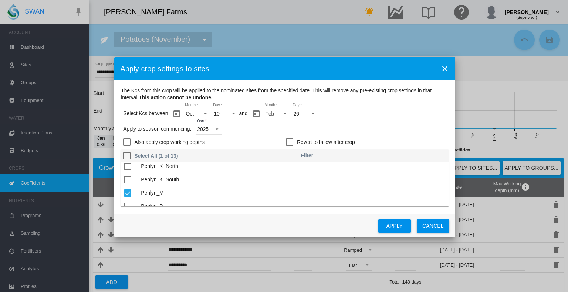
click at [293, 141] on div "Revert to fallow after crop" at bounding box center [289, 142] width 7 height 7
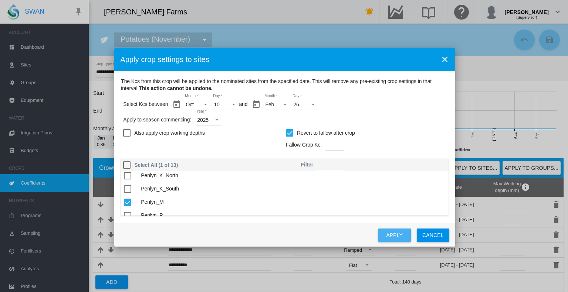
click at [402, 234] on button "Apply" at bounding box center [394, 235] width 33 height 13
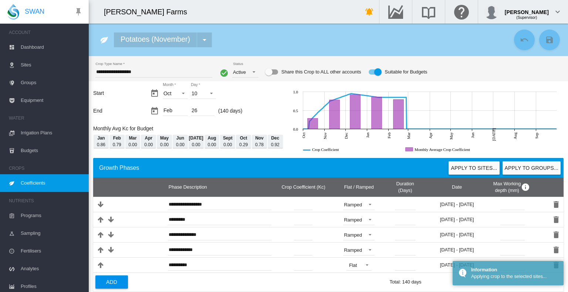
click at [43, 180] on span "Coefficients" at bounding box center [52, 183] width 62 height 18
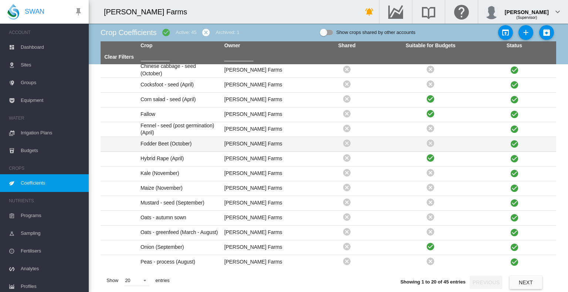
scroll to position [90, 0]
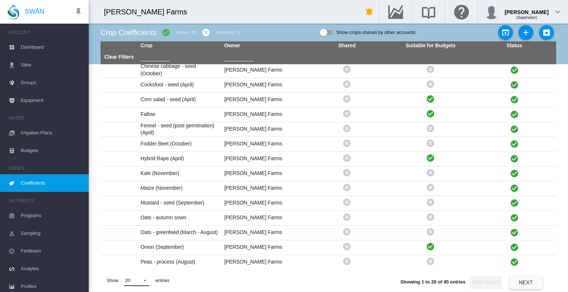
click at [146, 280] on span at bounding box center [142, 280] width 9 height 7
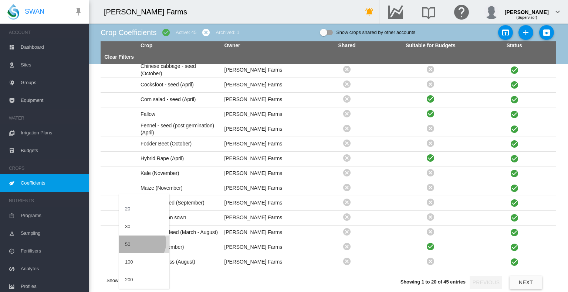
click at [141, 242] on md-option "50" at bounding box center [144, 245] width 50 height 18
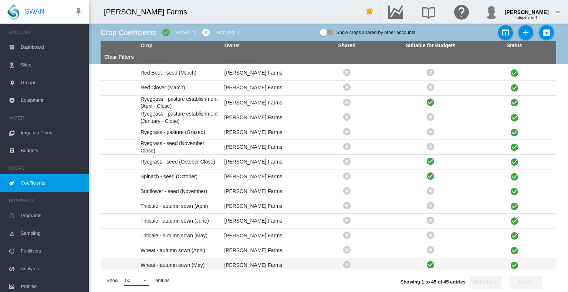
scroll to position [460, 0]
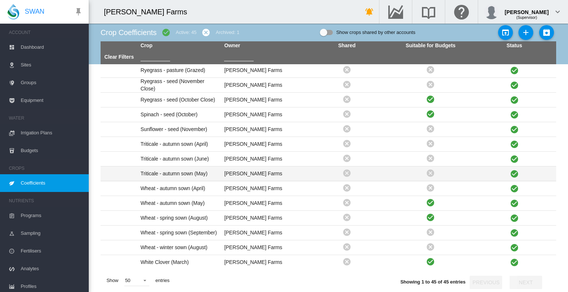
click at [195, 171] on td "Triticale - autumn sown (May)" at bounding box center [179, 174] width 84 height 14
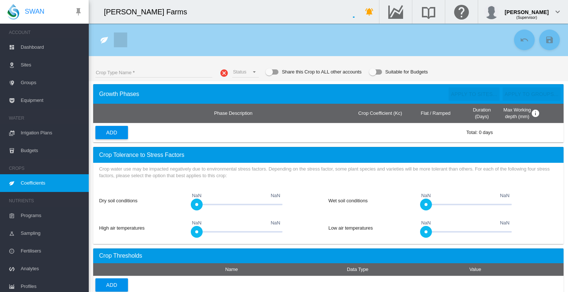
type input "**********"
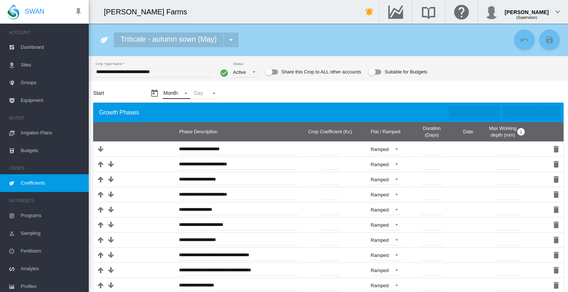
click at [177, 94] on md-select "Month - Jan Feb Mar Apr May Jun Jul Aug Sept Oct Nov Dec" at bounding box center [176, 93] width 27 height 11
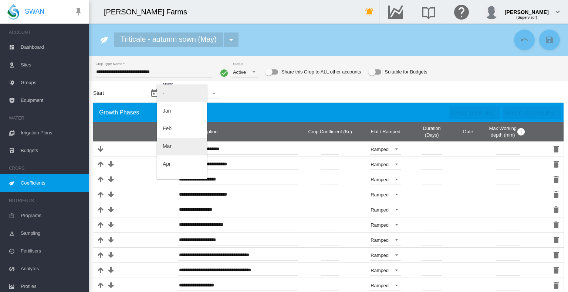
scroll to position [37, 0]
click at [177, 145] on md-option "May" at bounding box center [182, 145] width 50 height 18
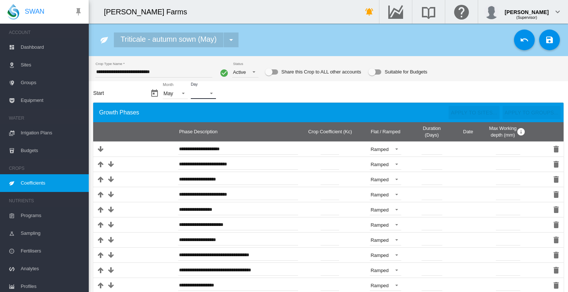
click at [207, 92] on md-select "Day - 01 02 03 04 05 06 07 08 09 10 11 12 13 14 15 16 17 18 19 20 21 22 23 24 2…" at bounding box center [203, 93] width 25 height 11
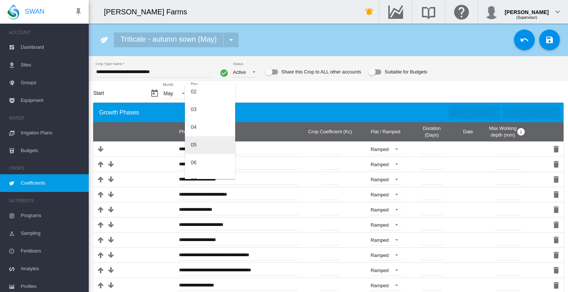
click at [201, 141] on md-option "05" at bounding box center [210, 145] width 50 height 18
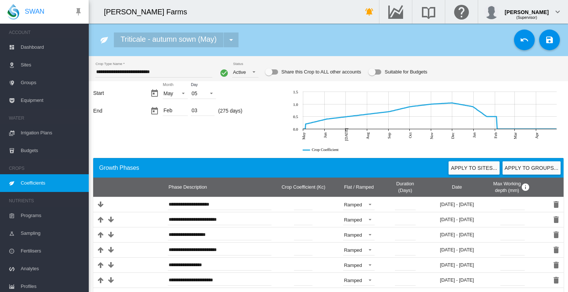
click at [266, 96] on div "Month May * Day 05 *" at bounding box center [216, 93] width 133 height 18
click at [374, 75] on div "Suitable for Budgets" at bounding box center [374, 72] width 13 height 9
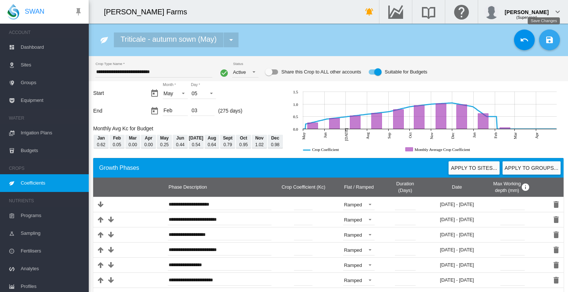
click at [550, 38] on button "Save Changes" at bounding box center [549, 40] width 21 height 21
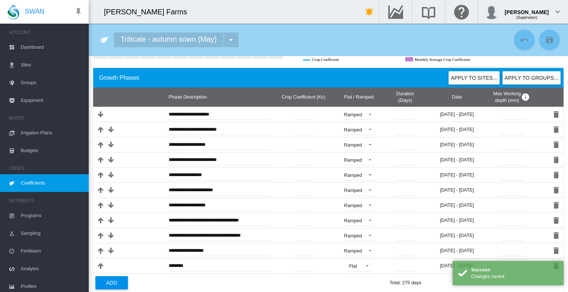
scroll to position [74, 0]
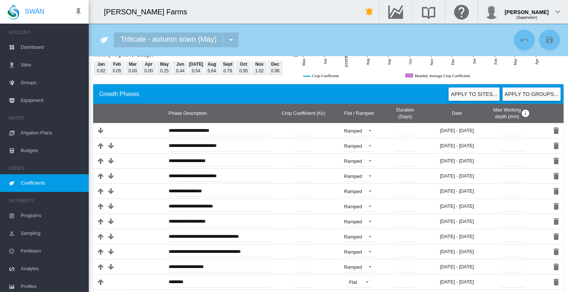
drag, startPoint x: 516, startPoint y: 92, endPoint x: 383, endPoint y: 95, distance: 132.4
click at [383, 95] on div "Apply to sites... Apply to groups..." at bounding box center [444, 94] width 232 height 13
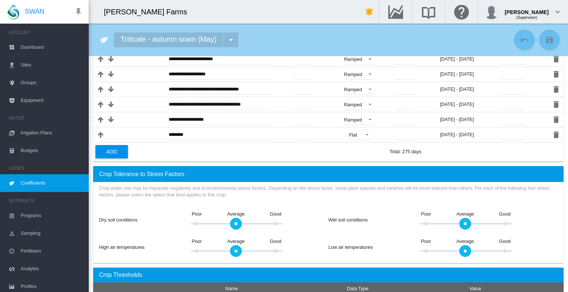
scroll to position [246, 0]
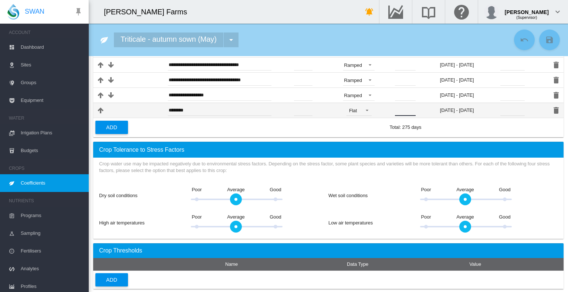
click at [406, 108] on input "**" at bounding box center [405, 110] width 21 height 11
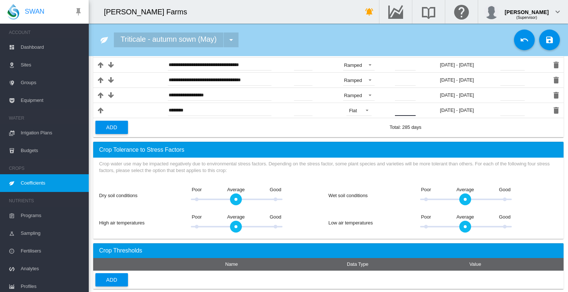
type input "**"
click at [469, 130] on td "* Total crop growth duration must not exceed 365 days Total: 285 days" at bounding box center [461, 127] width 148 height 19
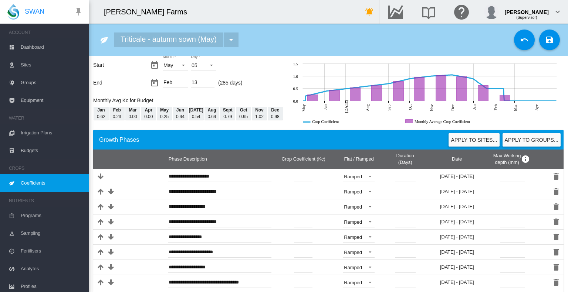
scroll to position [0, 0]
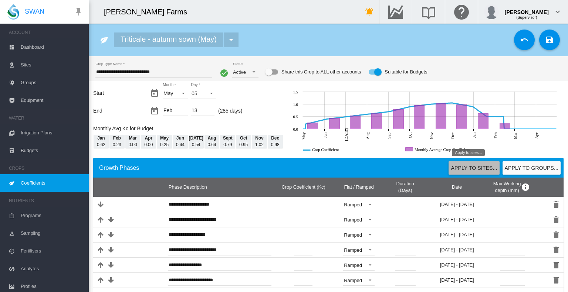
click at [466, 169] on button "Apply to sites..." at bounding box center [473, 168] width 51 height 13
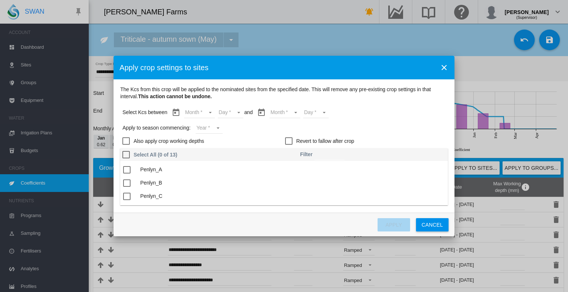
click at [442, 69] on md-icon "icon-close" at bounding box center [443, 67] width 9 height 9
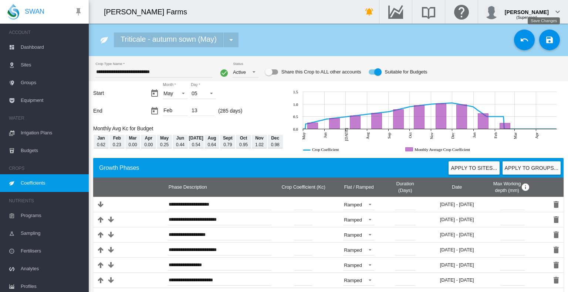
click at [545, 43] on md-icon "icon-content-save" at bounding box center [549, 39] width 9 height 9
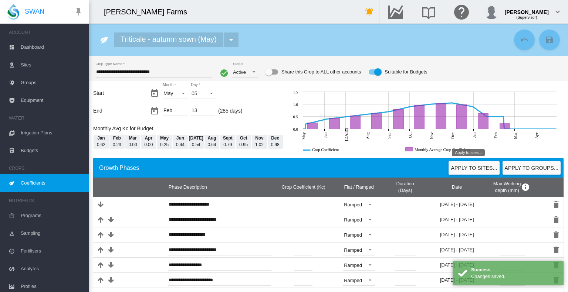
click at [471, 168] on button "Apply to sites..." at bounding box center [473, 168] width 51 height 13
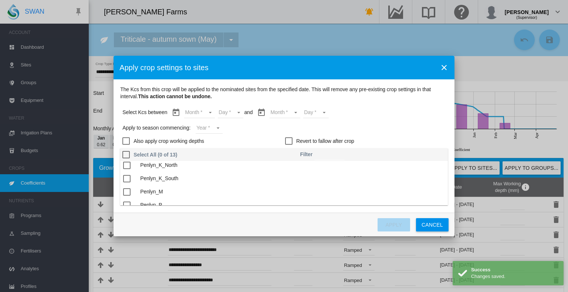
scroll to position [132, 0]
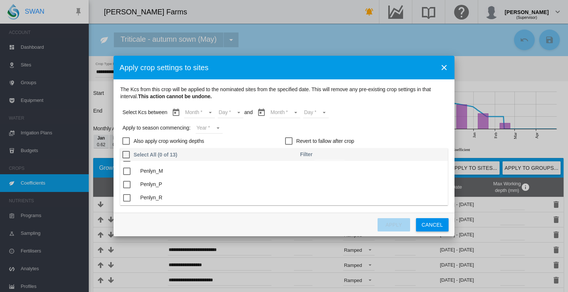
click at [130, 184] on div "The Kcs ..." at bounding box center [126, 184] width 7 height 7
click at [358, 130] on div "Apply to season commencing: Year Year 2027 2026 2025 2024 2023" at bounding box center [284, 128] width 325 height 13
click at [203, 114] on md-select "Month May Jun Jul Aug Sept Oct Nov Dec Jan Feb" at bounding box center [199, 112] width 31 height 11
click at [203, 115] on md-option "May" at bounding box center [204, 113] width 50 height 18
click at [222, 113] on md-select "Day 05 06 07 08 09 10 11 12 13 14 15 16 17 18 19 20 21 22 23 24 25 26 27 28 29 …" at bounding box center [225, 112] width 26 height 11
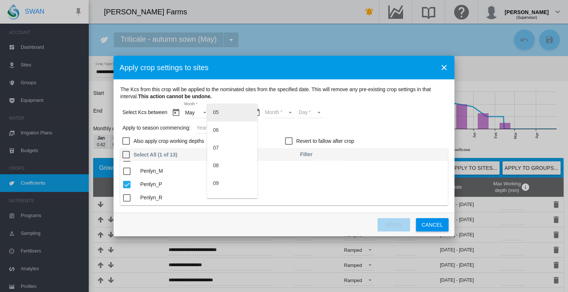
click at [228, 113] on md-option "05" at bounding box center [232, 113] width 50 height 18
click at [272, 114] on md-select "Month May Jun Jul Aug Sept Oct Nov Dec Jan Feb" at bounding box center [279, 112] width 31 height 11
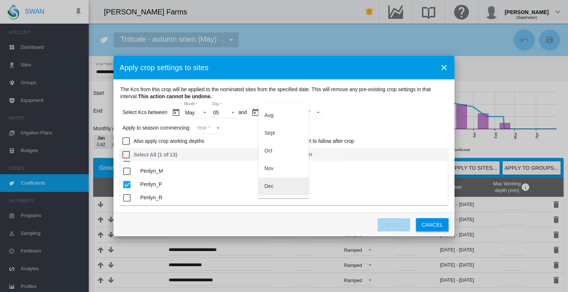
scroll to position [83, 0]
click at [276, 193] on md-option "Feb" at bounding box center [283, 190] width 50 height 18
click at [306, 114] on md-select "Day 01 02 03 04 05 06 07 08 09 10 11 12 13" at bounding box center [305, 112] width 26 height 11
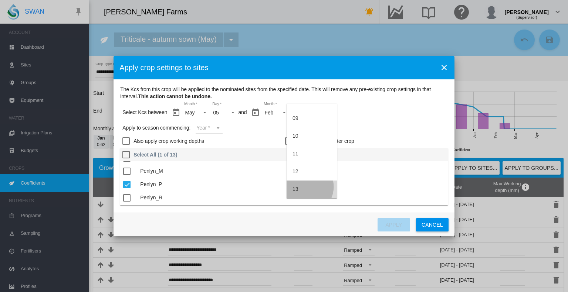
click at [305, 187] on md-option "13" at bounding box center [311, 190] width 50 height 18
click at [220, 127] on md-select "Year 2027 2026 2025 2024 2023" at bounding box center [209, 128] width 27 height 11
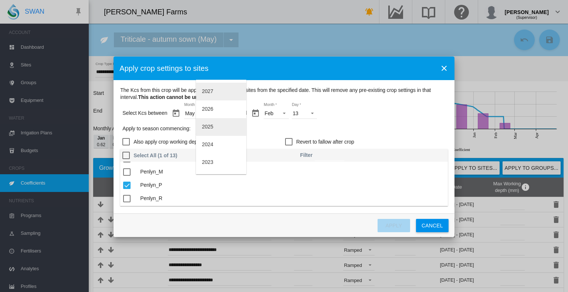
click at [220, 125] on md-option "2025" at bounding box center [221, 127] width 50 height 18
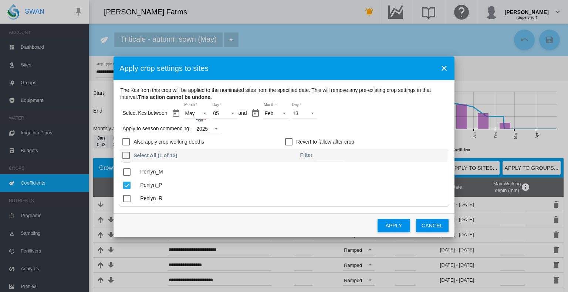
click at [401, 137] on div "Select Kcs between Month May * Day 05 * and Month Feb * Day 13 * Apply to seaso…" at bounding box center [283, 126] width 327 height 45
click at [398, 225] on button "Apply" at bounding box center [393, 225] width 33 height 13
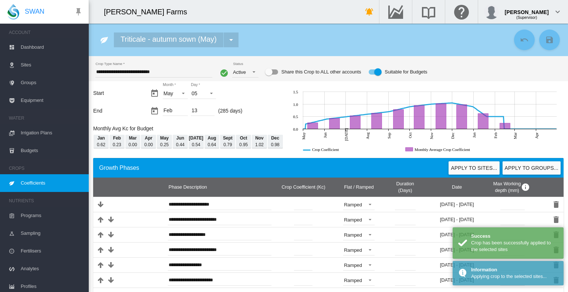
drag, startPoint x: 34, startPoint y: 183, endPoint x: 44, endPoint y: 142, distance: 41.5
click at [34, 183] on span "Coefficients" at bounding box center [52, 183] width 62 height 18
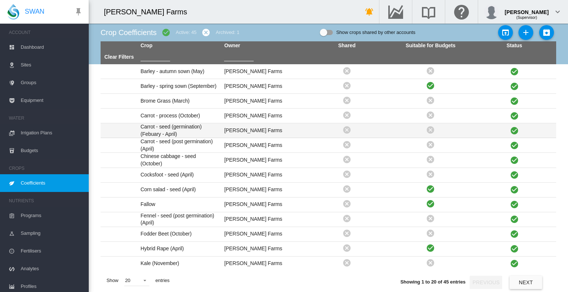
click at [164, 128] on td "Carrot - seed (germination) (Febuary - April)" at bounding box center [179, 130] width 84 height 14
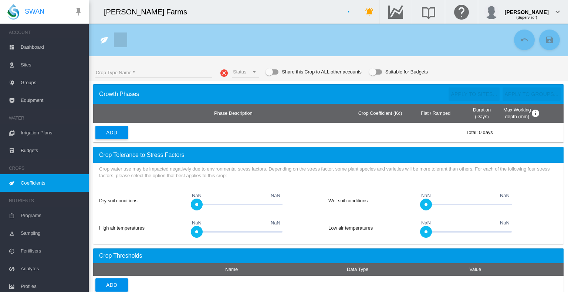
type input "**********"
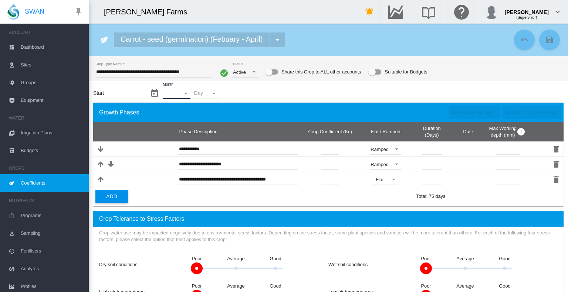
click at [186, 96] on md-select "Month - Jan Feb Mar Apr May Jun Jul Aug Sept Oct Nov Dec" at bounding box center [176, 93] width 27 height 11
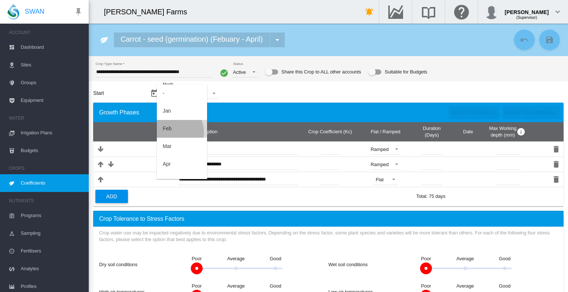
drag, startPoint x: 186, startPoint y: 96, endPoint x: 170, endPoint y: 133, distance: 40.7
click at [170, 133] on md-option "Feb" at bounding box center [182, 129] width 50 height 18
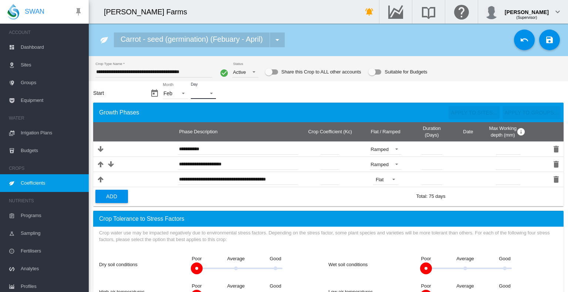
click at [206, 94] on md-select "Day - 01 02 03 04 05 06 07 08 09 10 11 12 13 14 15 16 17 18 19 20 21 22 23 24 2…" at bounding box center [203, 93] width 25 height 11
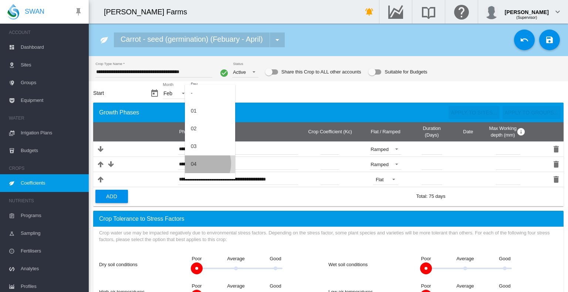
click at [199, 164] on md-option "04" at bounding box center [210, 165] width 50 height 18
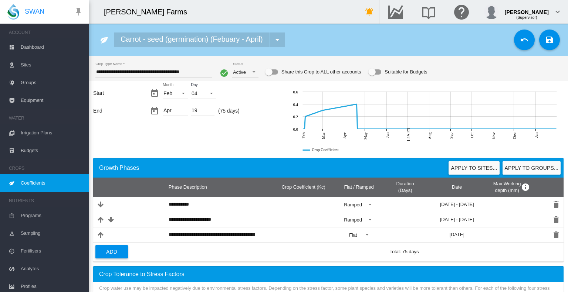
click at [176, 109] on div "Apr" at bounding box center [175, 111] width 25 height 10
click at [250, 96] on div "Month Feb * Day 04 *" at bounding box center [216, 93] width 133 height 18
click at [197, 93] on span "04" at bounding box center [197, 93] width 12 height 7
click at [204, 51] on md-option "10" at bounding box center [210, 52] width 50 height 18
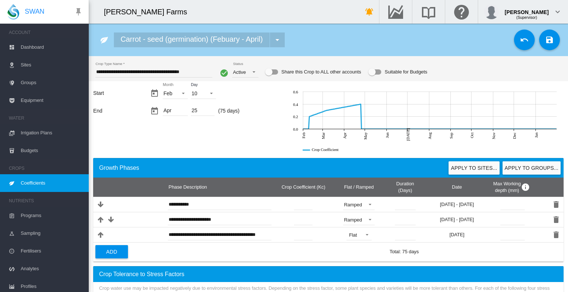
click at [255, 99] on div "Month Feb * Day 10 *" at bounding box center [216, 93] width 133 height 18
click at [408, 235] on input "*" at bounding box center [405, 235] width 21 height 11
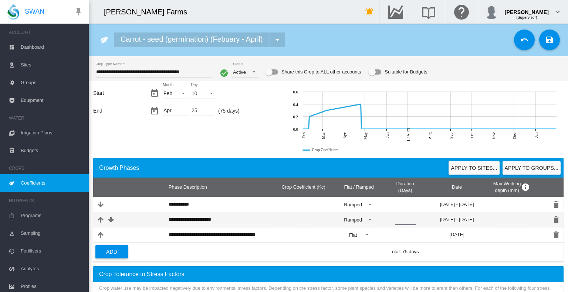
click at [410, 221] on input "**" at bounding box center [405, 219] width 21 height 11
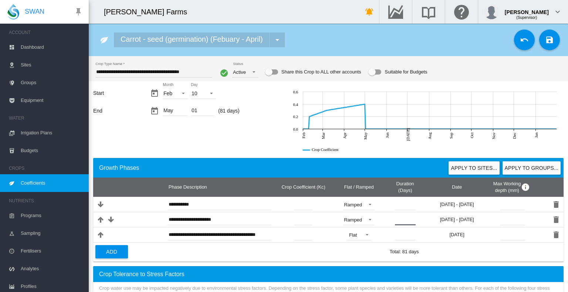
type input "**"
click at [378, 72] on div "Suitable for Budgets" at bounding box center [374, 71] width 13 height 5
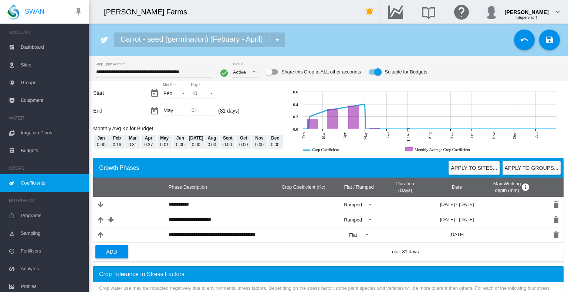
click at [545, 39] on md-icon "icon-content-save" at bounding box center [549, 39] width 9 height 9
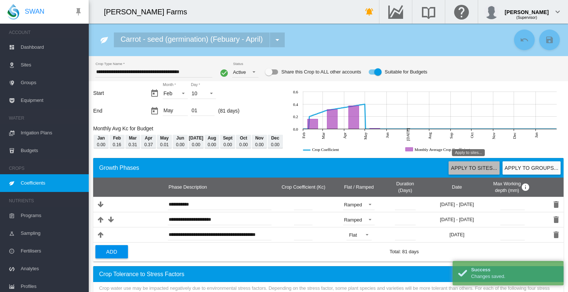
click at [472, 167] on button "Apply to sites..." at bounding box center [473, 168] width 51 height 13
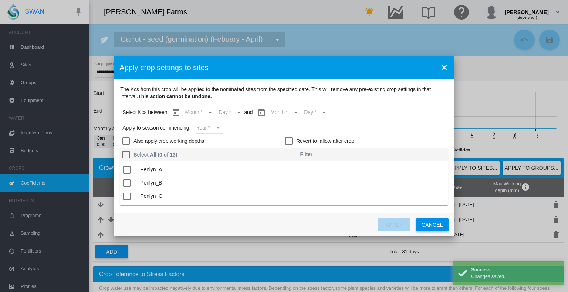
scroll to position [132, 0]
click at [441, 67] on md-icon "icon-close" at bounding box center [443, 67] width 9 height 9
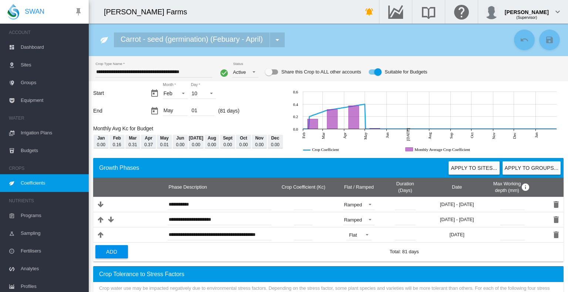
click at [41, 181] on span "Coefficients" at bounding box center [52, 183] width 62 height 18
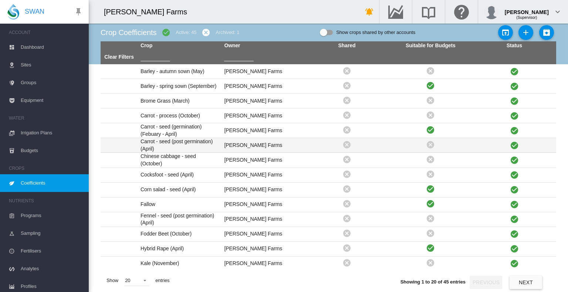
click at [186, 142] on td "Carrot - seed (post germination) (April)" at bounding box center [179, 145] width 84 height 14
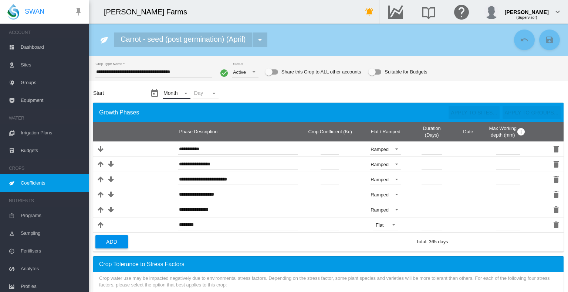
click at [173, 90] on md-select "Month - Jan Feb Mar Apr May Jun Jul Aug Sept Oct Nov Dec" at bounding box center [176, 93] width 27 height 11
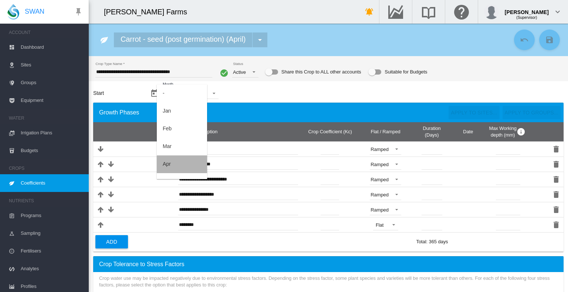
click at [183, 164] on md-option "Apr" at bounding box center [182, 165] width 50 height 18
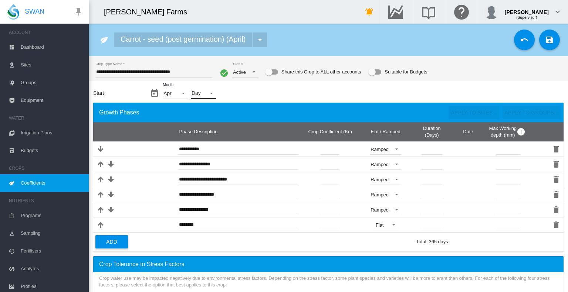
click at [207, 92] on md-select "Day - 01 02 03 04 05 06 07 08 09 10 11 12 13 14 15 16 17 18 19 20 21 22 23 24 2…" at bounding box center [203, 93] width 25 height 11
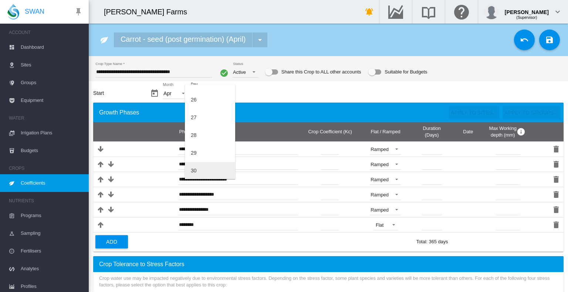
scroll to position [455, 0]
click at [203, 169] on md-option "30" at bounding box center [210, 171] width 50 height 18
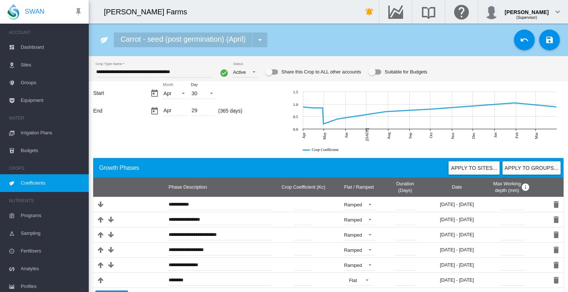
click at [177, 111] on div "Apr" at bounding box center [175, 111] width 25 height 10
click at [195, 111] on div "29" at bounding box center [203, 111] width 24 height 10
click at [192, 108] on div "29" at bounding box center [203, 111] width 24 height 10
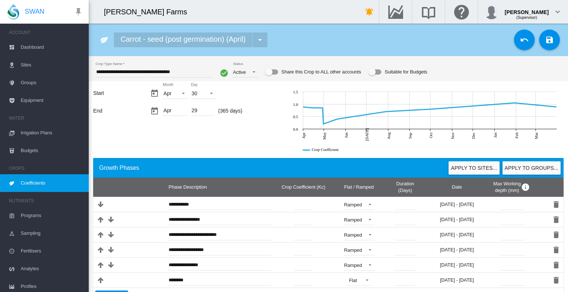
click at [192, 108] on div "29" at bounding box center [203, 111] width 24 height 10
click at [201, 111] on div "29" at bounding box center [203, 111] width 24 height 10
click at [192, 113] on div "29" at bounding box center [203, 111] width 24 height 10
click at [193, 111] on div "29" at bounding box center [203, 111] width 24 height 10
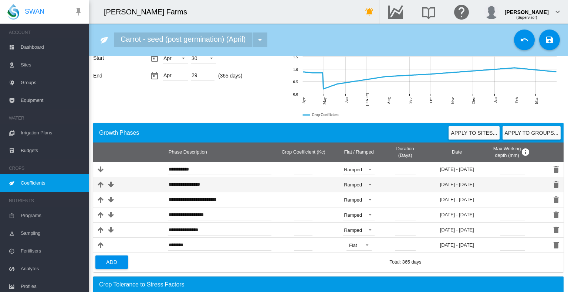
scroll to position [74, 0]
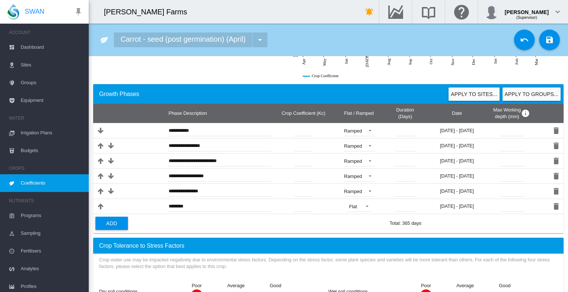
drag, startPoint x: 402, startPoint y: 202, endPoint x: 356, endPoint y: 220, distance: 49.1
click at [356, 220] on td at bounding box center [276, 223] width 221 height 19
click at [408, 176] on input "***" at bounding box center [405, 176] width 21 height 11
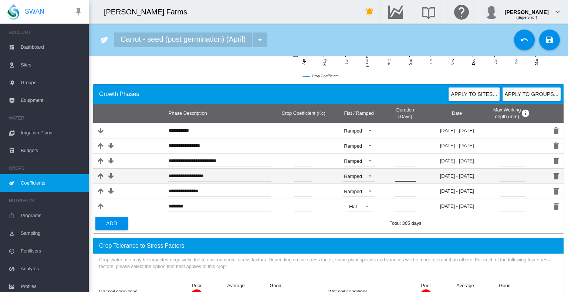
click at [408, 176] on input "***" at bounding box center [405, 176] width 21 height 11
type input "***"
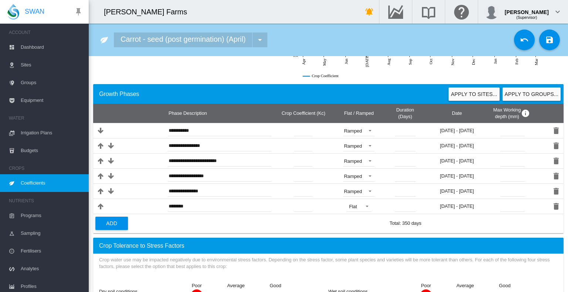
click at [360, 228] on td at bounding box center [276, 223] width 221 height 19
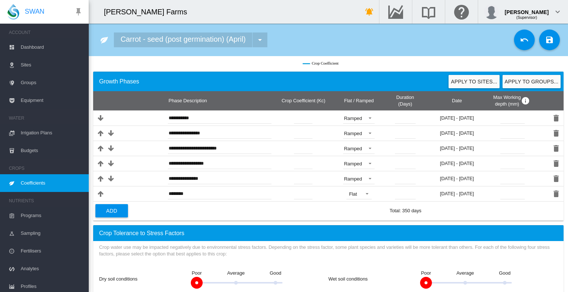
scroll to position [0, 0]
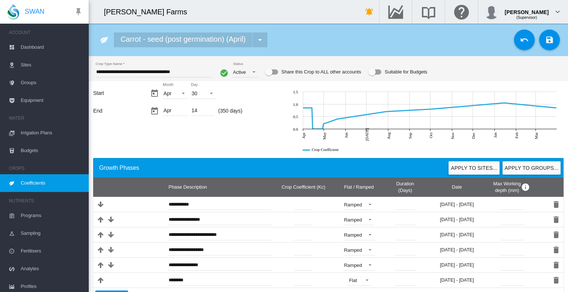
click at [377, 74] on div "Suitable for Budgets" at bounding box center [374, 71] width 13 height 5
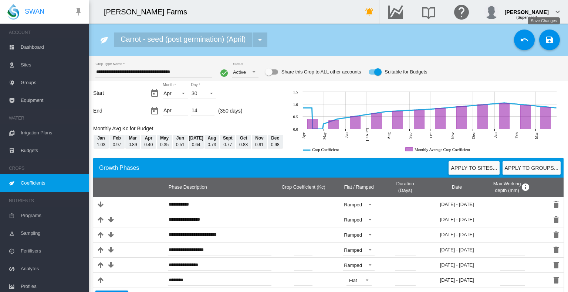
click at [545, 38] on md-icon "icon-content-save" at bounding box center [549, 39] width 9 height 9
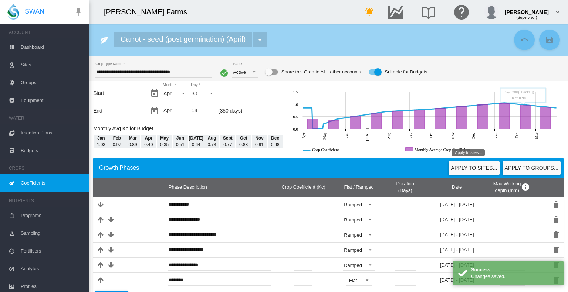
click at [469, 164] on button "Apply to sites..." at bounding box center [473, 168] width 51 height 13
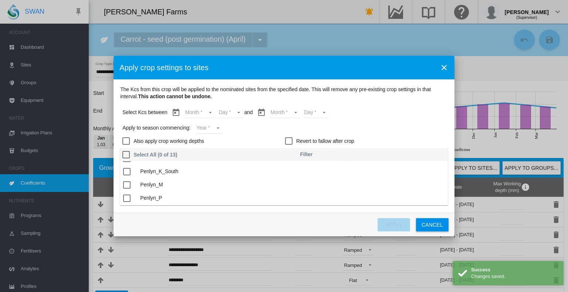
scroll to position [132, 0]
click at [129, 196] on div "The Kcs ..." at bounding box center [126, 197] width 7 height 7
click at [444, 67] on md-icon "icon-close" at bounding box center [443, 67] width 9 height 9
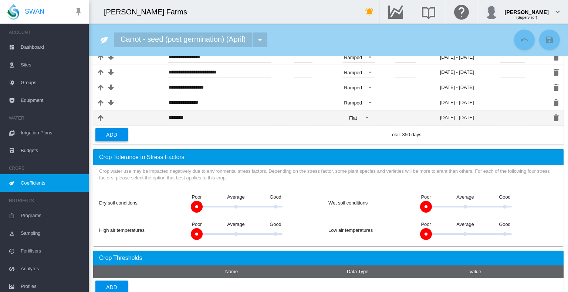
scroll to position [170, 0]
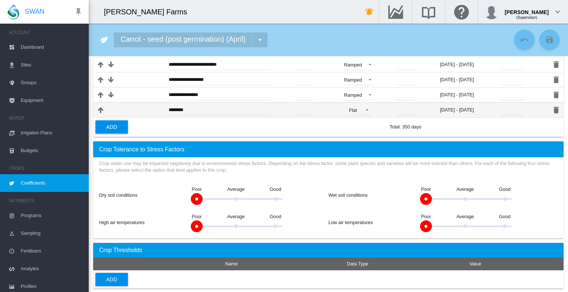
click at [405, 109] on input "**" at bounding box center [405, 110] width 21 height 11
click at [407, 109] on input "**" at bounding box center [405, 110] width 21 height 11
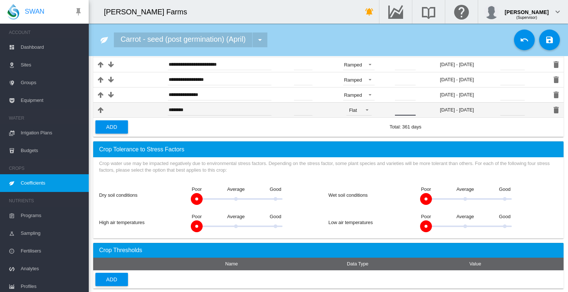
click at [407, 109] on input "**" at bounding box center [405, 110] width 21 height 11
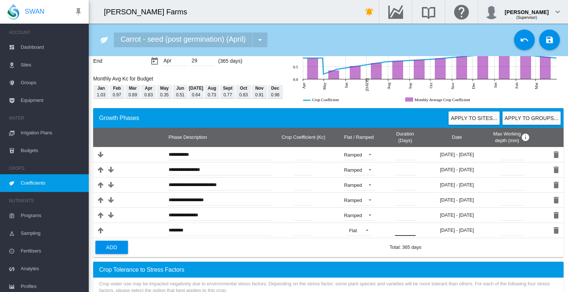
scroll to position [0, 0]
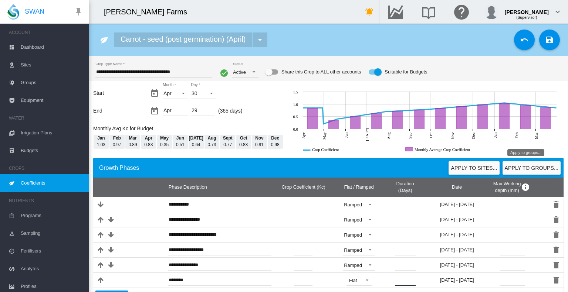
type input "**"
click at [533, 168] on button "Apply to groups..." at bounding box center [531, 168] width 58 height 13
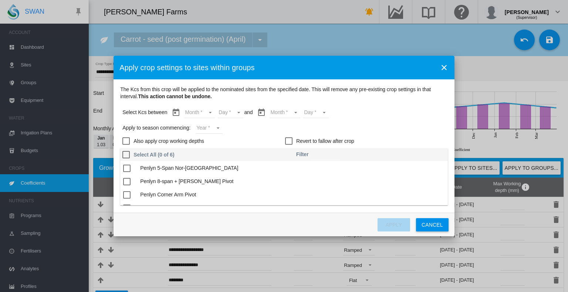
scroll to position [38, 0]
click at [444, 69] on md-icon "icon-close" at bounding box center [443, 67] width 9 height 9
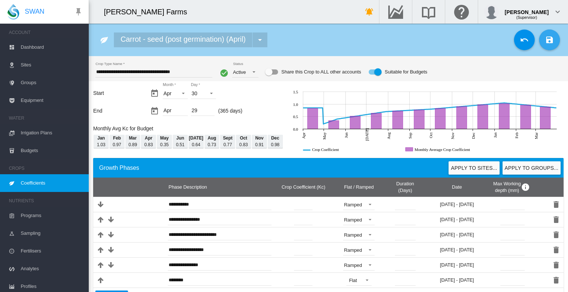
click at [550, 36] on button "Save Changes" at bounding box center [549, 40] width 21 height 21
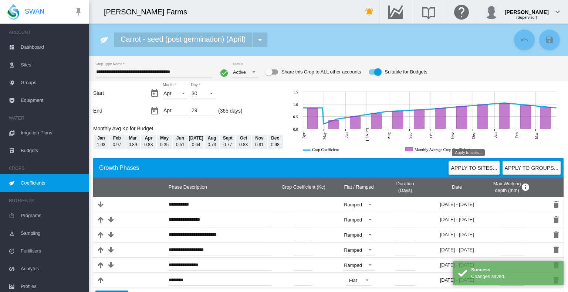
click at [466, 164] on button "Apply to sites..." at bounding box center [473, 168] width 51 height 13
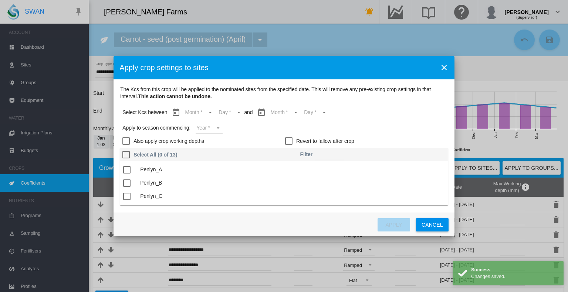
scroll to position [132, 0]
click at [126, 198] on div "The Kcs ..." at bounding box center [126, 197] width 7 height 7
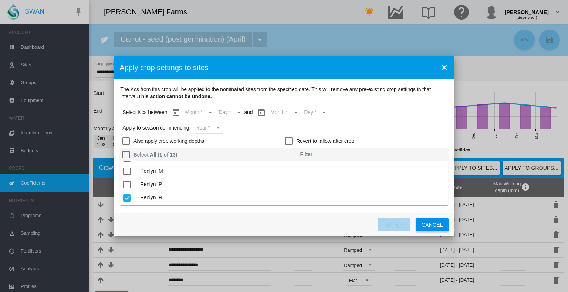
click at [203, 112] on md-select "Month Apr May Jun Jul Aug Sept Oct Nov Dec Jan Feb Mar Apr" at bounding box center [199, 112] width 31 height 11
click at [200, 116] on md-option "Apr" at bounding box center [204, 113] width 50 height 18
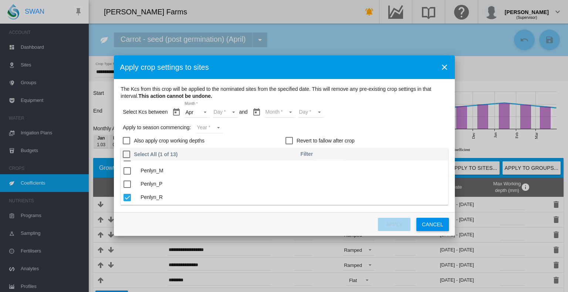
click at [223, 112] on md-select "Day 30" at bounding box center [226, 112] width 26 height 11
drag, startPoint x: 228, startPoint y: 114, endPoint x: 301, endPoint y: 115, distance: 73.2
click at [228, 115] on md-option "30" at bounding box center [232, 113] width 50 height 18
click at [268, 112] on md-select "Month Apr May Jun Jul Aug Sept Oct Nov Dec Jan Feb Mar Apr" at bounding box center [279, 112] width 31 height 11
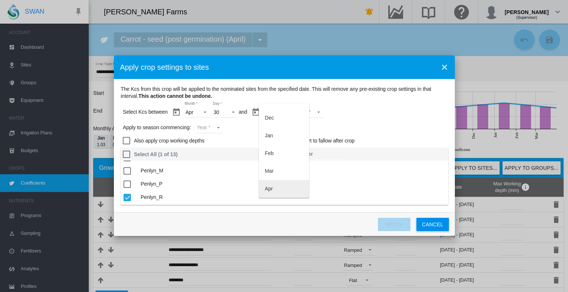
click at [276, 189] on md-option "Apr" at bounding box center [284, 189] width 50 height 18
click at [306, 111] on md-select "Day 01 02 03 04 05 06 07 08 09 10 11 12 13 14 15 16 17 18 19 20 21 22 23 24 25 …" at bounding box center [305, 112] width 26 height 11
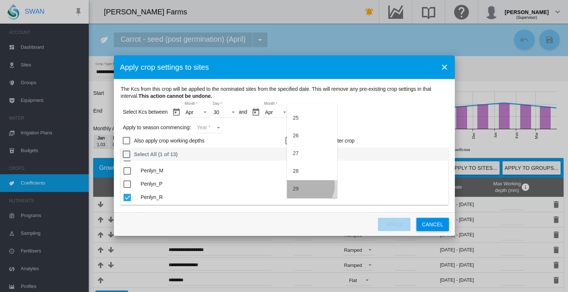
click at [309, 186] on md-option "29" at bounding box center [312, 189] width 50 height 18
click at [215, 125] on md-select "Year 2027 2026 2025 2024 2023" at bounding box center [209, 127] width 27 height 11
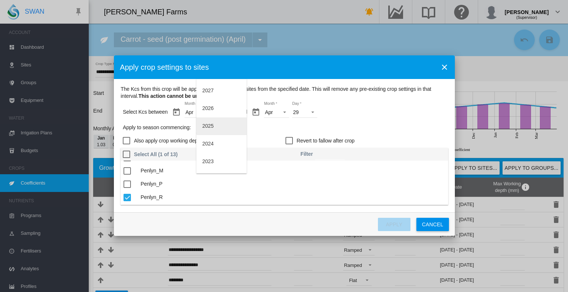
click at [215, 123] on md-option "2025" at bounding box center [221, 127] width 50 height 18
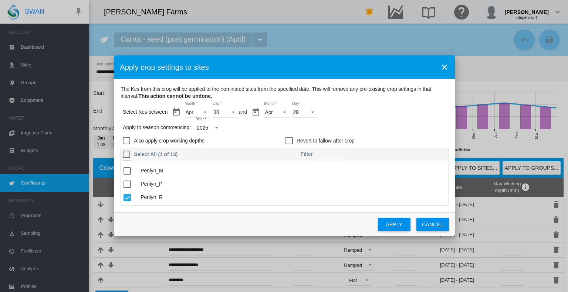
click at [394, 225] on button "Apply" at bounding box center [394, 224] width 33 height 13
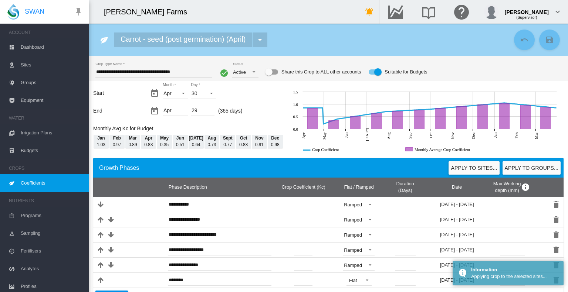
click at [27, 43] on span "Dashboard" at bounding box center [52, 47] width 62 height 18
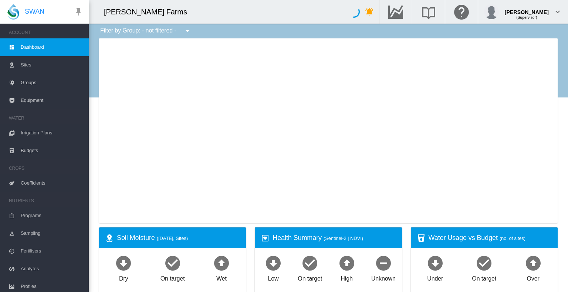
type input "**********"
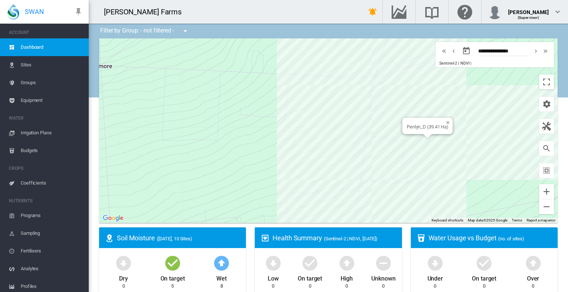
click at [426, 125] on div "Penlyn_D (39.41 Ha)" at bounding box center [427, 127] width 41 height 6
click at [414, 113] on div "Penlyn_D (39.41 Ha)" at bounding box center [328, 130] width 458 height 185
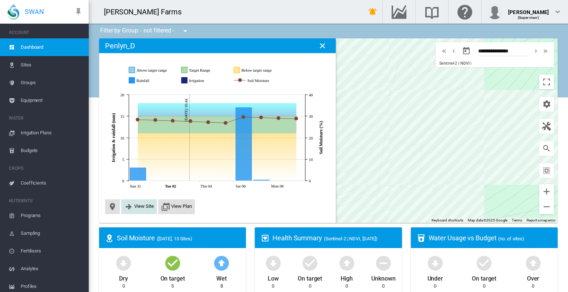
click at [137, 209] on span "View Site" at bounding box center [144, 207] width 20 height 6
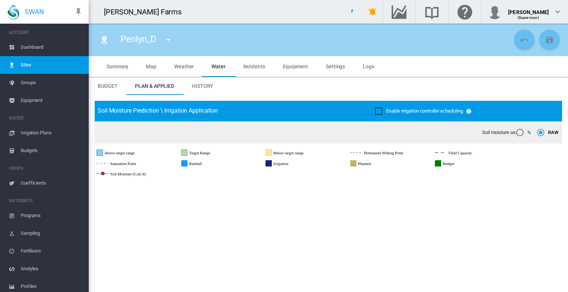
click at [330, 64] on span "Settings" at bounding box center [335, 67] width 19 height 6
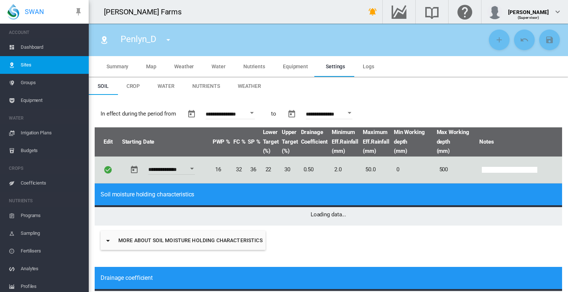
click at [137, 85] on span "Crop" at bounding box center [133, 86] width 14 height 6
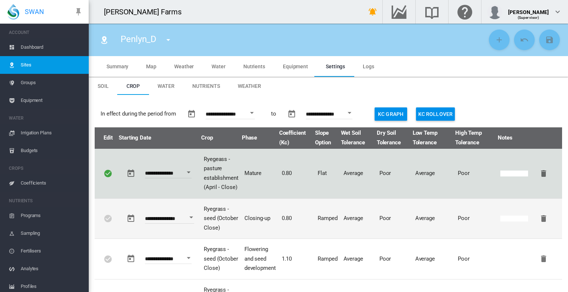
type input "*"
type input "**"
type input "*****"
type input "***"
type input "*****"
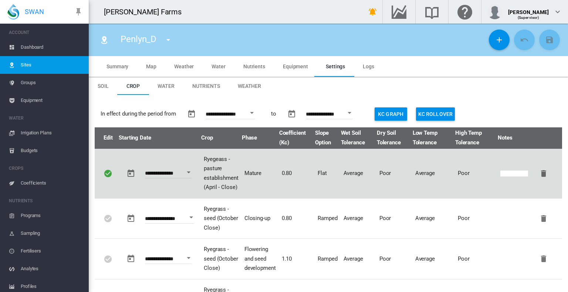
click at [284, 67] on span "Equipment" at bounding box center [295, 67] width 25 height 6
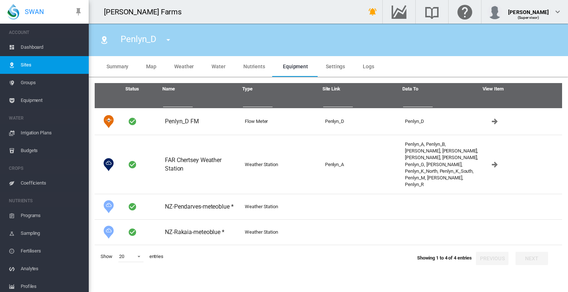
click at [251, 72] on md-tab-item "Nutrients" at bounding box center [254, 66] width 40 height 21
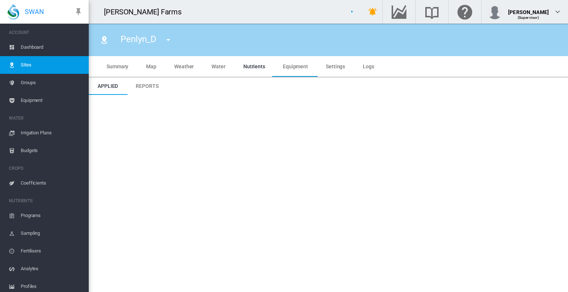
click at [219, 68] on span "Water" at bounding box center [218, 67] width 14 height 6
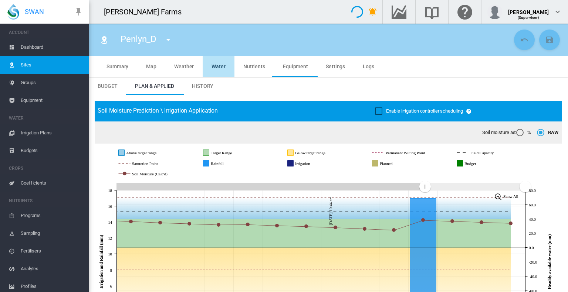
click at [187, 68] on span "Weather" at bounding box center [184, 67] width 20 height 6
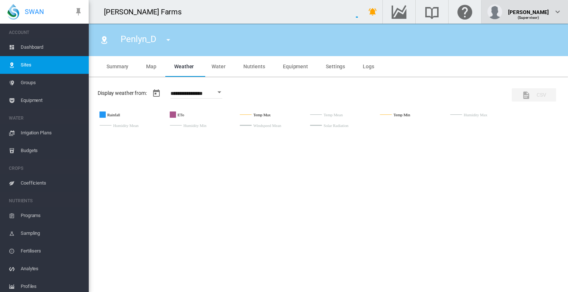
click at [150, 68] on span "Map" at bounding box center [151, 67] width 10 height 6
click at [116, 67] on span "Summary" at bounding box center [117, 67] width 22 height 6
click at [153, 64] on span "Map" at bounding box center [151, 67] width 10 height 6
click at [227, 65] on md-tab-item "Water" at bounding box center [219, 66] width 32 height 21
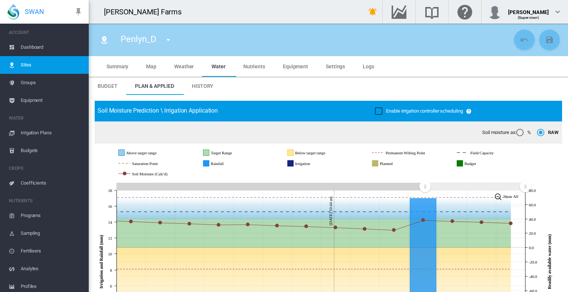
click at [401, 7] on md-icon "Go to the Data Hub" at bounding box center [399, 11] width 18 height 9
click at [47, 132] on span "Irrigation Plans" at bounding box center [52, 133] width 62 height 18
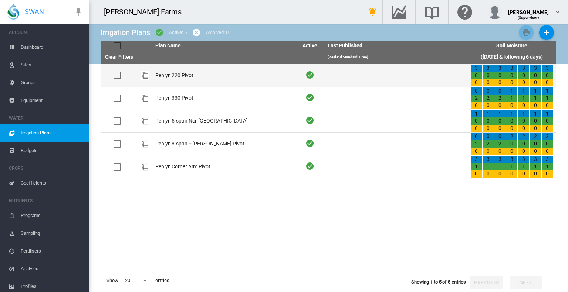
click at [171, 74] on td "Penlyn 220 Pivot" at bounding box center [223, 75] width 143 height 23
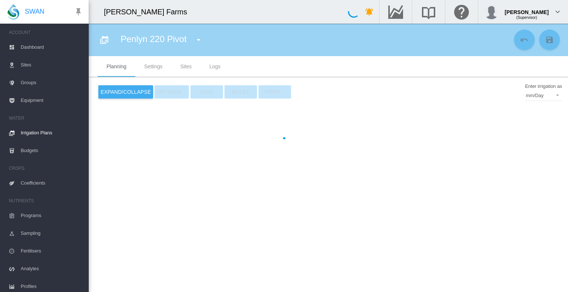
type input "**********"
type input "*"
type input "****"
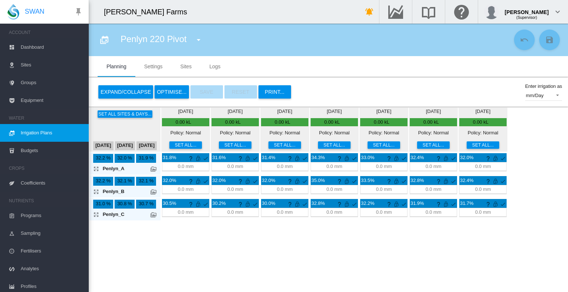
click at [182, 71] on md-tab-item "Sites" at bounding box center [185, 66] width 29 height 21
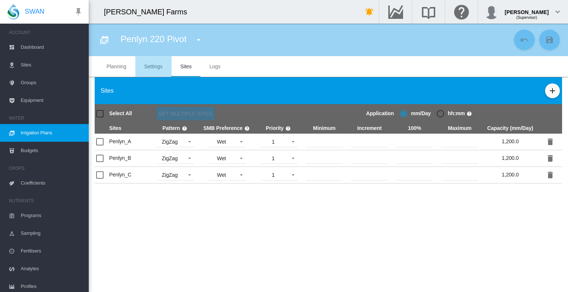
click at [160, 69] on md-tab-item "Settings" at bounding box center [153, 66] width 36 height 21
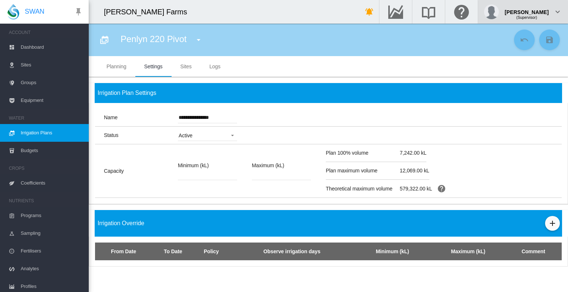
click at [559, 13] on md-icon "icon-chevron-down" at bounding box center [557, 11] width 9 height 9
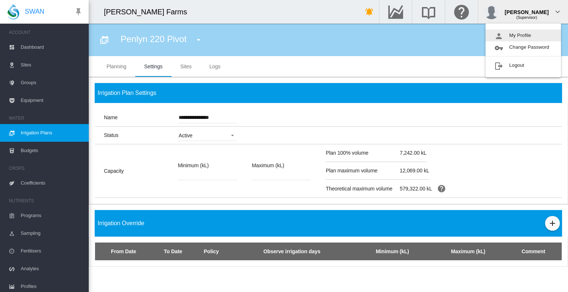
click at [529, 37] on button "My Profile" at bounding box center [522, 36] width 75 height 12
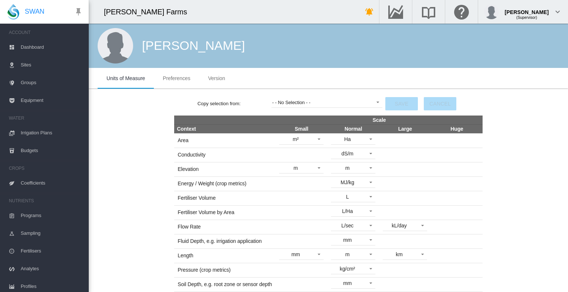
click at [176, 16] on div "[PERSON_NAME] Farms" at bounding box center [218, 12] width 259 height 24
